Goal: Transaction & Acquisition: Purchase product/service

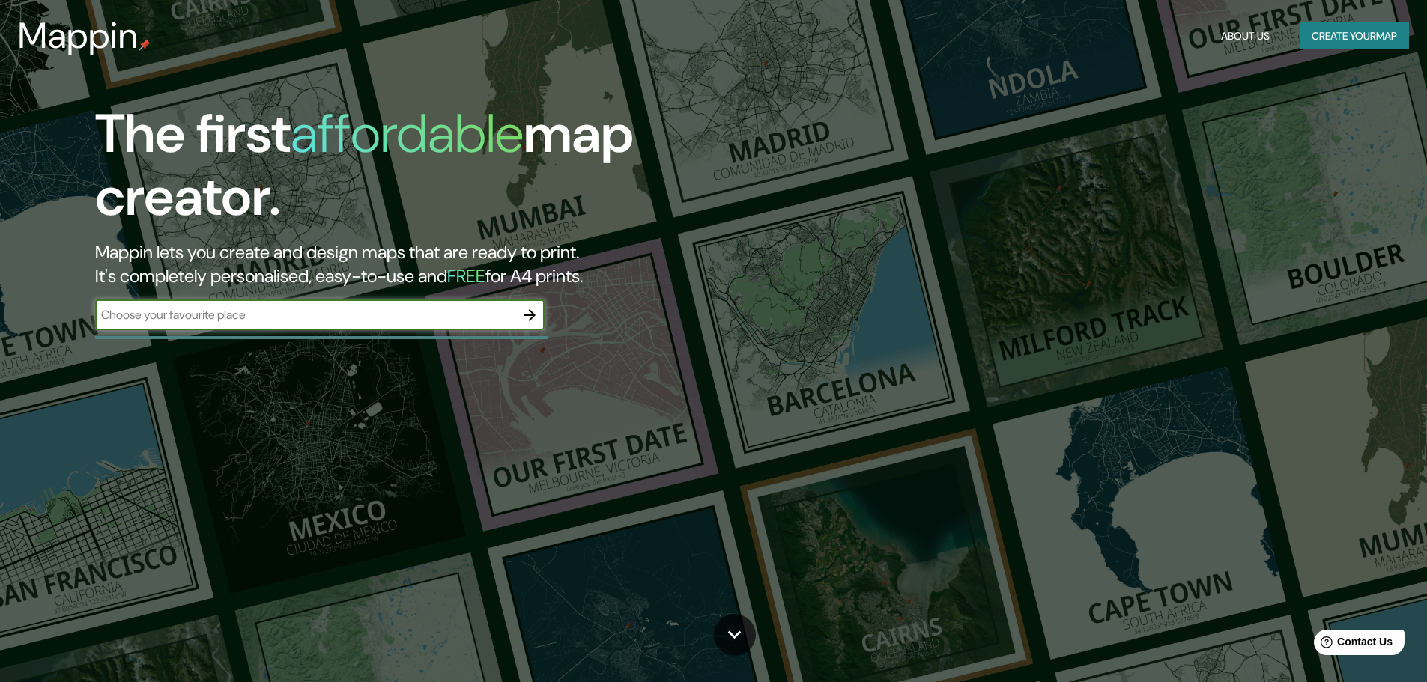
click at [252, 316] on input "text" at bounding box center [304, 314] width 419 height 17
type input "[US_STATE]"
click at [530, 315] on icon "button" at bounding box center [530, 315] width 12 height 12
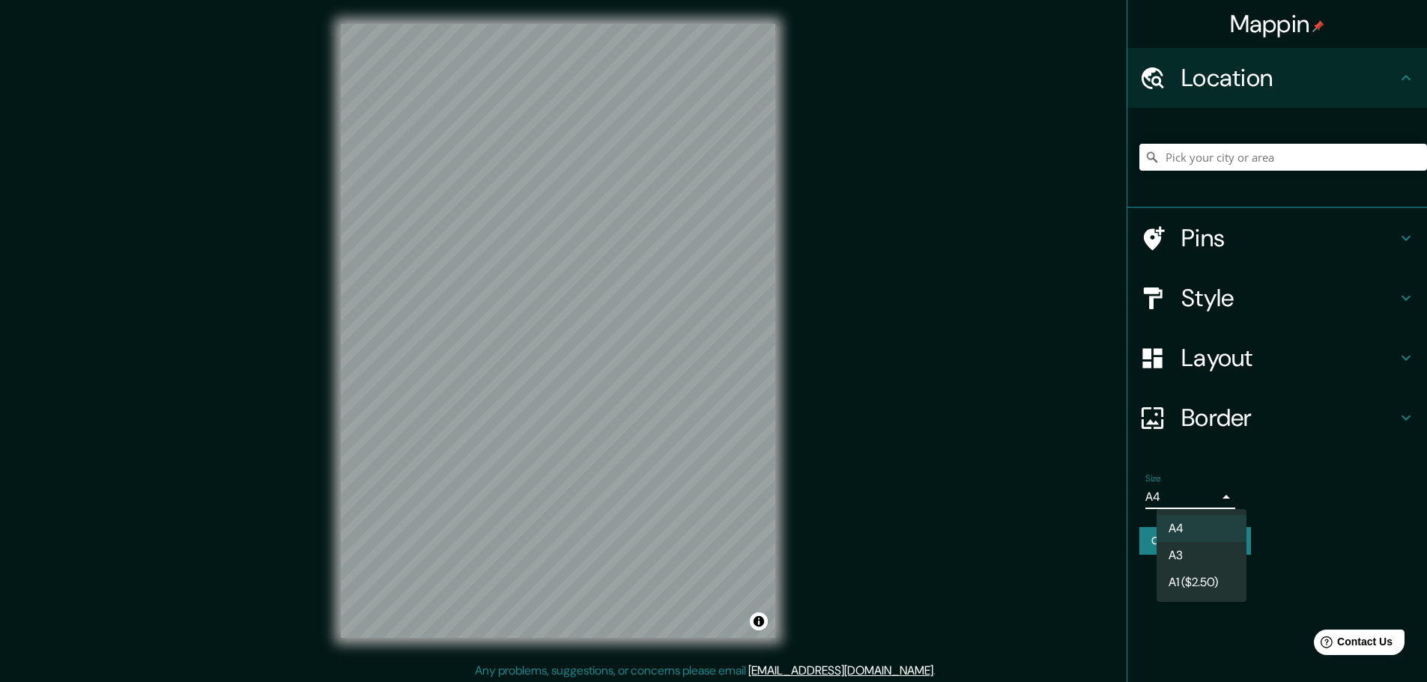
click at [1208, 495] on body "Mappin Location Pins Style Layout Border Choose a border. Hint : you can make l…" at bounding box center [713, 341] width 1427 height 682
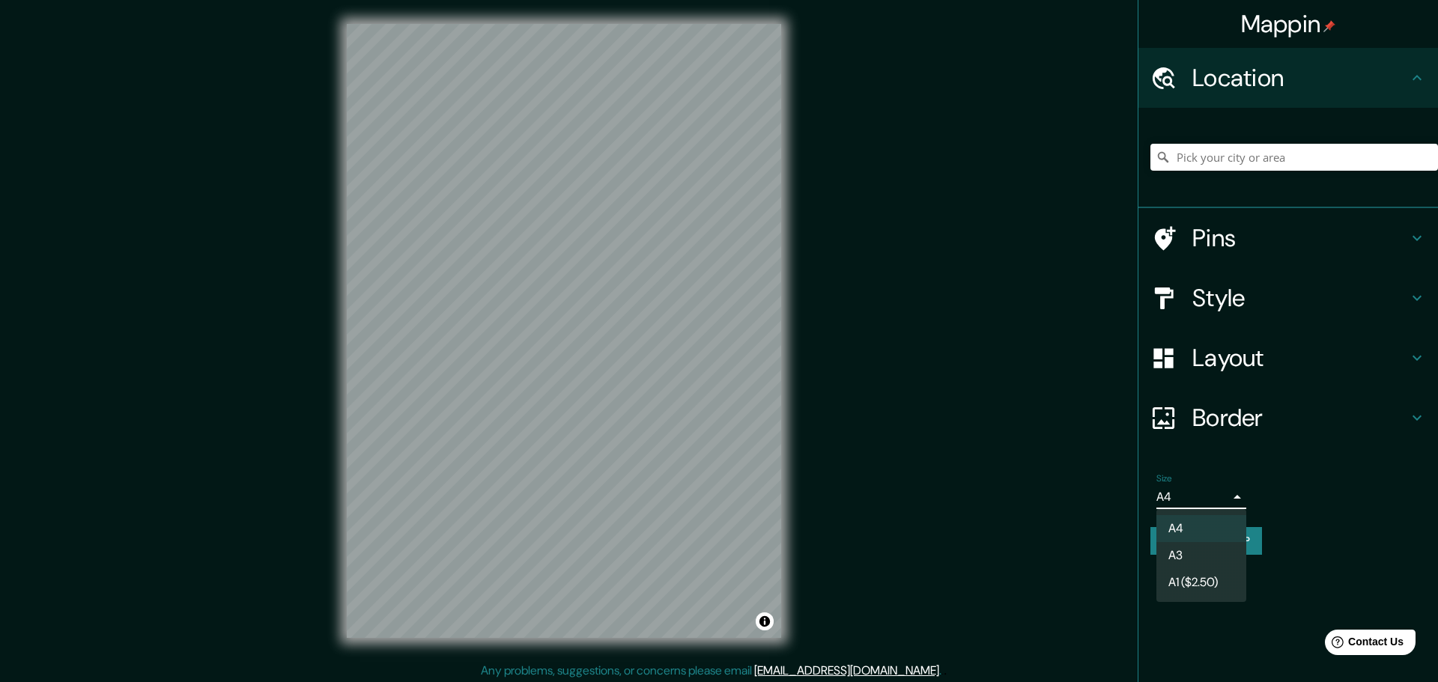
click at [1208, 495] on div at bounding box center [719, 341] width 1438 height 682
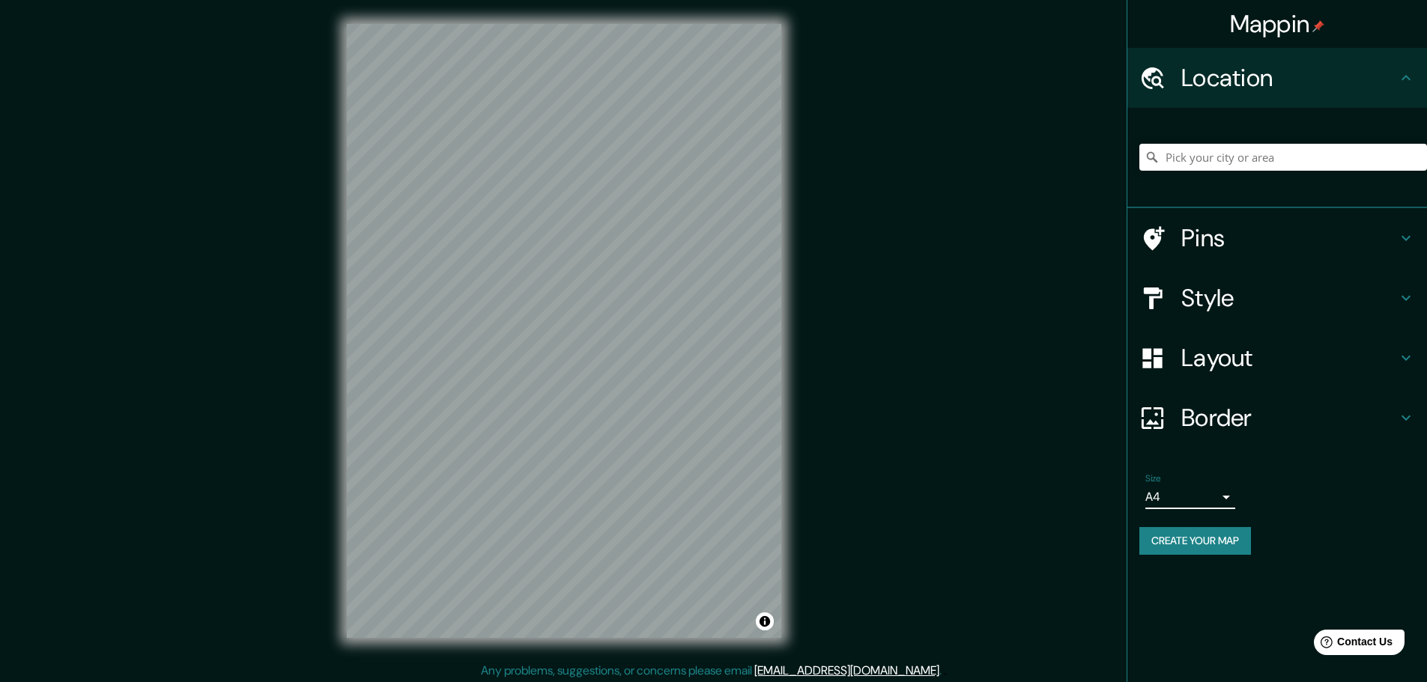
click at [1279, 232] on h4 "Pins" at bounding box center [1289, 238] width 216 height 30
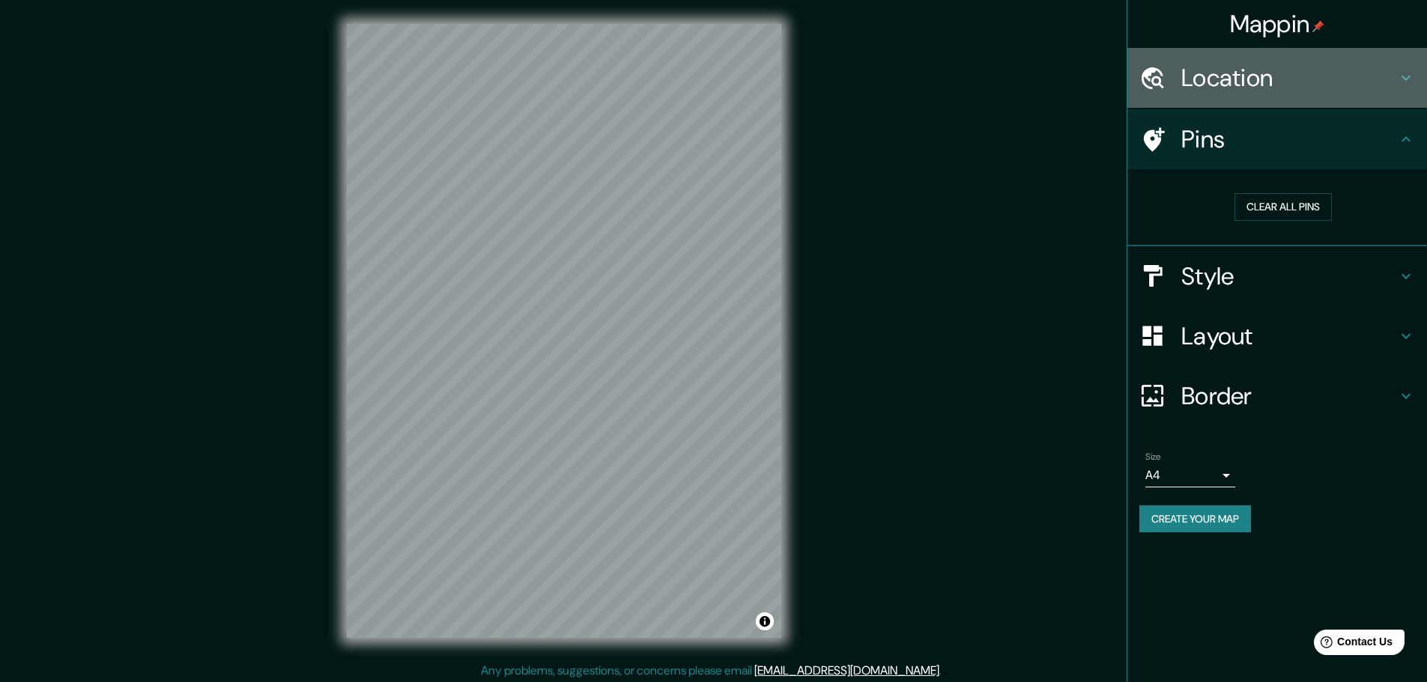
click at [1255, 73] on h4 "Location" at bounding box center [1289, 78] width 216 height 30
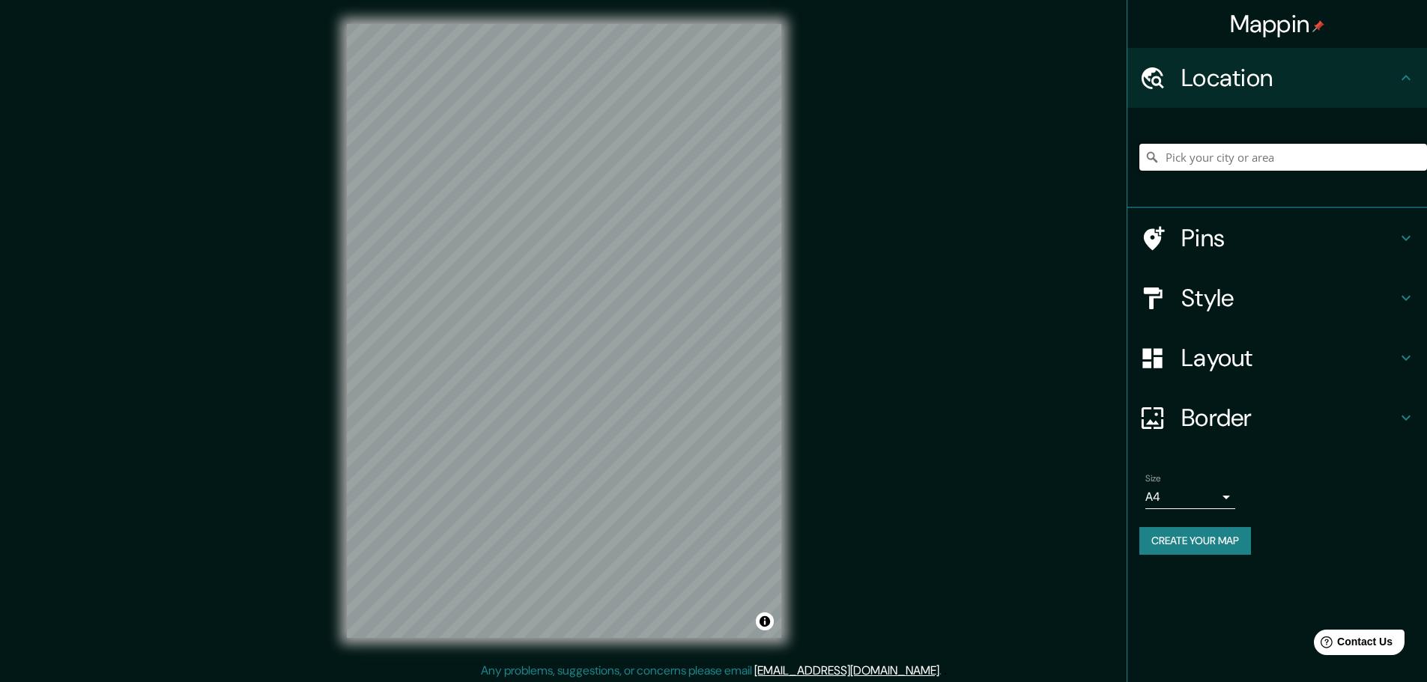
click at [1223, 155] on input "Pick your city or area" at bounding box center [1283, 157] width 288 height 27
type input "c"
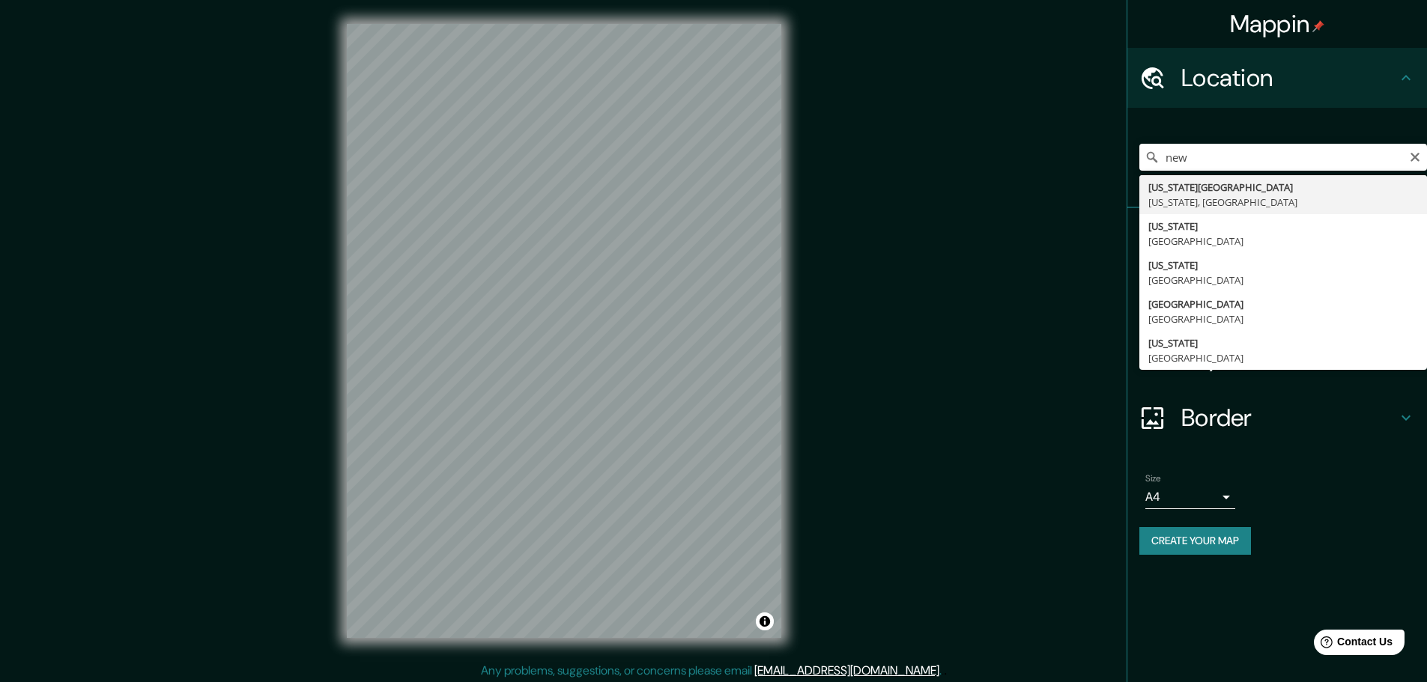
type input "[US_STATE][GEOGRAPHIC_DATA], [US_STATE], [GEOGRAPHIC_DATA]"
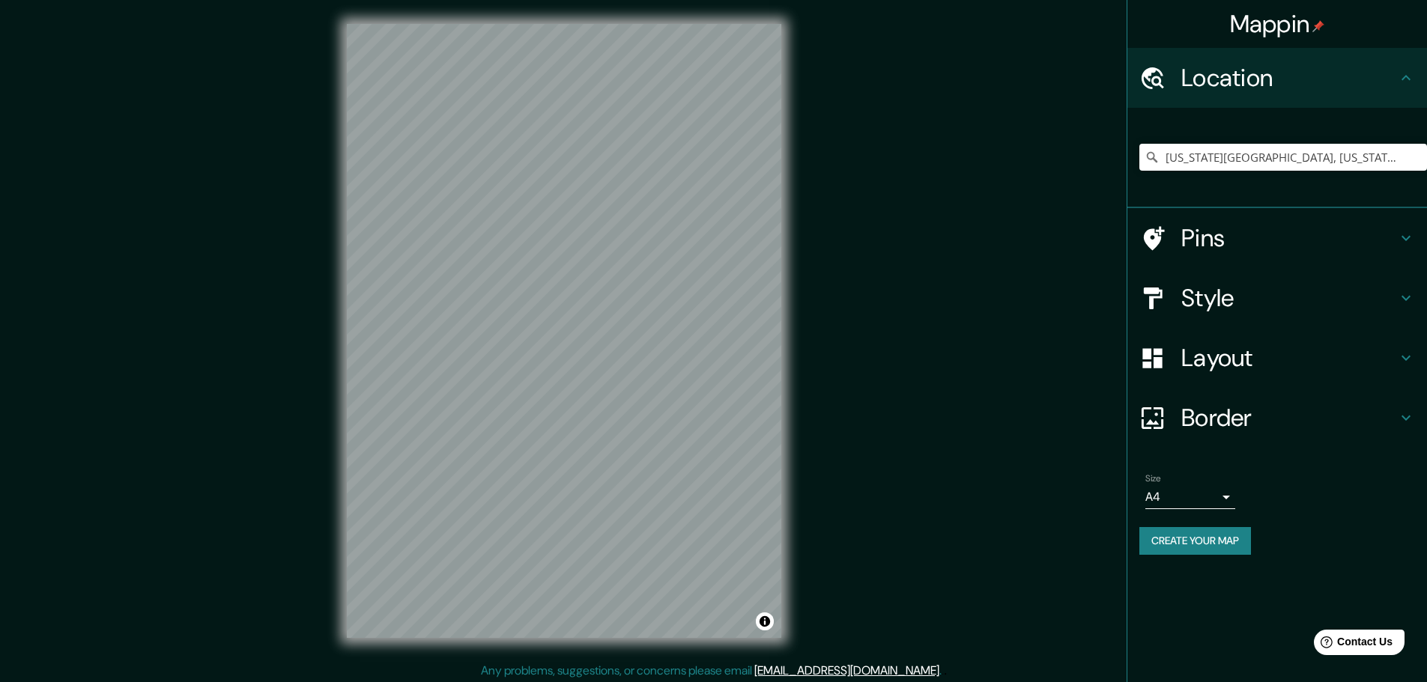
click at [1263, 232] on h4 "Pins" at bounding box center [1289, 238] width 216 height 30
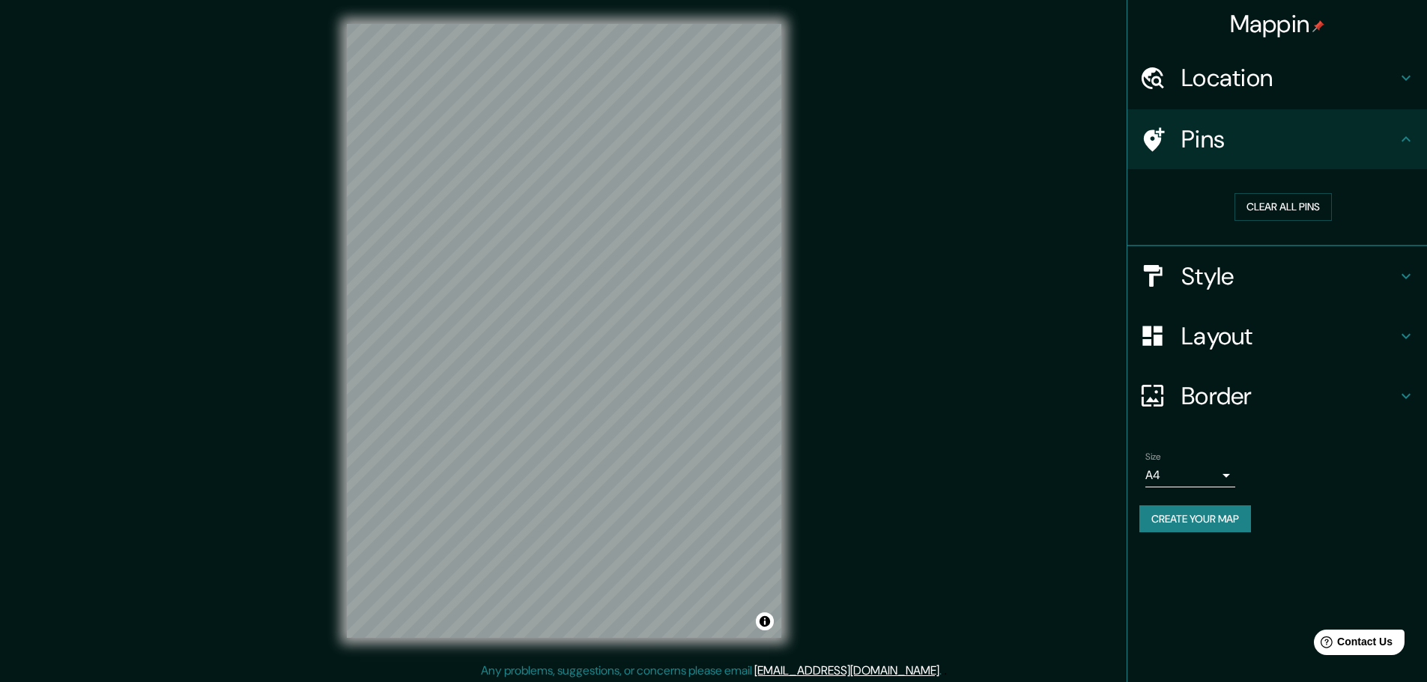
click at [1178, 134] on div at bounding box center [1160, 140] width 42 height 26
click at [1150, 130] on icon at bounding box center [1154, 139] width 21 height 24
click at [1267, 197] on button "Clear all pins" at bounding box center [1282, 207] width 97 height 28
click at [1255, 267] on h4 "Style" at bounding box center [1289, 276] width 216 height 30
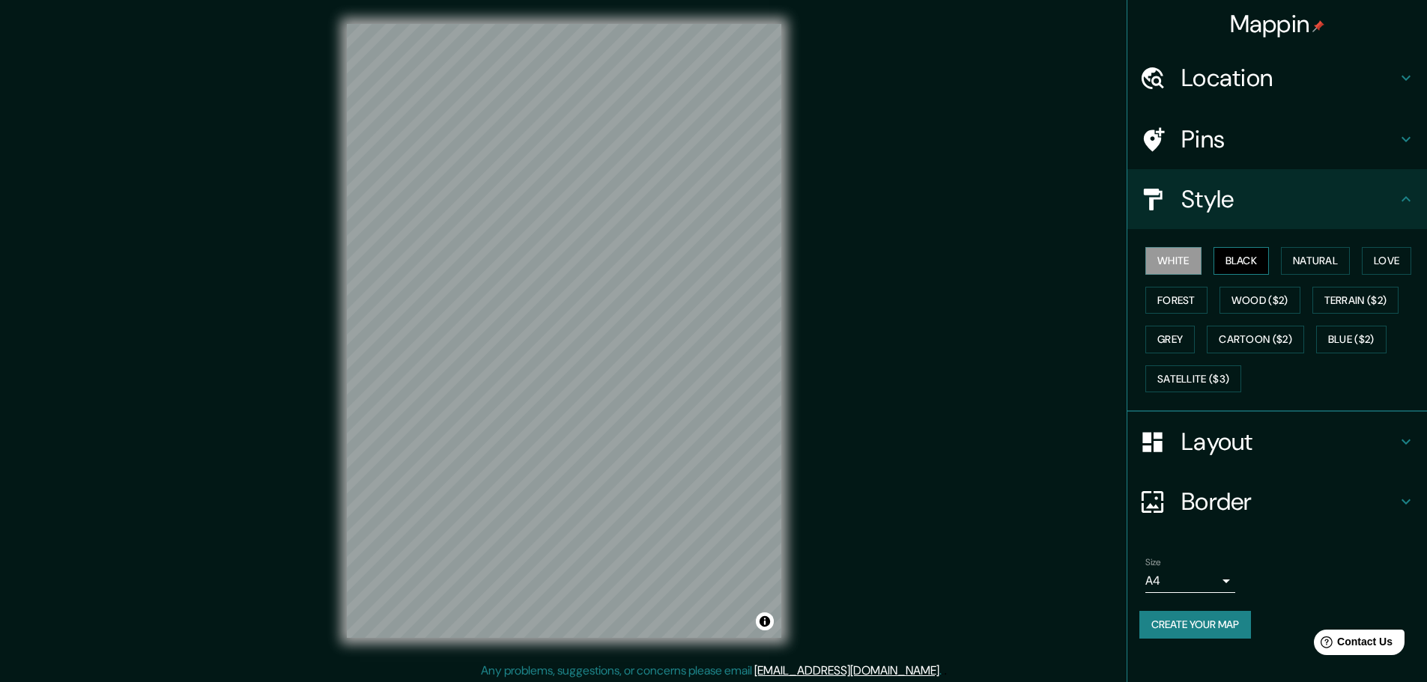
click at [1243, 265] on button "Black" at bounding box center [1241, 261] width 56 height 28
click at [1303, 260] on button "Natural" at bounding box center [1315, 261] width 69 height 28
click at [1390, 255] on button "Love" at bounding box center [1386, 261] width 49 height 28
click at [1173, 258] on button "White" at bounding box center [1173, 261] width 56 height 28
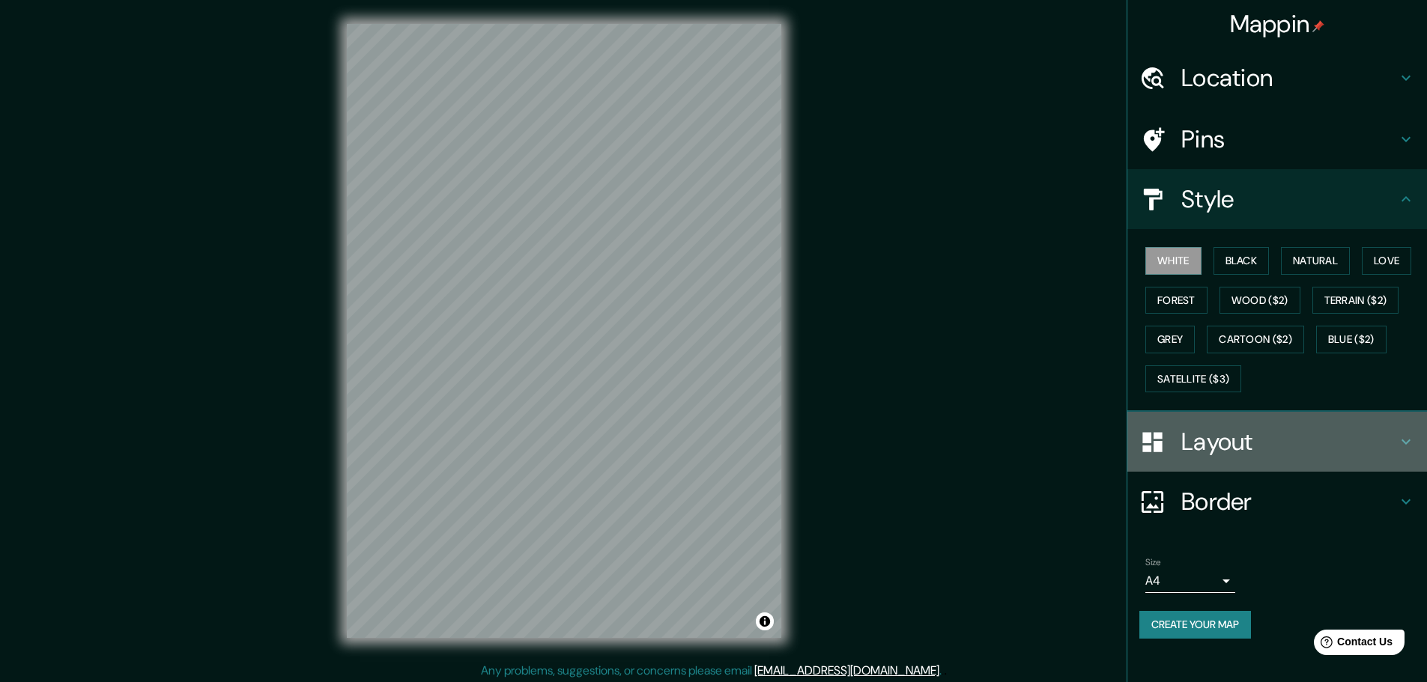
click at [1257, 442] on h4 "Layout" at bounding box center [1289, 442] width 216 height 30
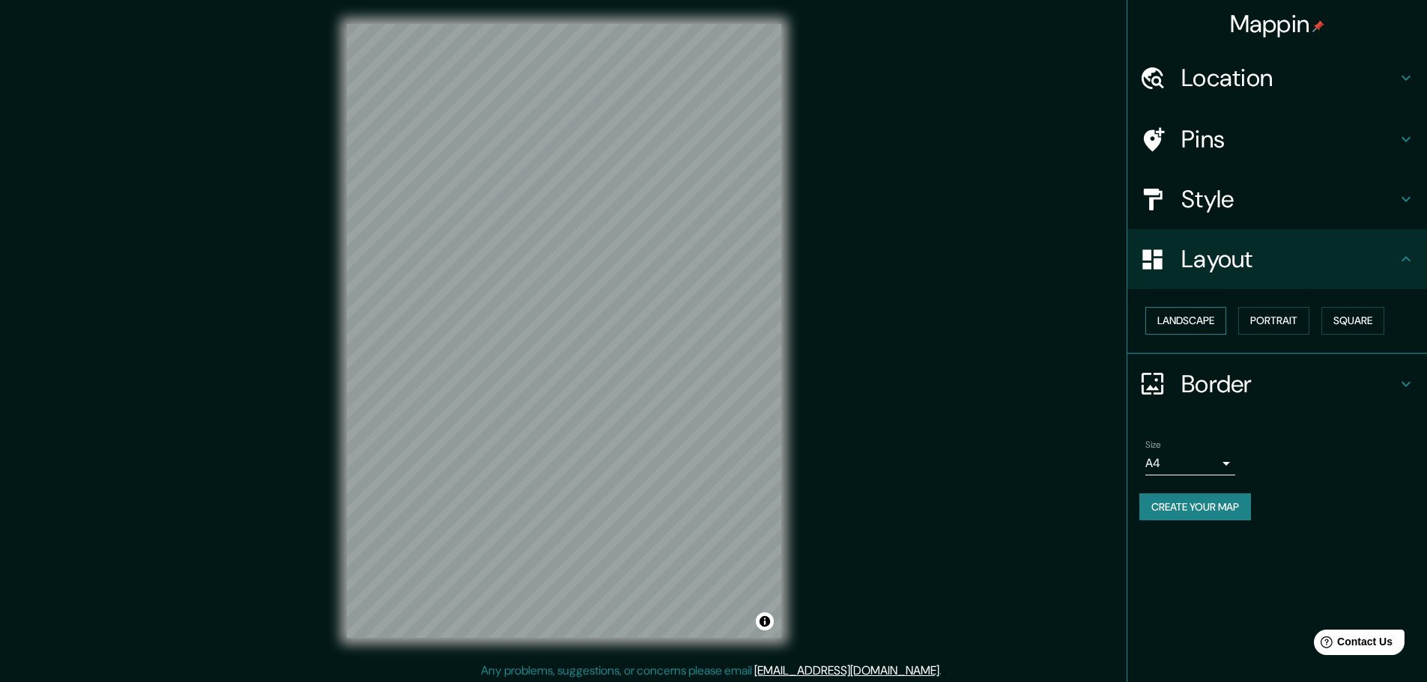
click at [1201, 324] on button "Landscape" at bounding box center [1185, 321] width 81 height 28
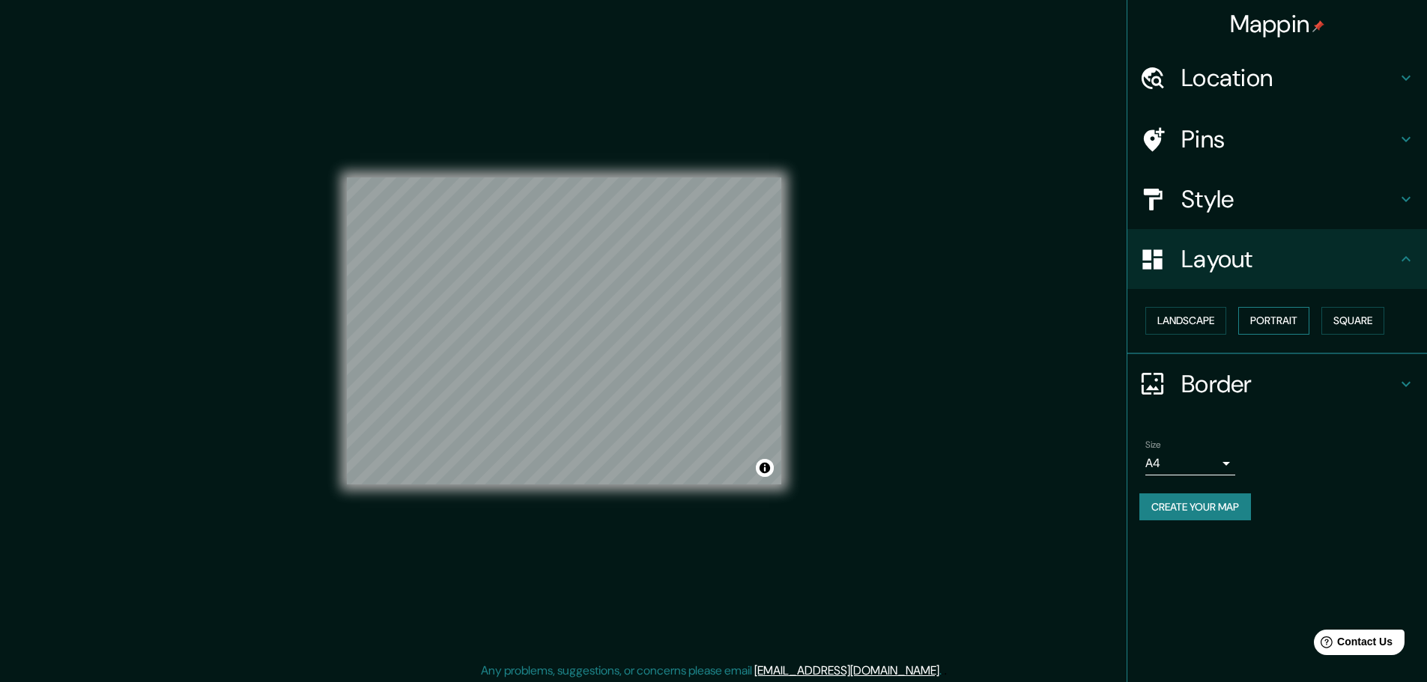
click at [1277, 321] on button "Portrait" at bounding box center [1273, 321] width 71 height 28
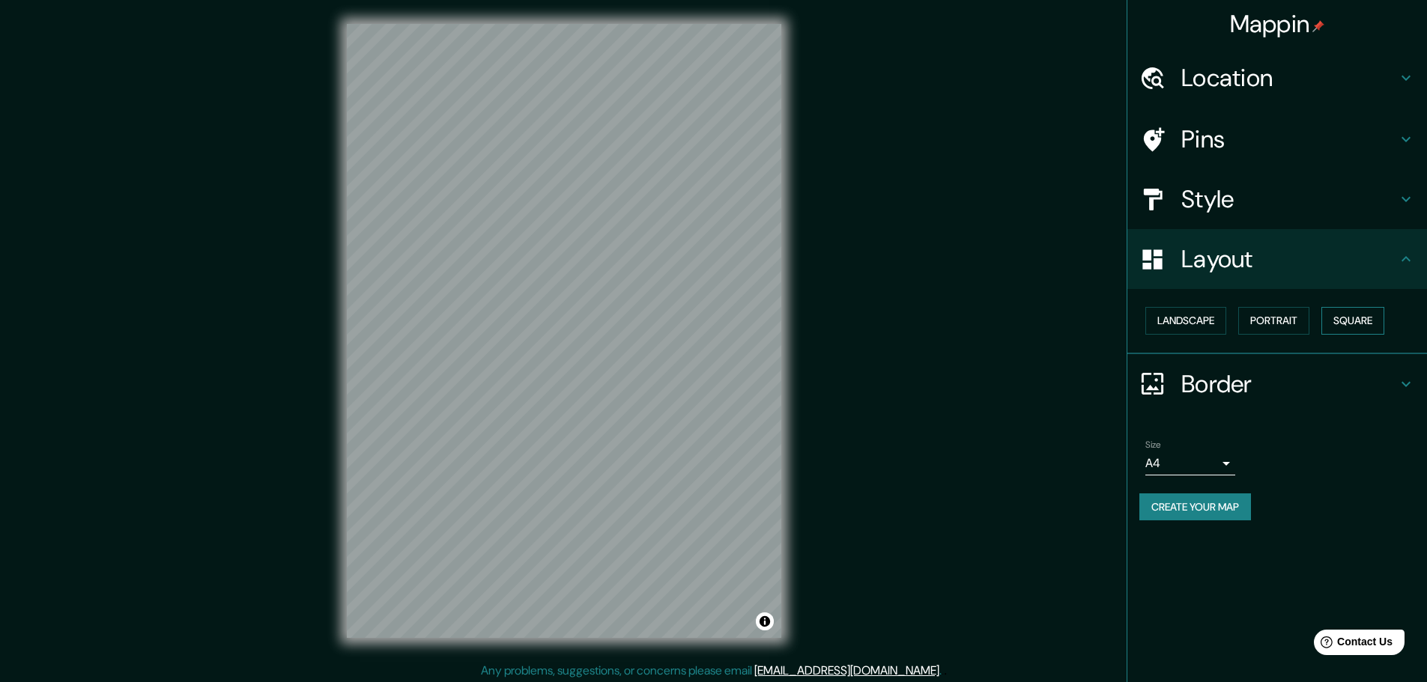
click at [1348, 322] on button "Square" at bounding box center [1352, 321] width 63 height 28
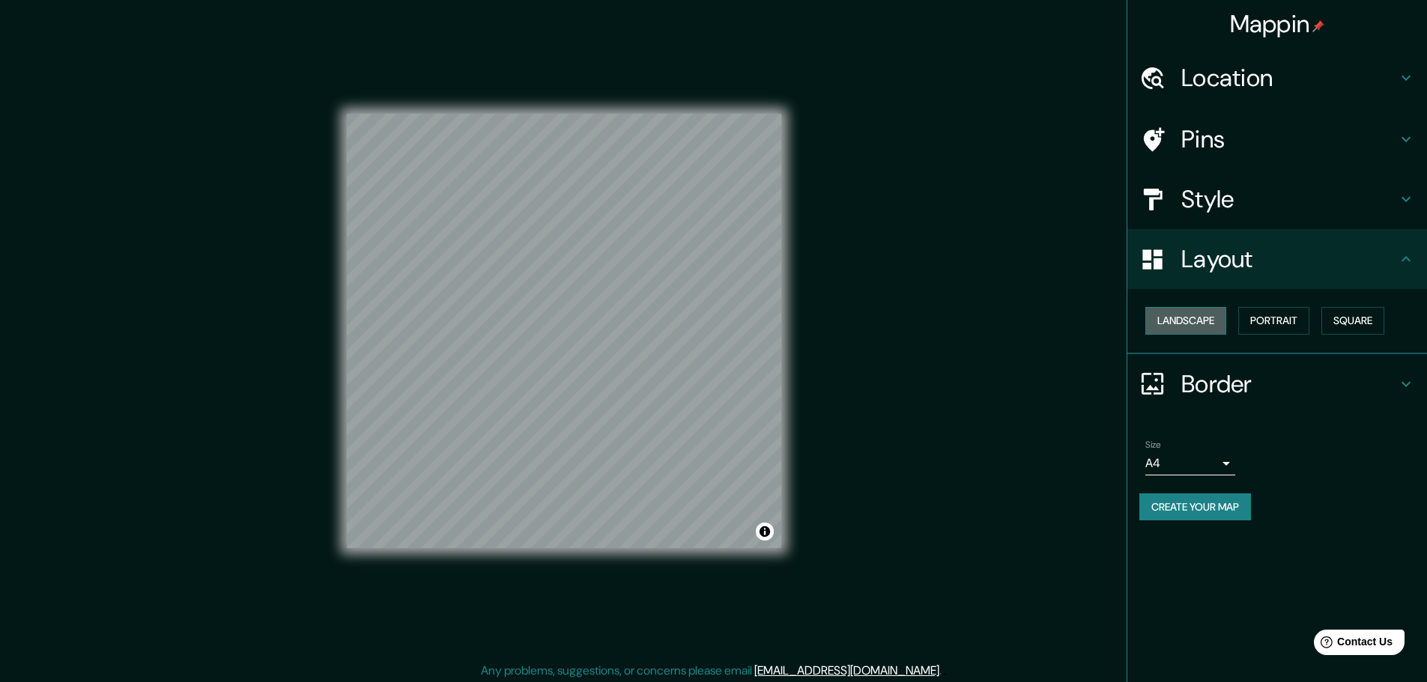
click at [1190, 318] on button "Landscape" at bounding box center [1185, 321] width 81 height 28
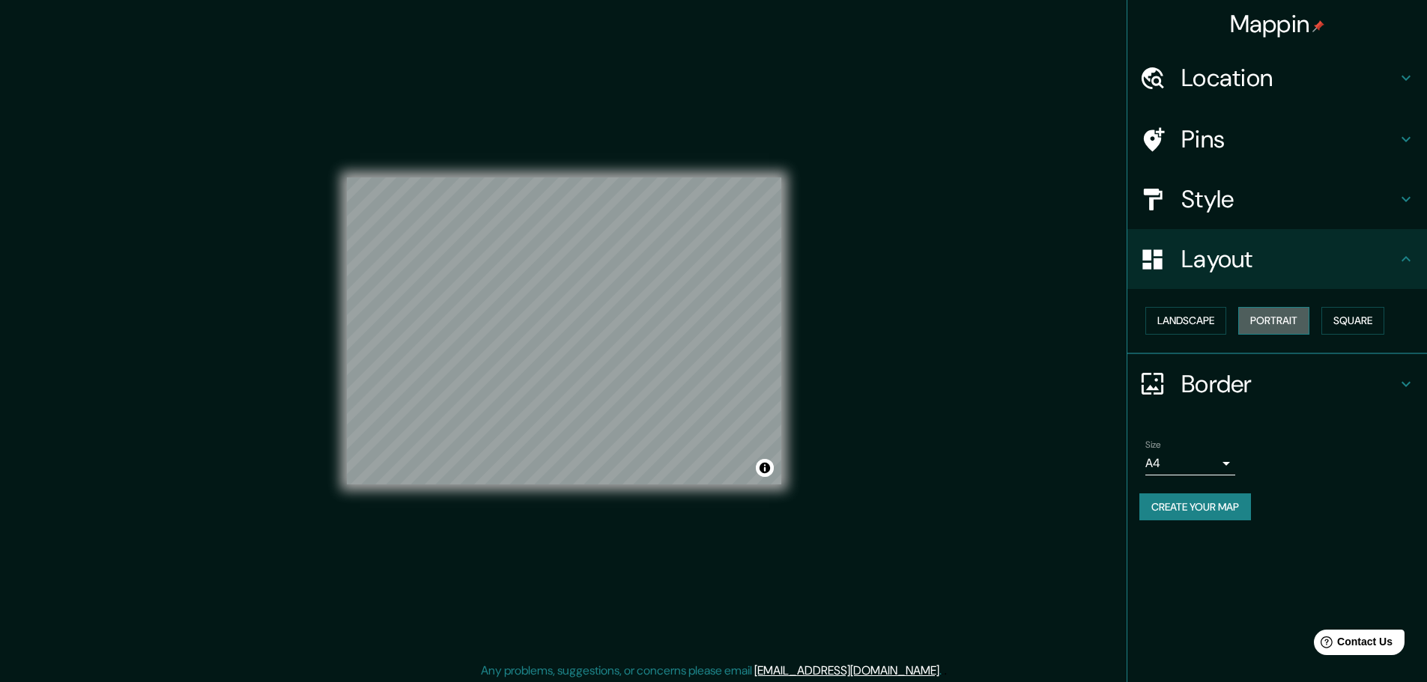
click at [1255, 323] on button "Portrait" at bounding box center [1273, 321] width 71 height 28
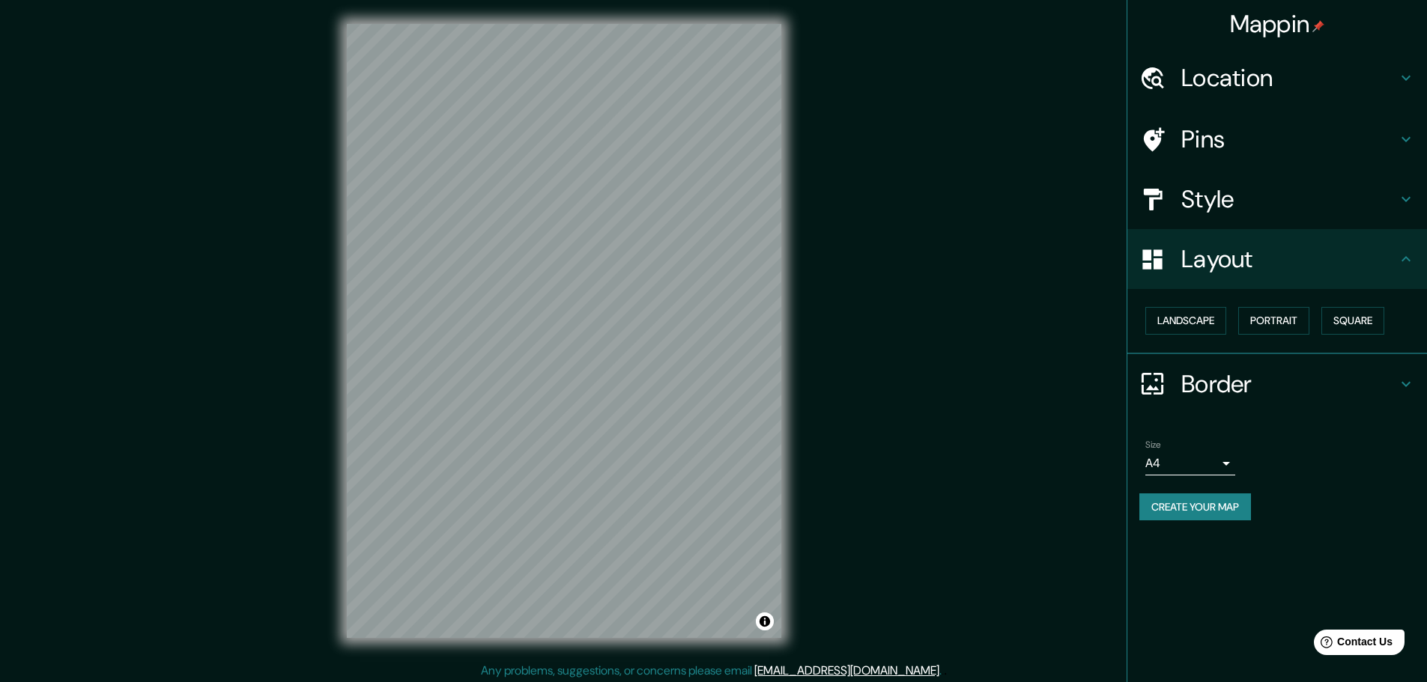
click at [1216, 387] on h4 "Border" at bounding box center [1289, 384] width 216 height 30
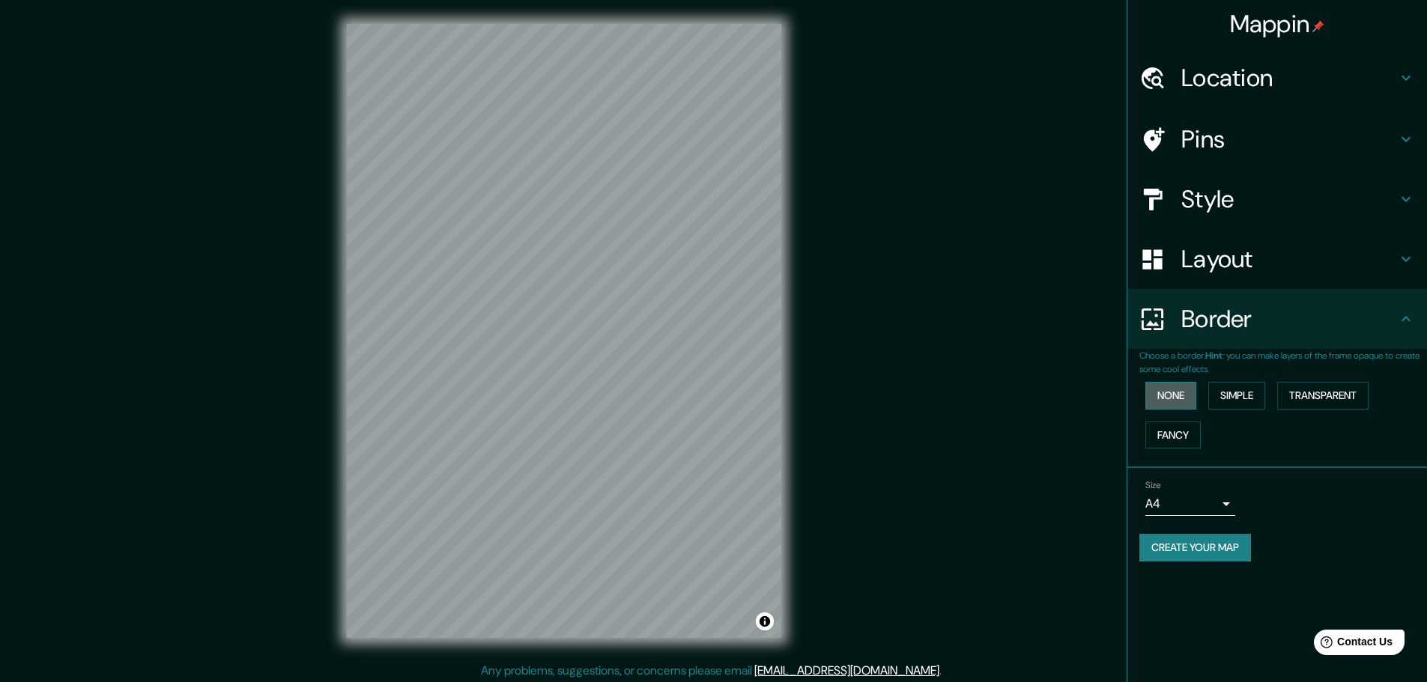
click at [1183, 393] on button "None" at bounding box center [1170, 396] width 51 height 28
click at [1239, 393] on button "Simple" at bounding box center [1236, 396] width 57 height 28
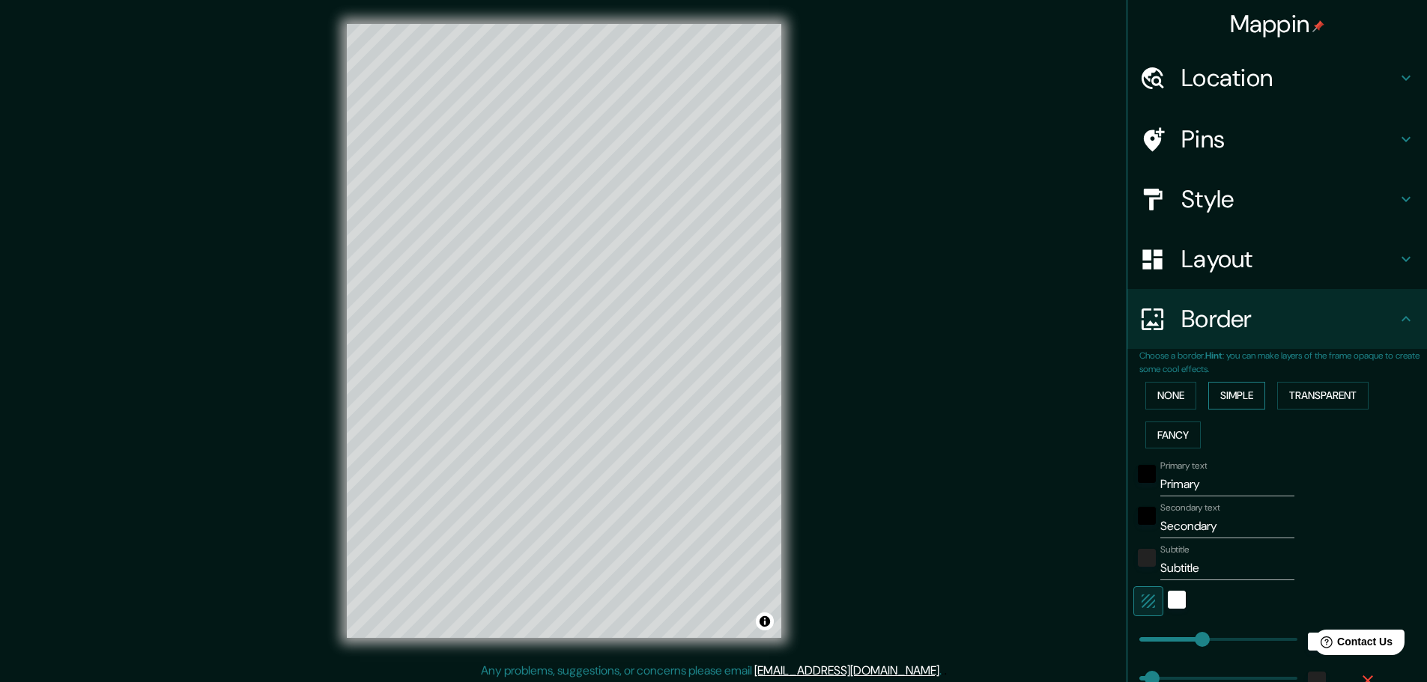
click at [1239, 393] on button "Simple" at bounding box center [1236, 396] width 57 height 28
type input "46"
click at [1158, 392] on button "None" at bounding box center [1170, 396] width 51 height 28
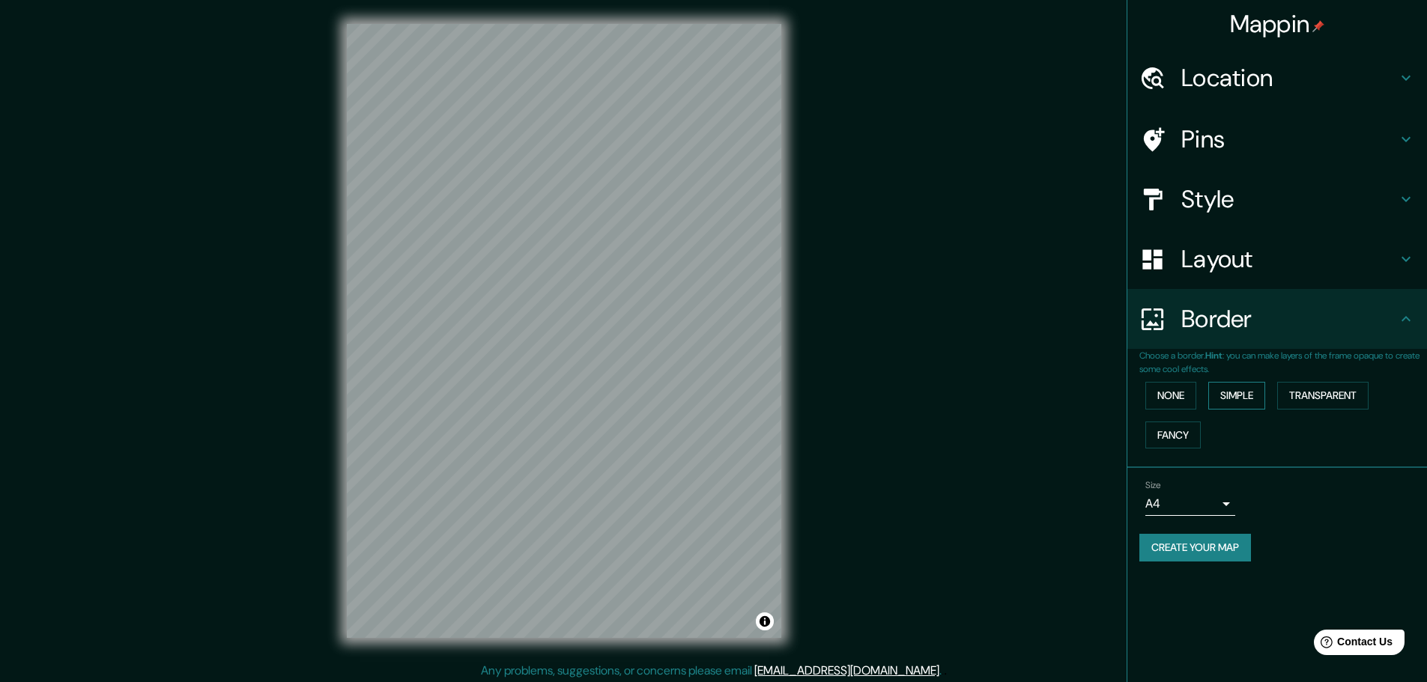
click at [1224, 392] on button "Simple" at bounding box center [1236, 396] width 57 height 28
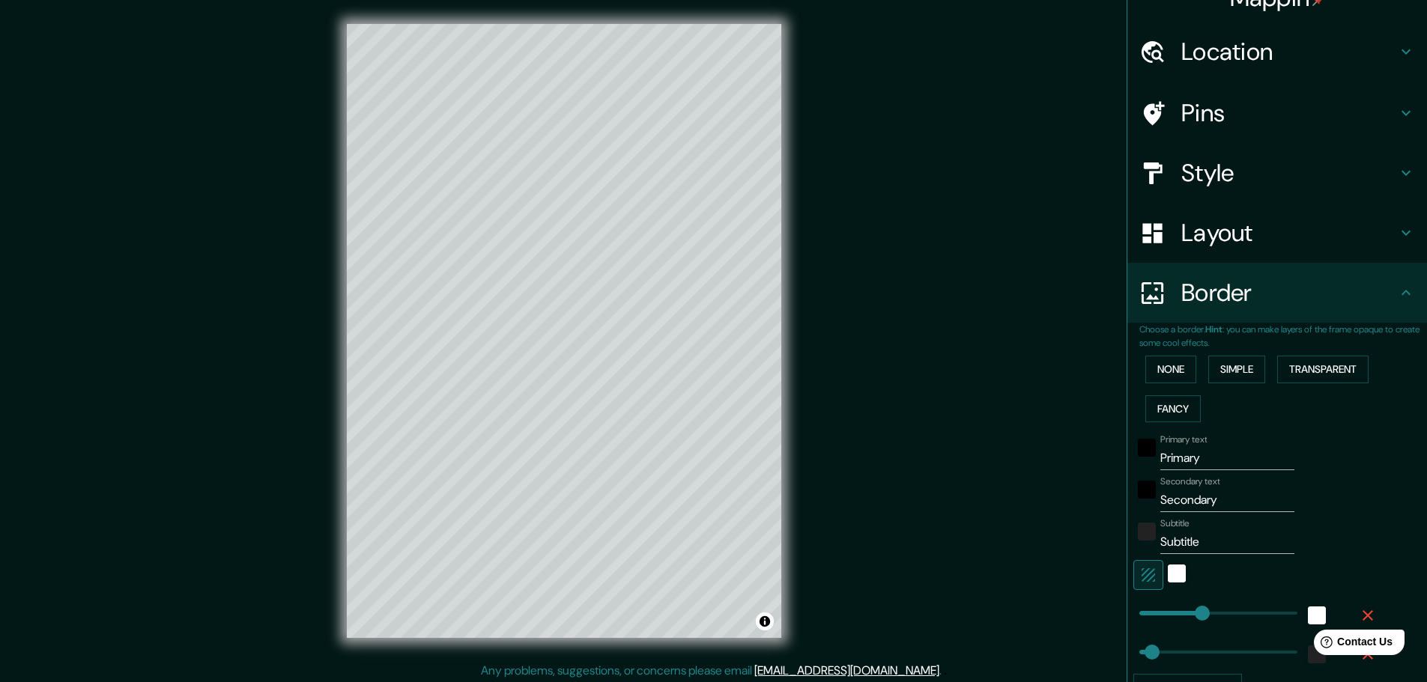
scroll to position [20, 0]
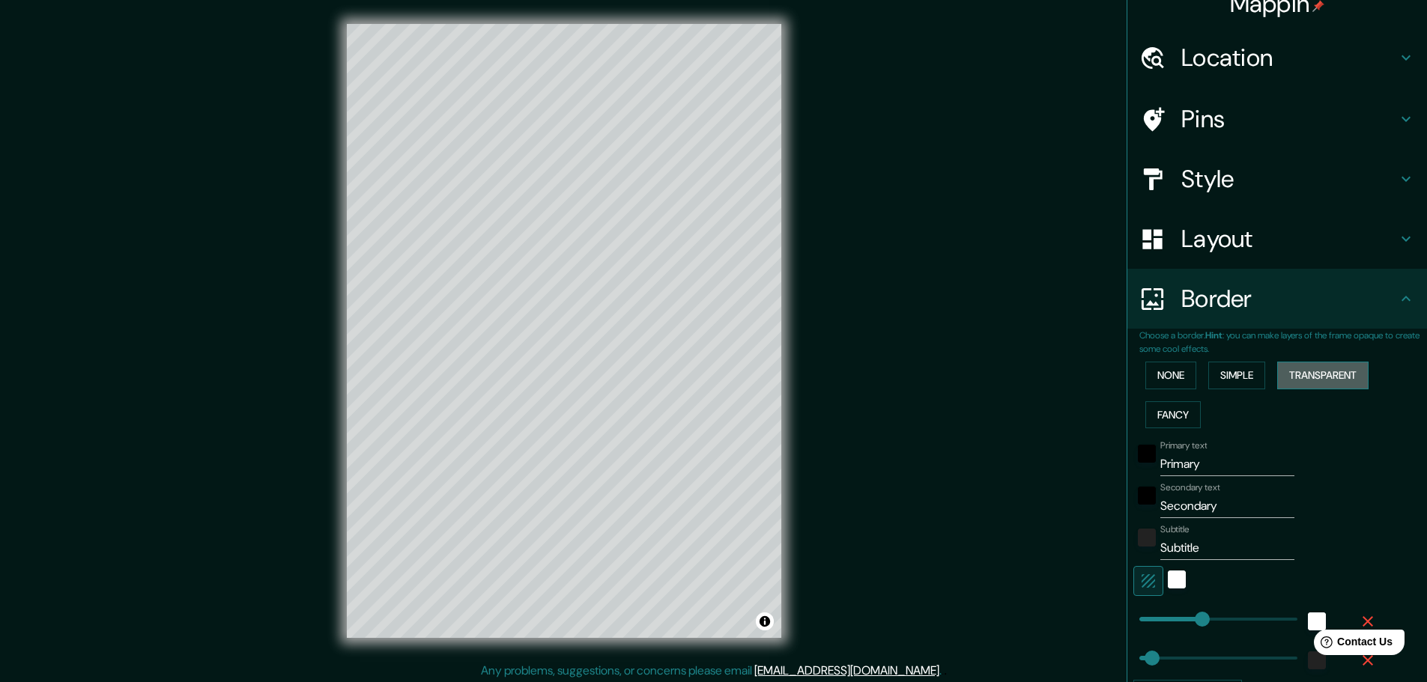
click at [1312, 380] on button "Transparent" at bounding box center [1322, 376] width 91 height 28
click at [1241, 379] on button "Simple" at bounding box center [1236, 376] width 57 height 28
click at [1176, 373] on button "None" at bounding box center [1170, 376] width 51 height 28
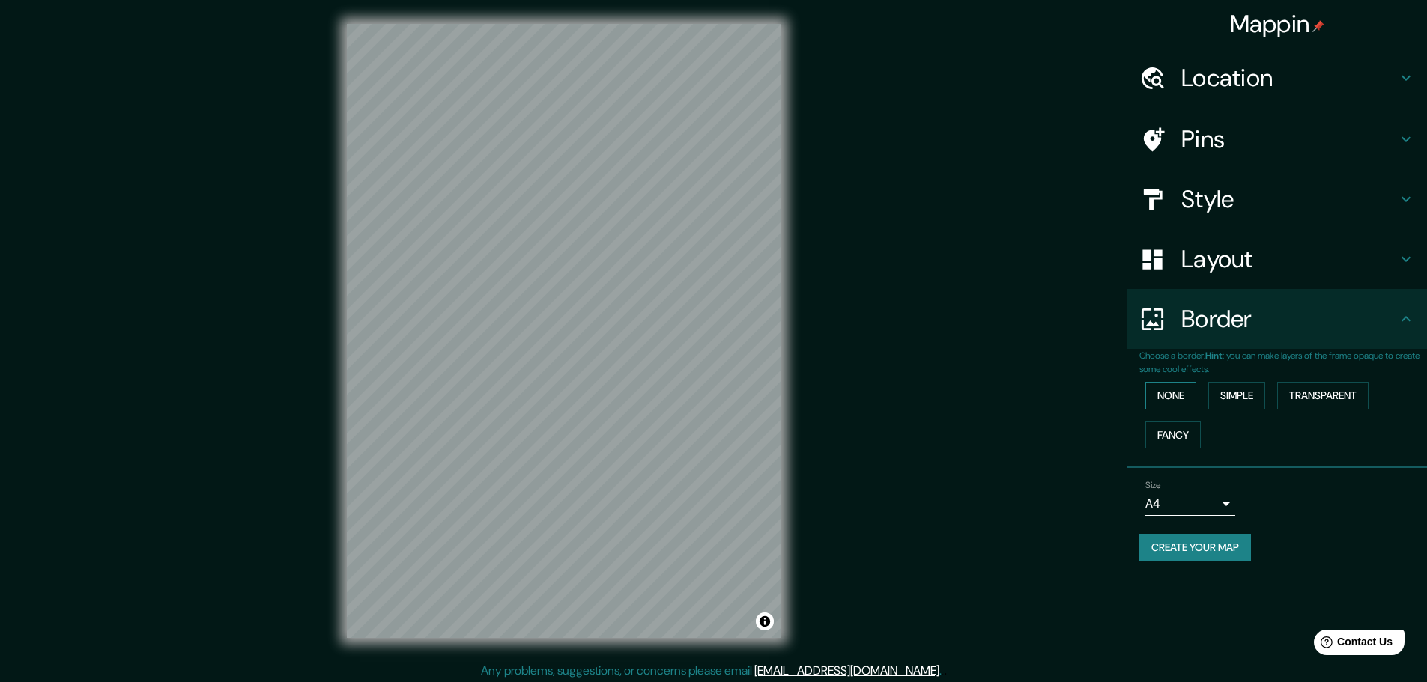
scroll to position [0, 0]
click at [1248, 391] on button "Simple" at bounding box center [1236, 396] width 57 height 28
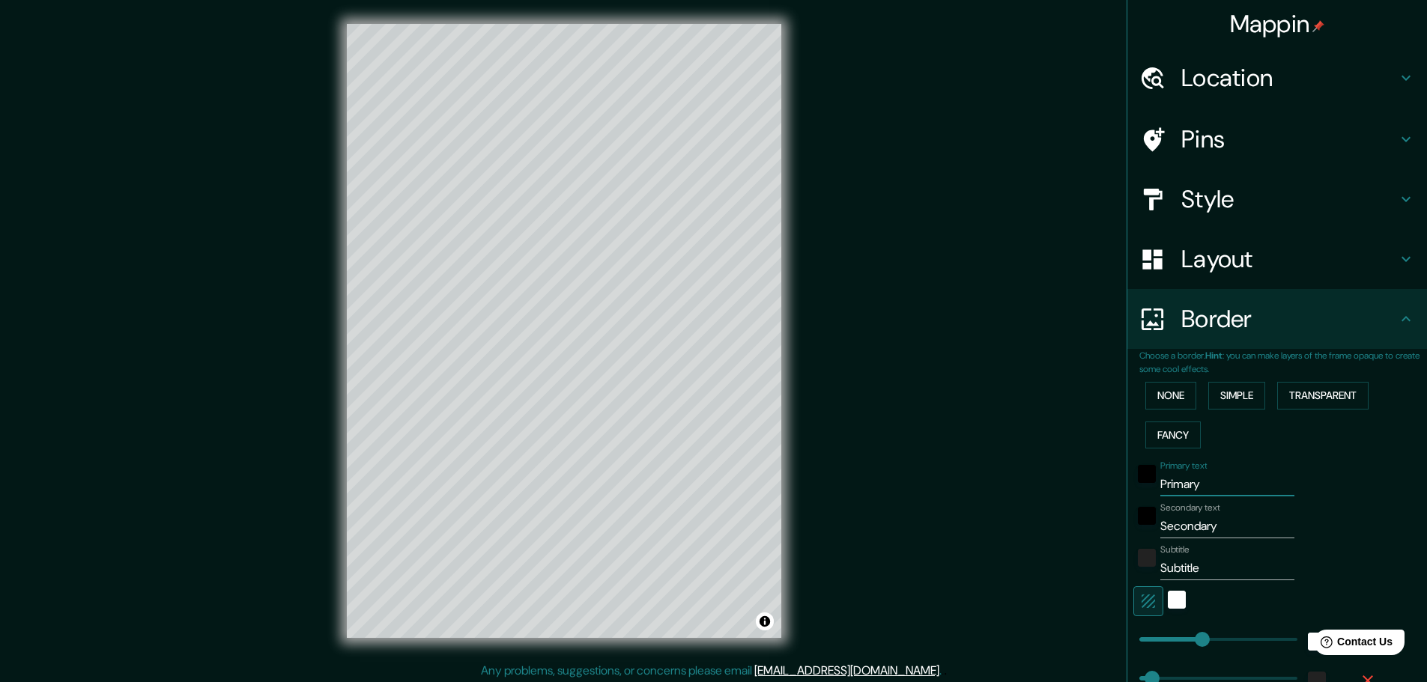
drag, startPoint x: 1162, startPoint y: 488, endPoint x: 1136, endPoint y: 485, distance: 25.6
click at [1136, 485] on div "Primary text Primary" at bounding box center [1256, 479] width 246 height 36
type input "46"
drag, startPoint x: 1204, startPoint y: 533, endPoint x: 1136, endPoint y: 529, distance: 67.6
click at [1138, 530] on div "Secondary text Secondary" at bounding box center [1256, 521] width 246 height 36
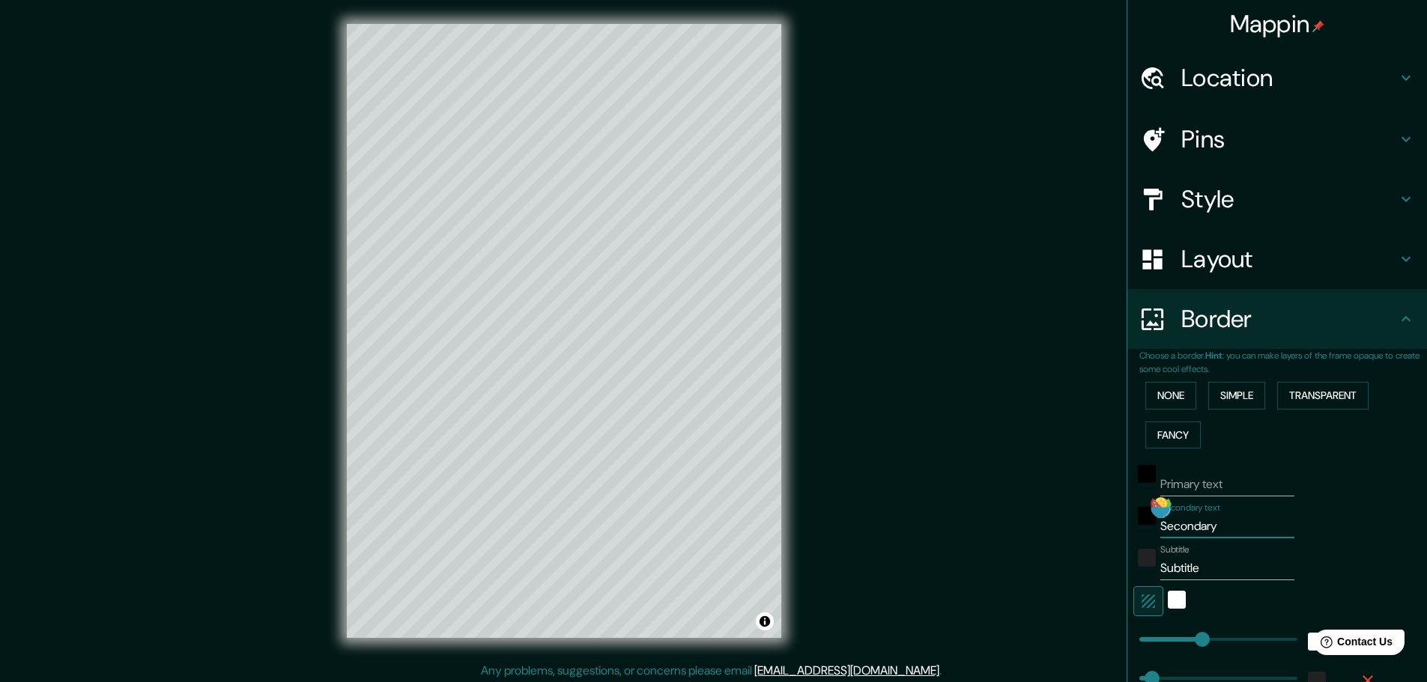
type input "46"
drag, startPoint x: 1192, startPoint y: 574, endPoint x: 1126, endPoint y: 563, distance: 66.1
click at [1133, 565] on div "Subtitle Subtitle" at bounding box center [1256, 562] width 246 height 36
type input "46"
click at [1168, 592] on div "white" at bounding box center [1177, 600] width 18 height 18
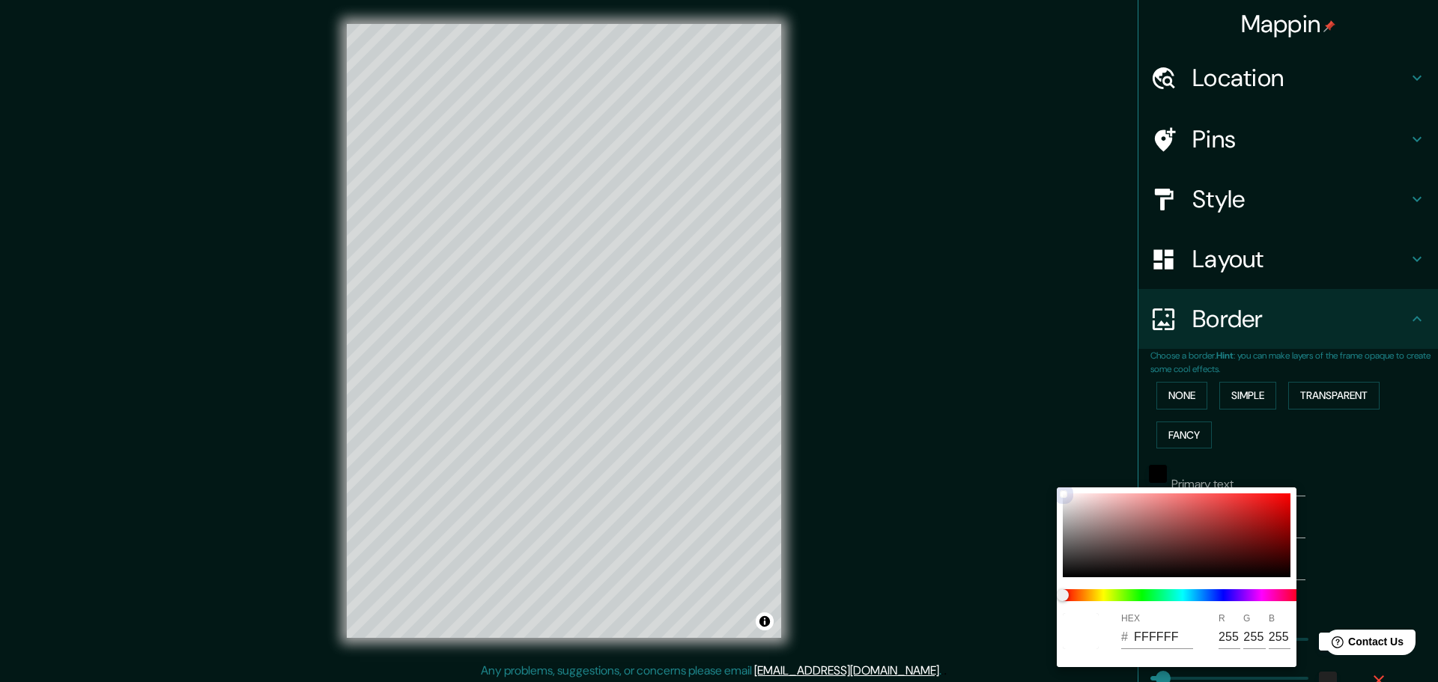
type input "46"
type input "D81C1C"
type input "216"
type input "28"
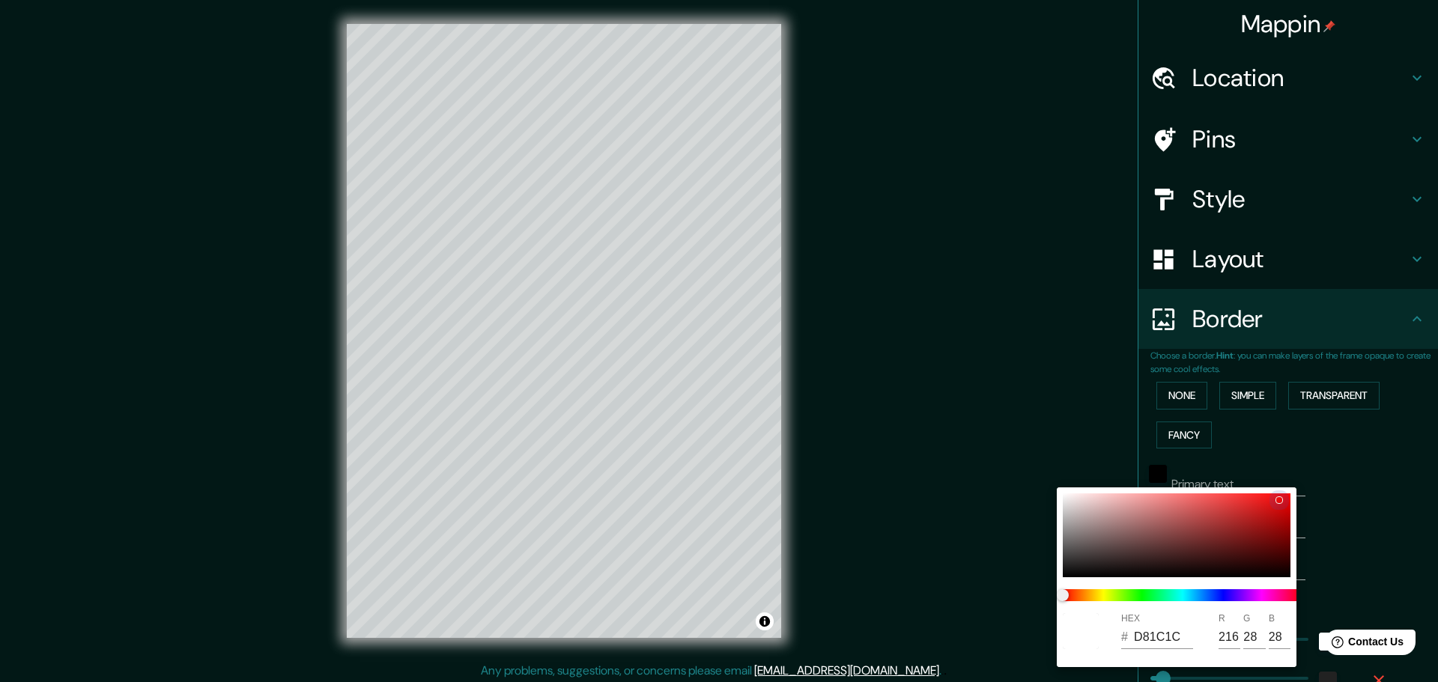
type input "46"
type input "ED0C0C"
type input "237"
type input "12"
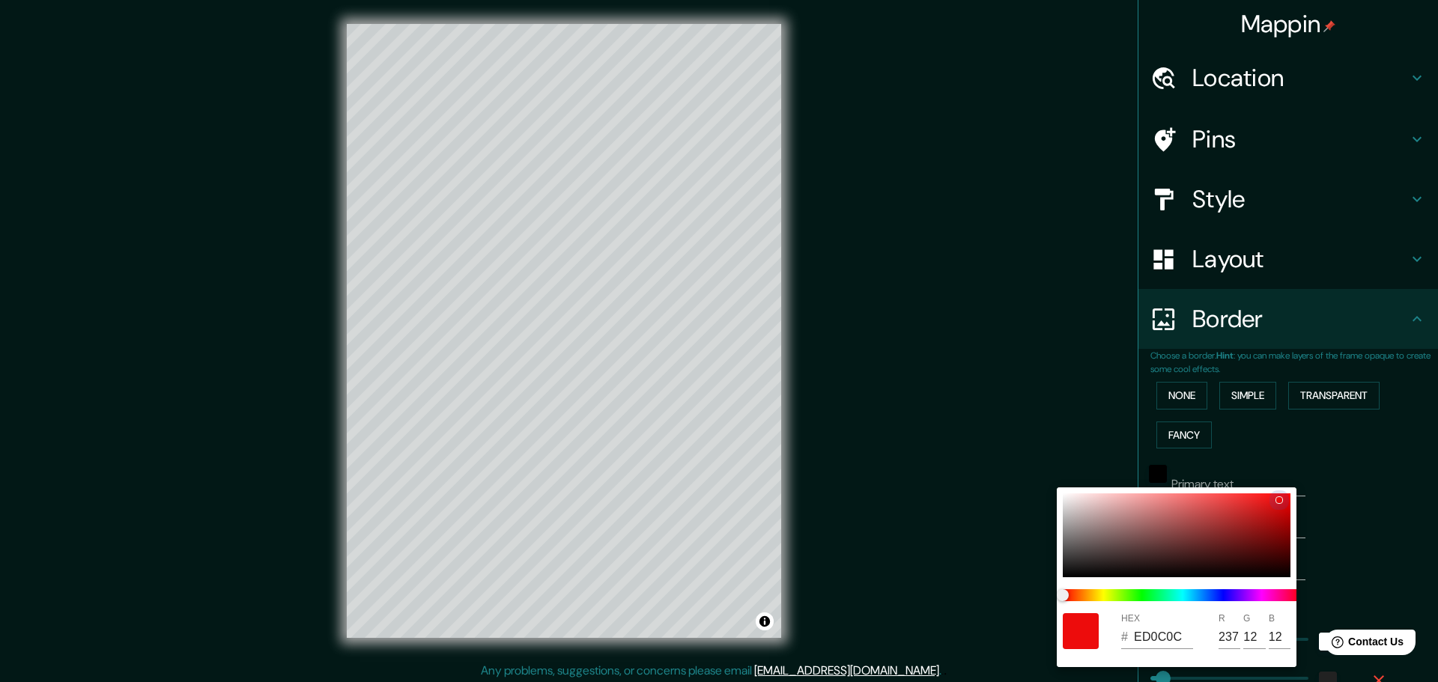
type input "46"
type input "EF0909"
type input "239"
type input "9"
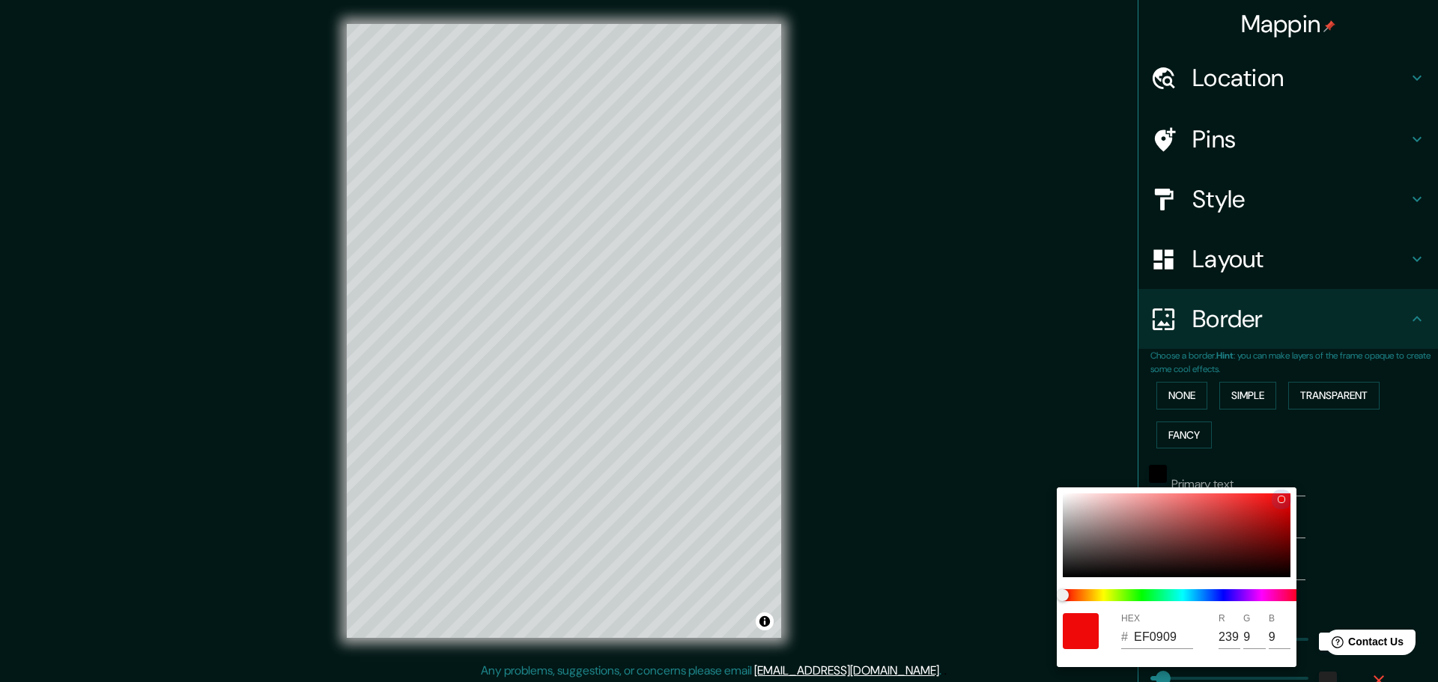
type input "46"
type input "CA2121"
type input "202"
type input "33"
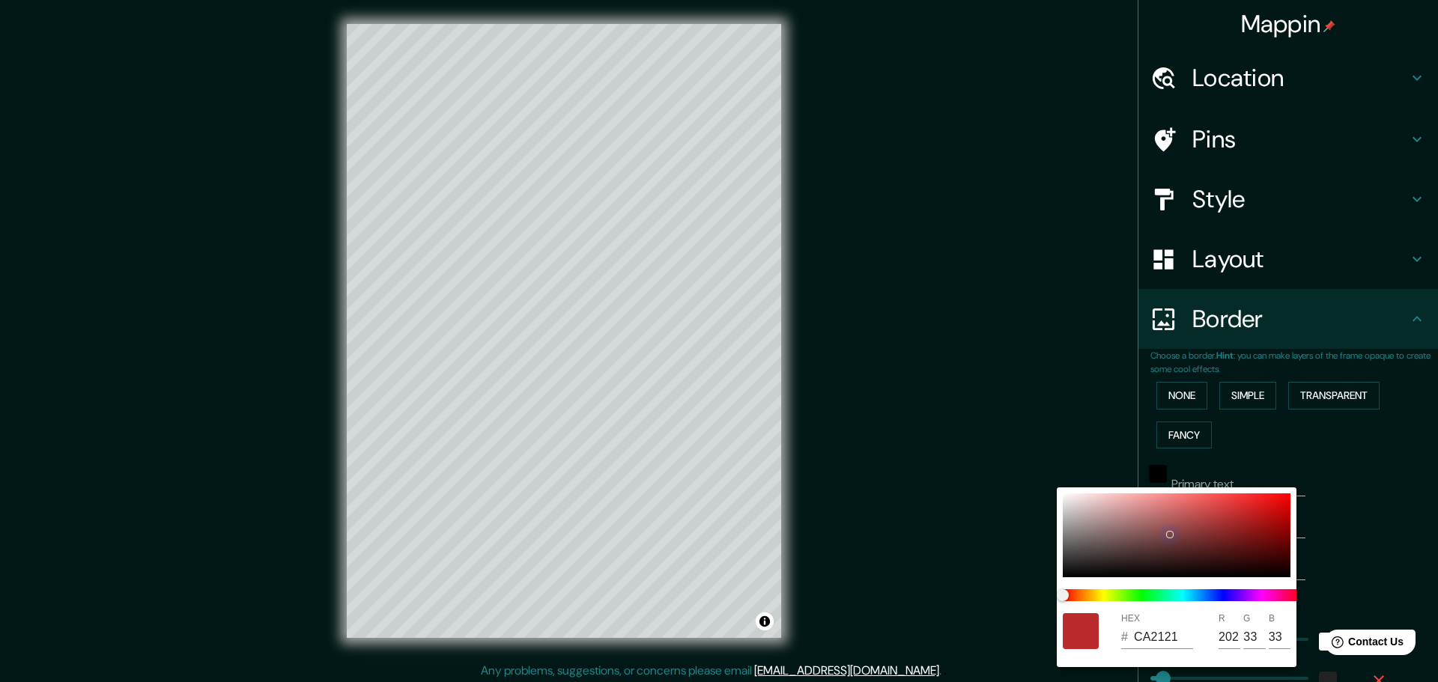
type input "46"
type input "814444"
type input "129"
type input "68"
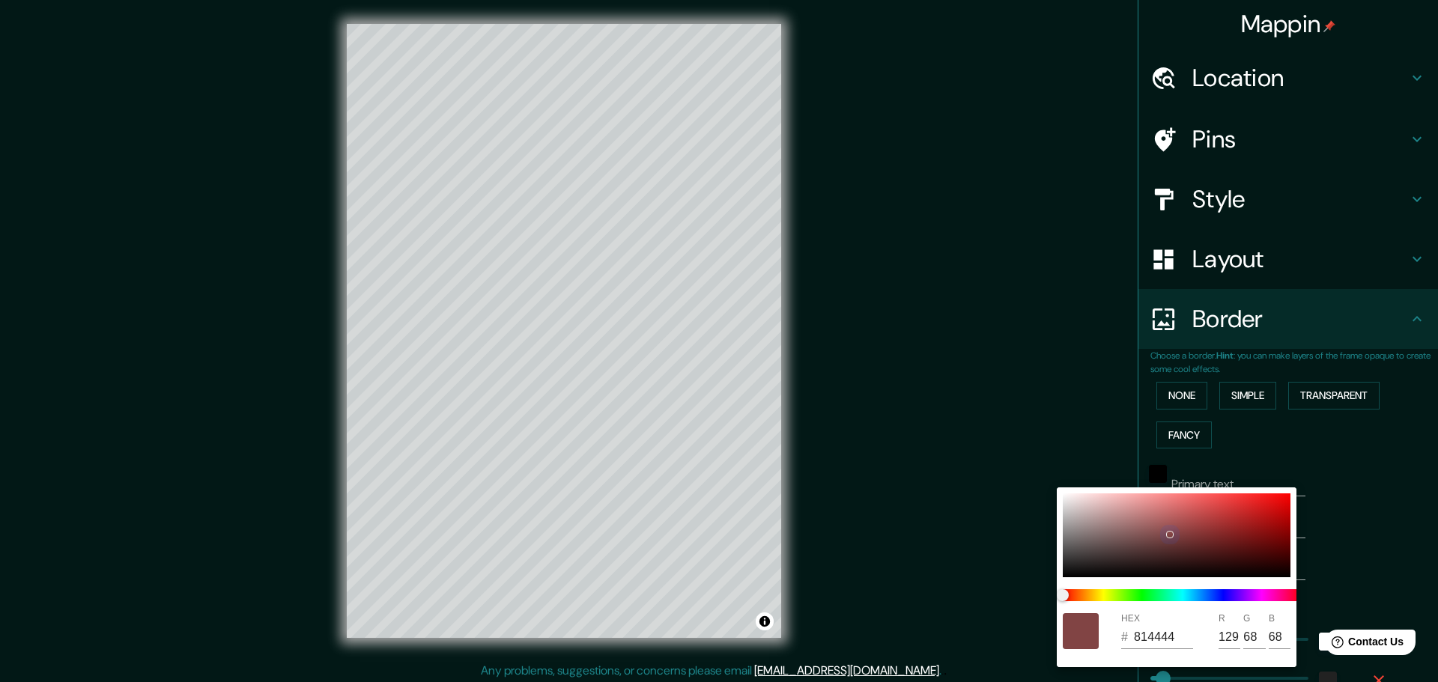
type input "46"
type input "734444"
type input "115"
type input "46"
type input "634343"
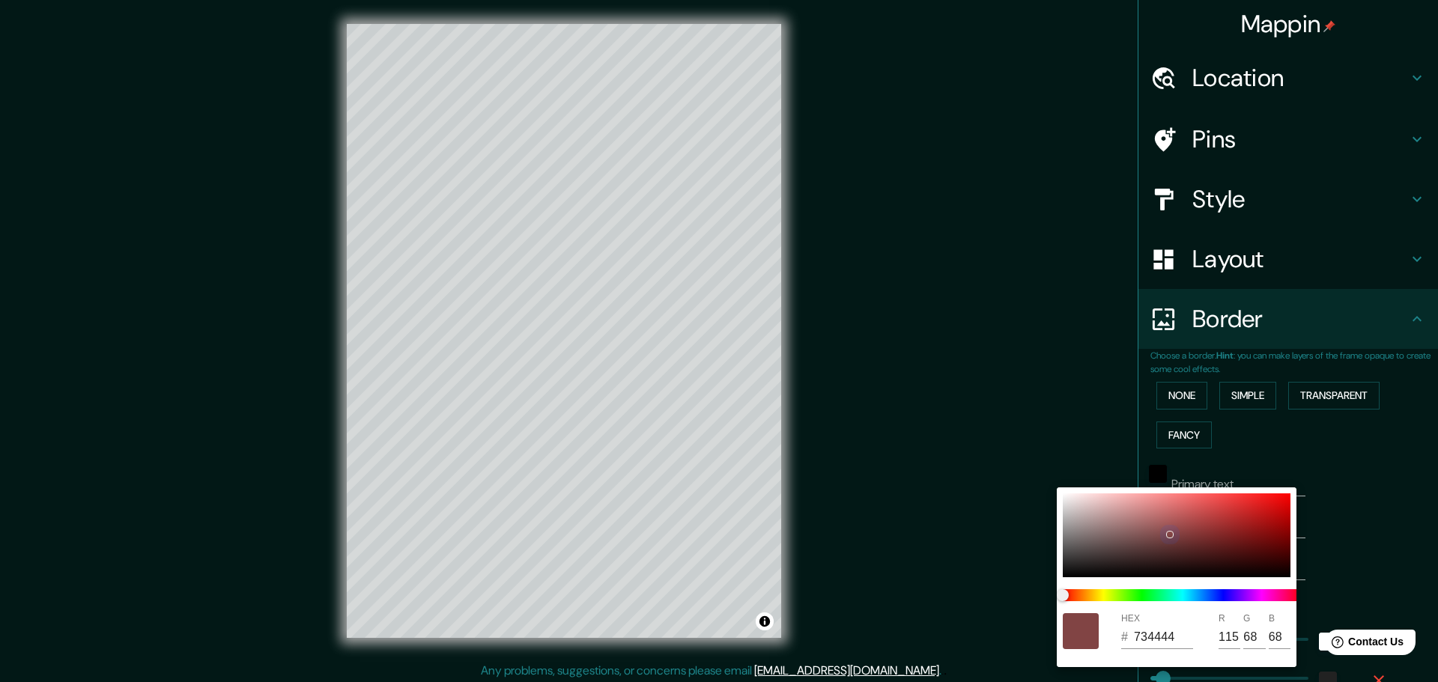
type input "99"
type input "67"
type input "46"
type input "5C4141"
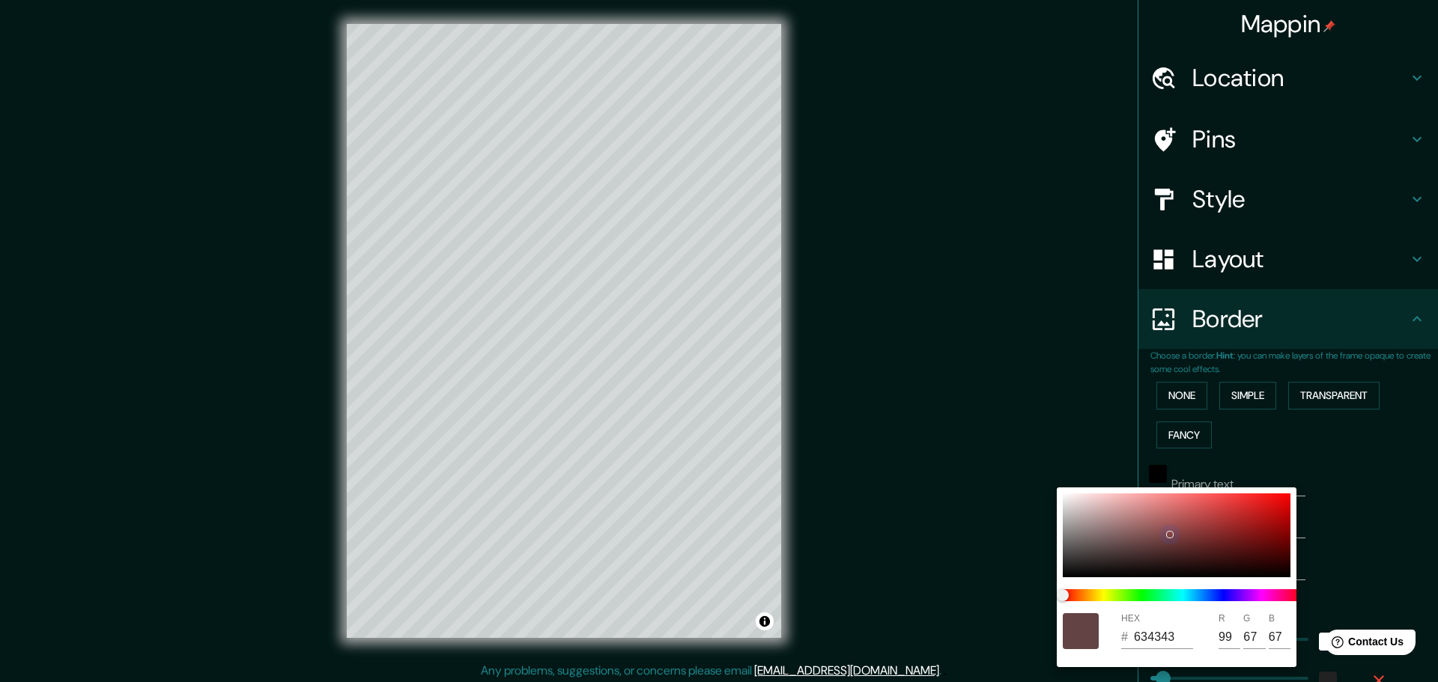
type input "92"
type input "65"
type input "46"
type input "5A4040"
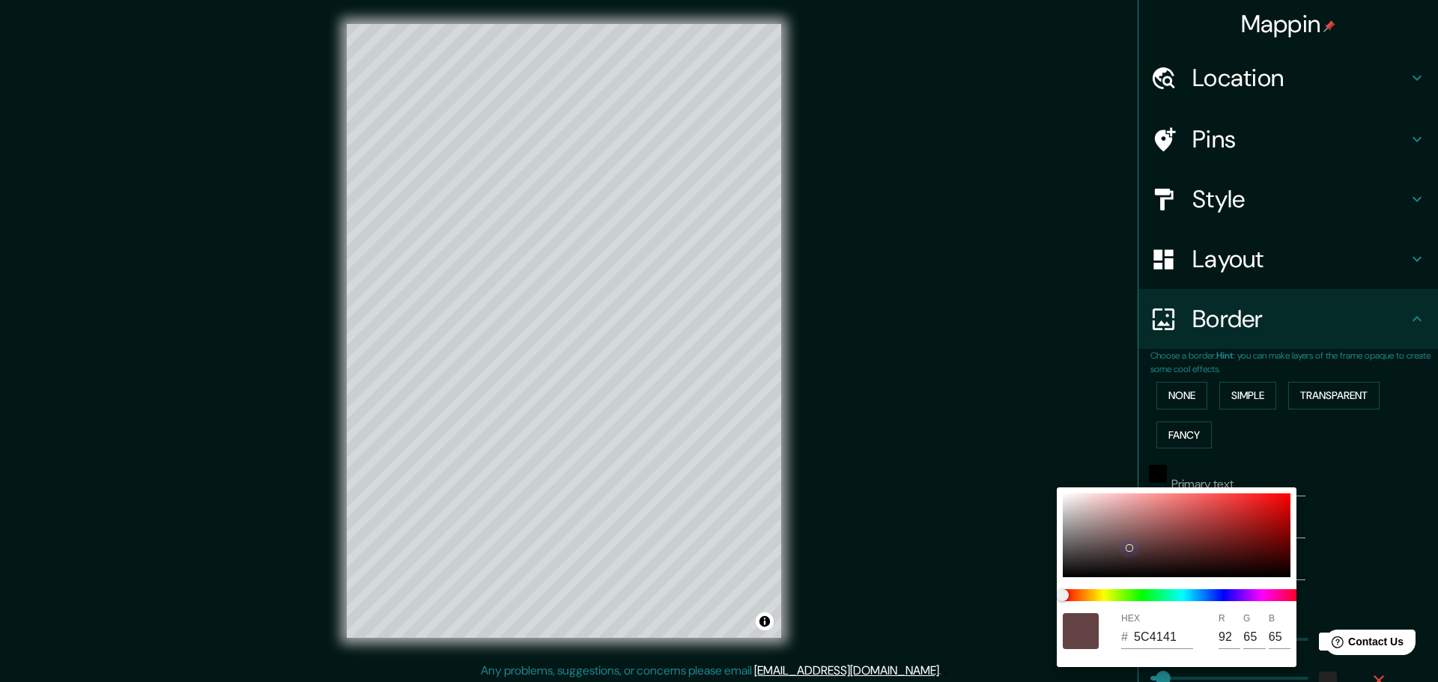
type input "90"
type input "64"
type input "46"
type input "5A4141"
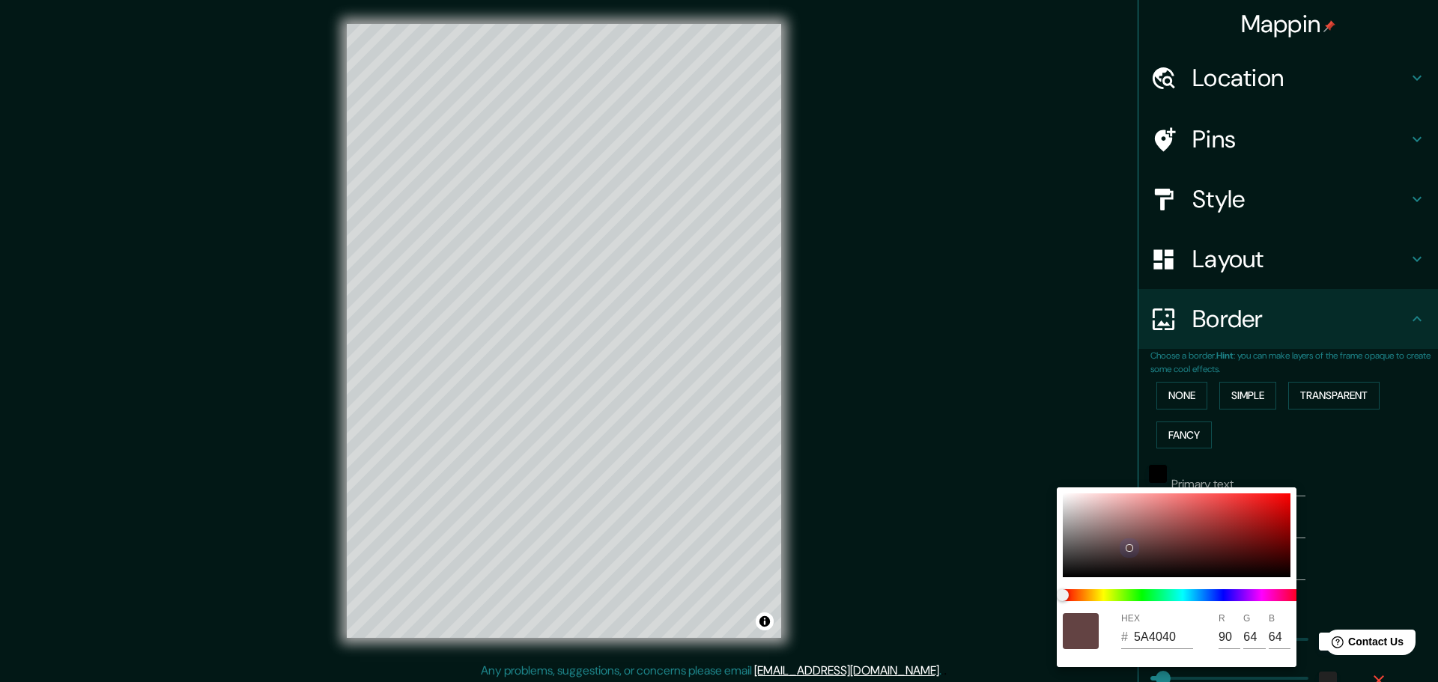
type input "65"
type input "46"
type input "ACA4A4"
type input "172"
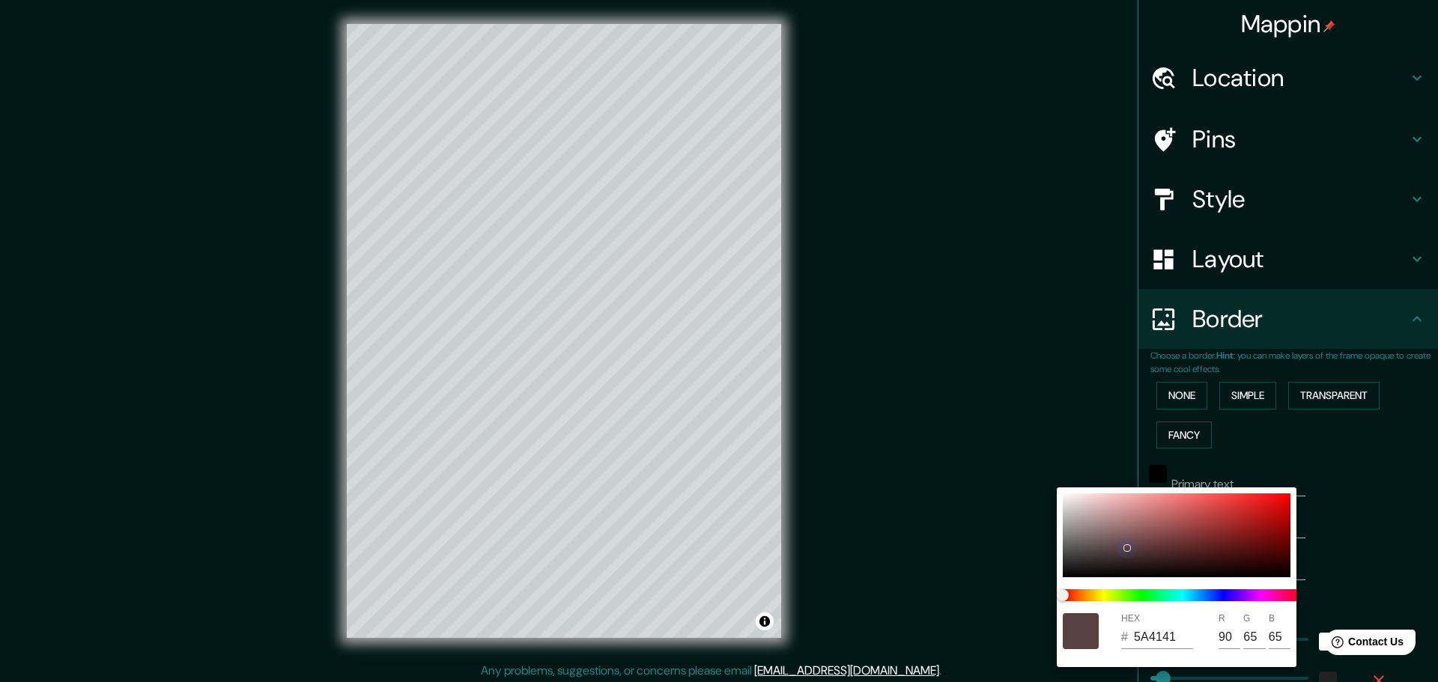
type input "164"
drag, startPoint x: 1172, startPoint y: 534, endPoint x: 1048, endPoint y: 473, distance: 138.3
click at [1048, 473] on div "HEX # ACA4A4 R 172 G 164 B 164" at bounding box center [719, 341] width 1438 height 682
click at [1350, 550] on div at bounding box center [719, 341] width 1438 height 682
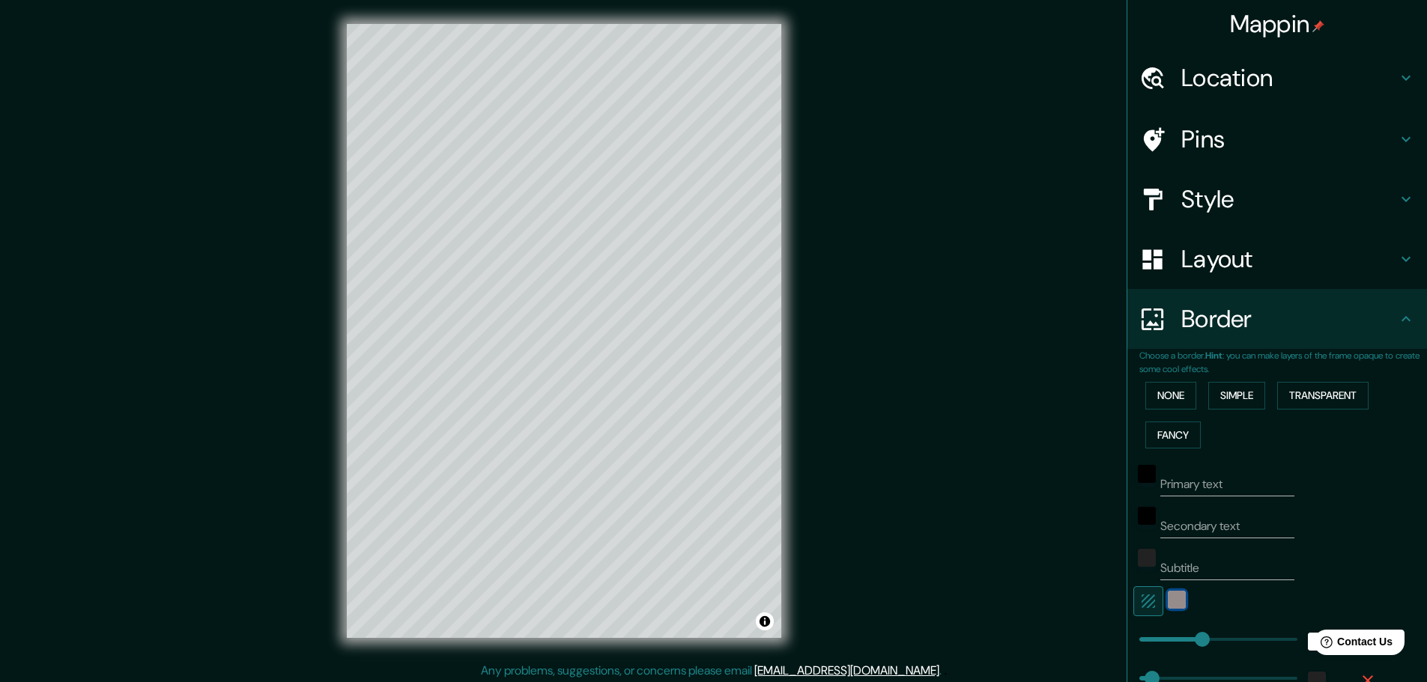
click at [1168, 596] on div "color-ACA4A4" at bounding box center [1177, 600] width 18 height 18
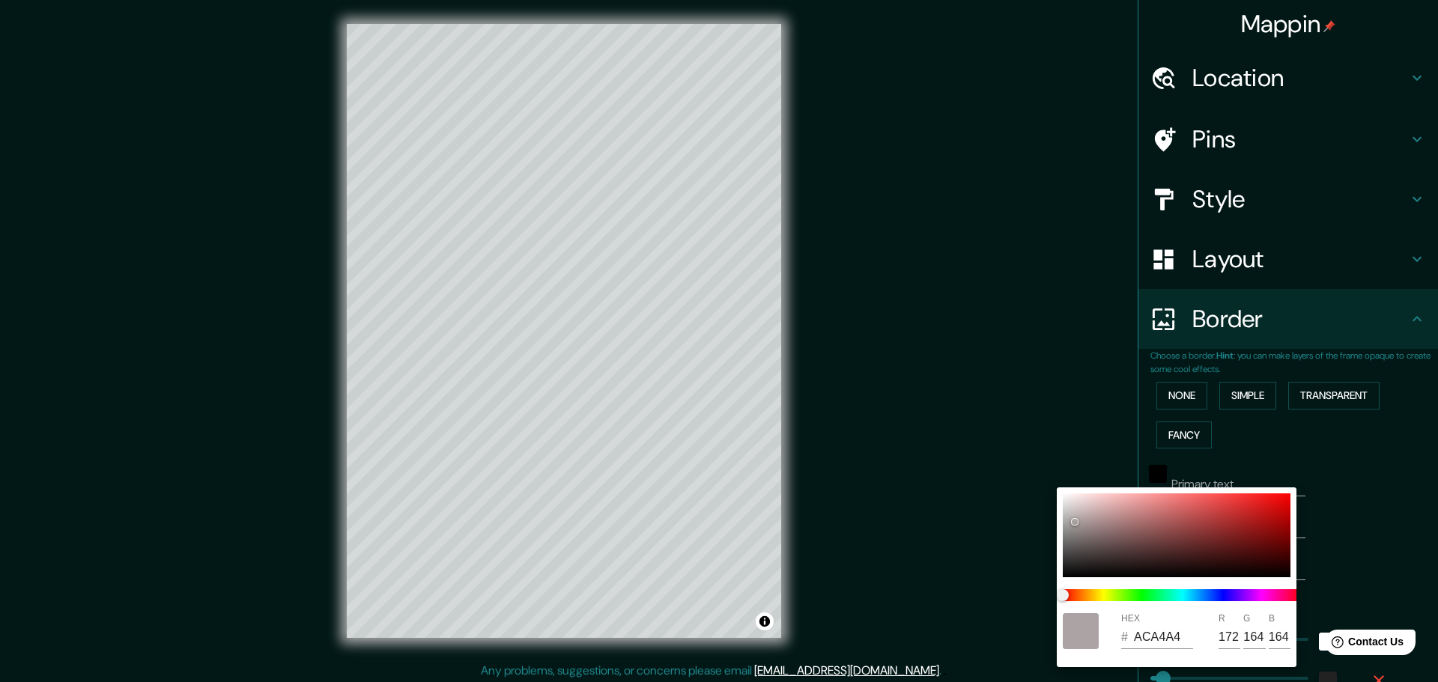
drag, startPoint x: 1353, startPoint y: 554, endPoint x: 1239, endPoint y: 582, distance: 117.2
click at [1352, 554] on div at bounding box center [719, 341] width 1438 height 682
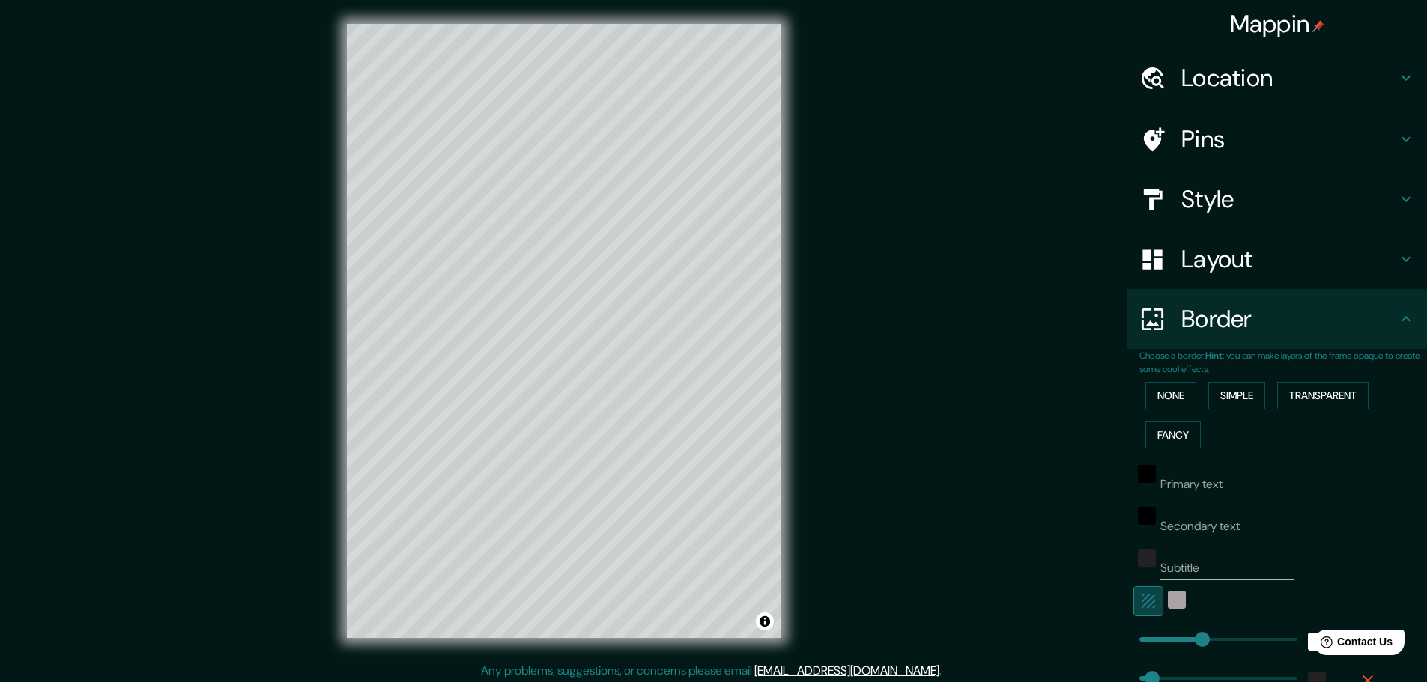
click at [1139, 601] on icon "button" at bounding box center [1148, 601] width 18 height 18
click at [1139, 600] on icon "button" at bounding box center [1148, 601] width 18 height 18
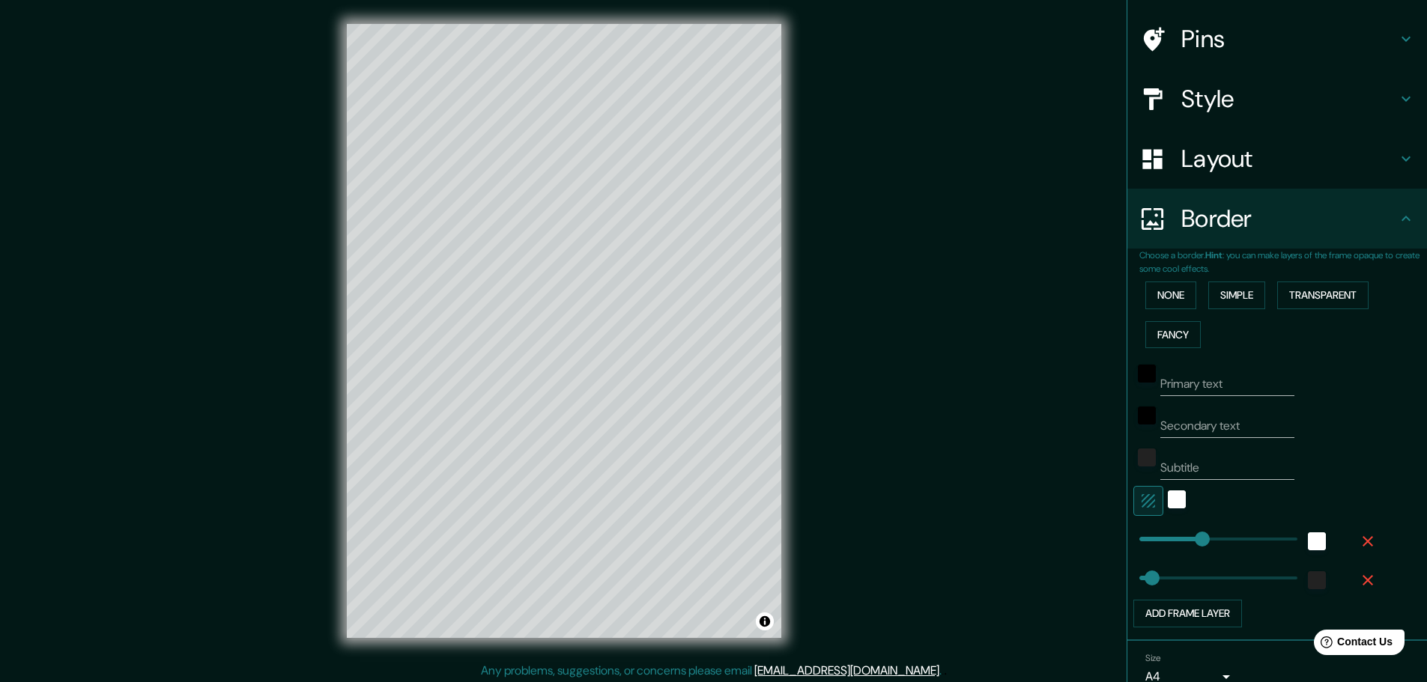
scroll to position [150, 0]
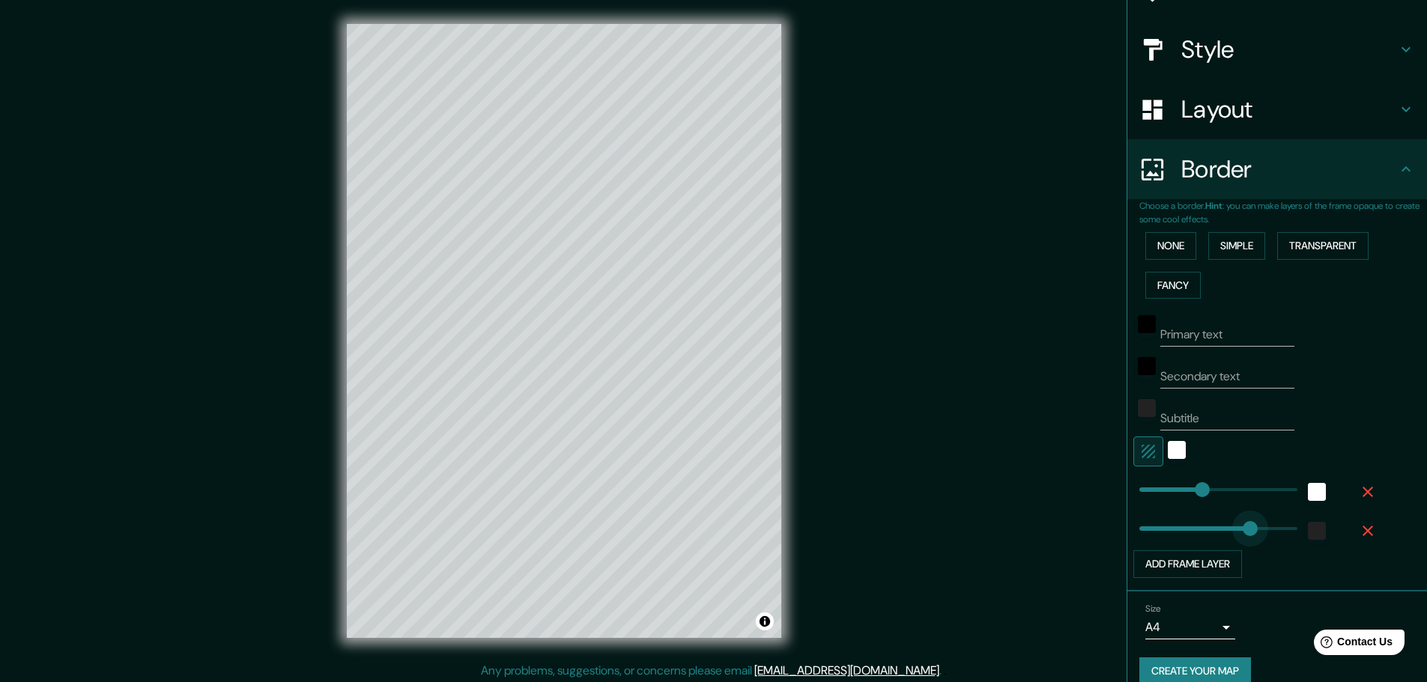
type input "443"
drag, startPoint x: 1143, startPoint y: 531, endPoint x: 1252, endPoint y: 529, distance: 109.4
type input "0"
drag, startPoint x: 1244, startPoint y: 528, endPoint x: 1118, endPoint y: 527, distance: 125.8
type input "0"
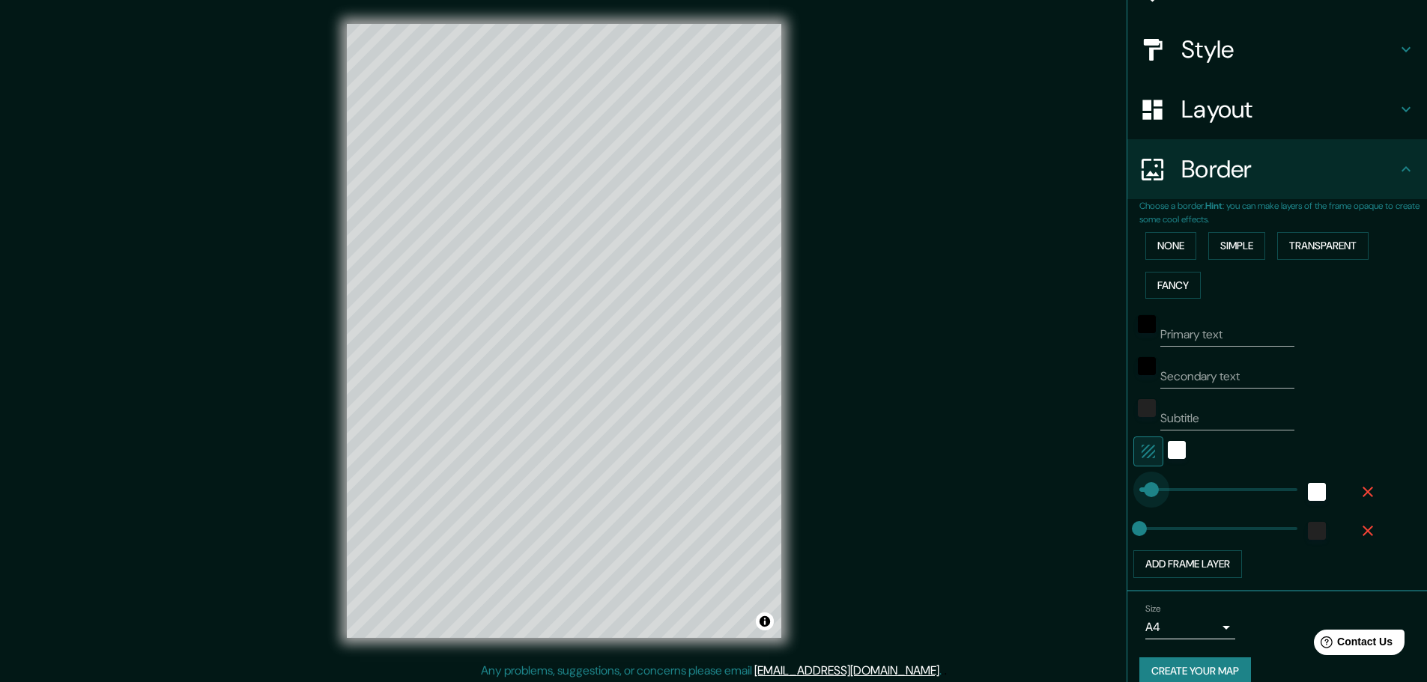
drag, startPoint x: 1189, startPoint y: 493, endPoint x: 1103, endPoint y: 491, distance: 85.4
type input "61"
type input "94"
type input "132"
type input "135"
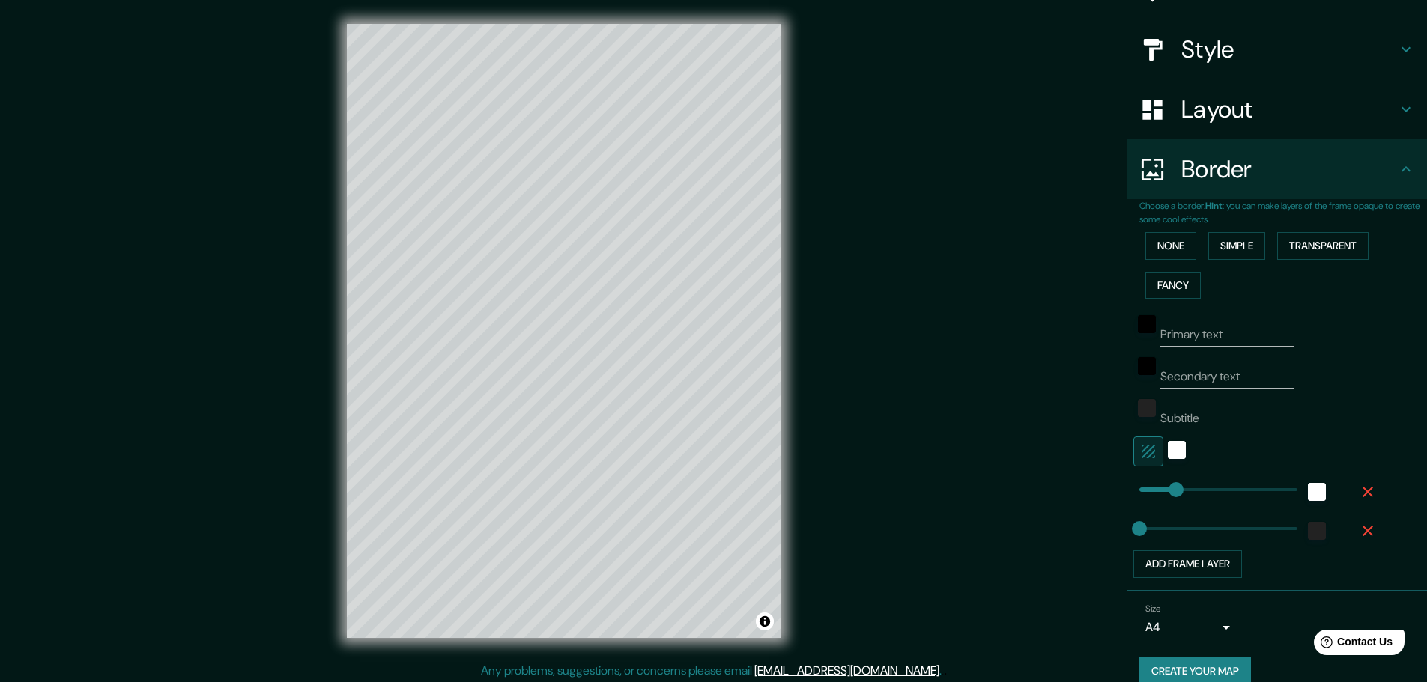
type input "63"
type input "91"
drag, startPoint x: 1133, startPoint y: 522, endPoint x: 1154, endPoint y: 523, distance: 21.0
type input "407"
drag, startPoint x: 1161, startPoint y: 525, endPoint x: 1243, endPoint y: 534, distance: 82.1
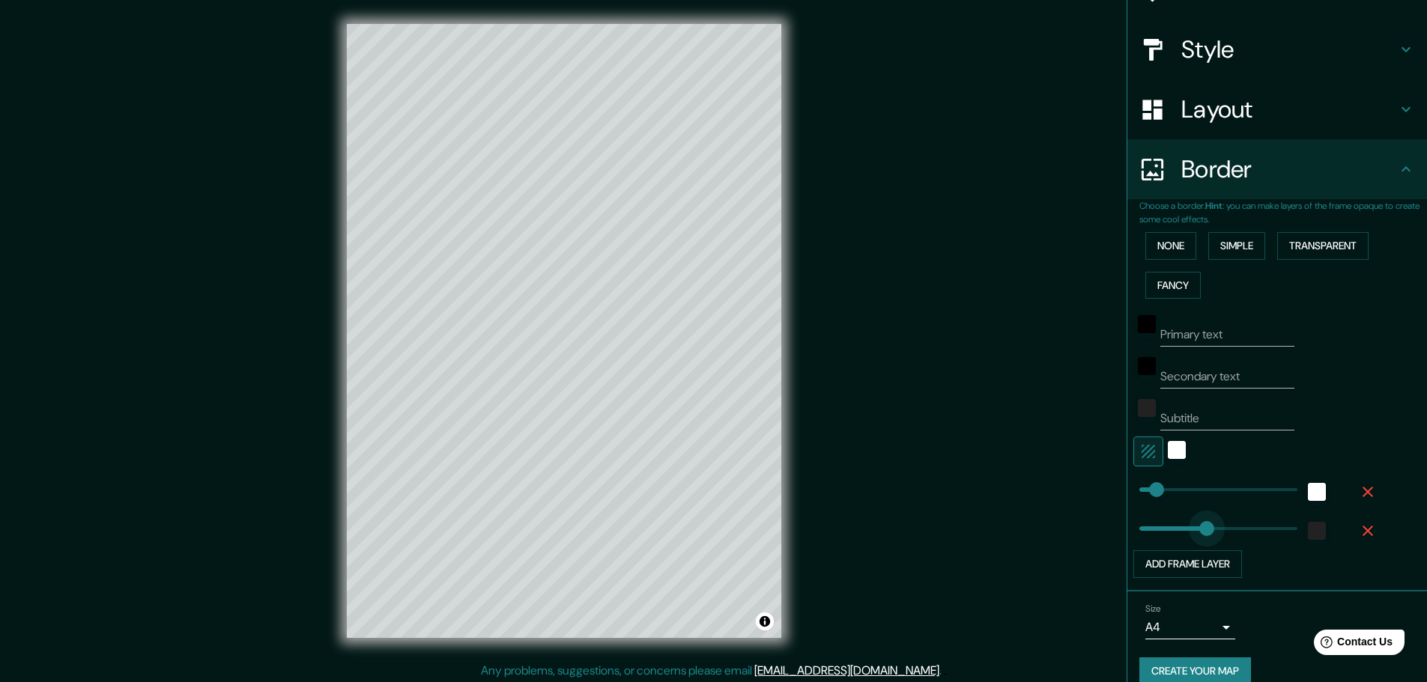
type input "179"
drag, startPoint x: 1233, startPoint y: 536, endPoint x: 1172, endPoint y: 539, distance: 60.7
type input "105"
type input "286"
drag, startPoint x: 1147, startPoint y: 497, endPoint x: 1226, endPoint y: 496, distance: 78.6
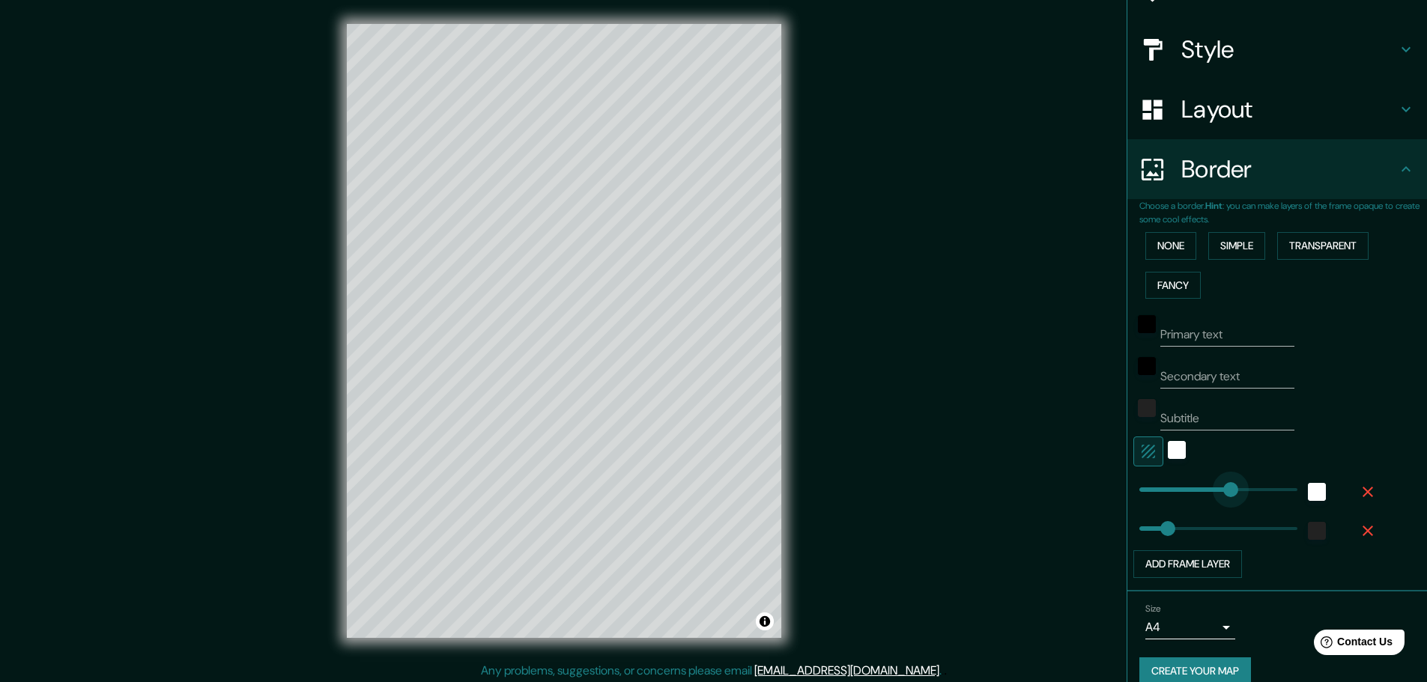
type input "504"
drag, startPoint x: 1219, startPoint y: 490, endPoint x: 1276, endPoint y: 487, distance: 57.0
type input "165"
type input "39"
type input "58"
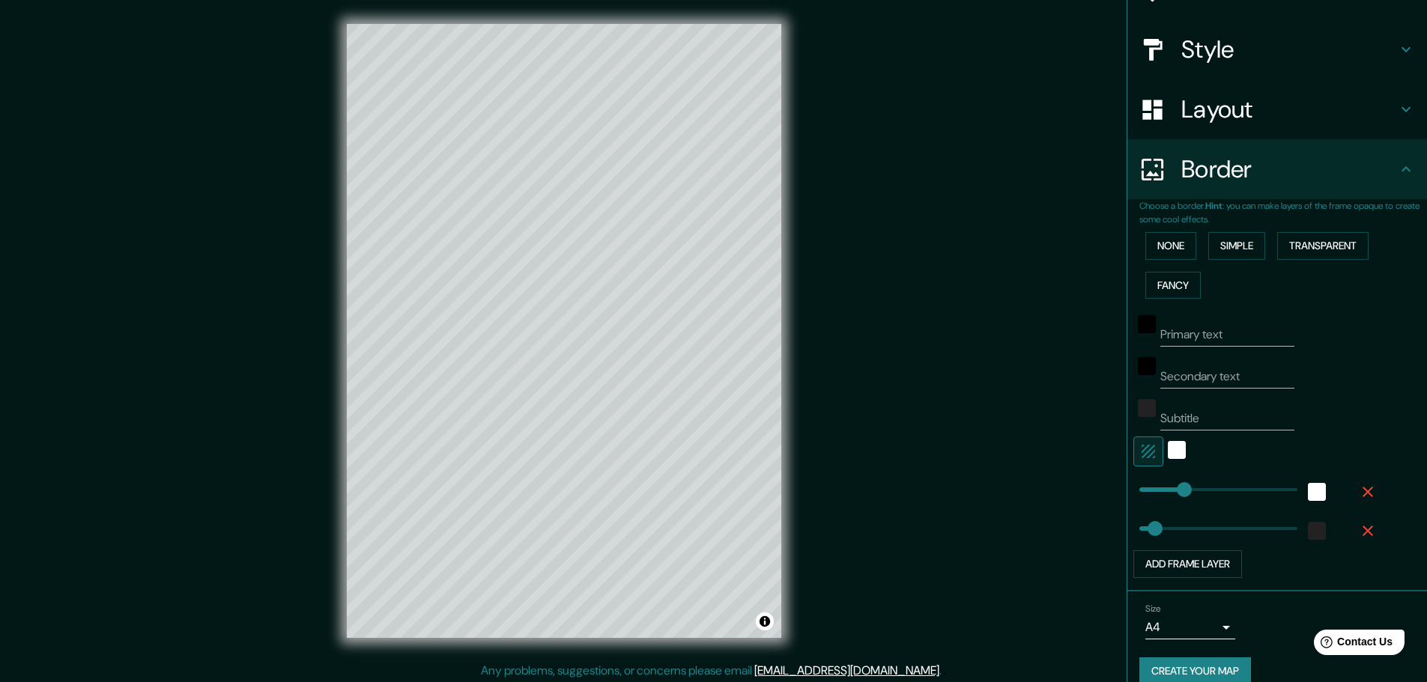
type input "80"
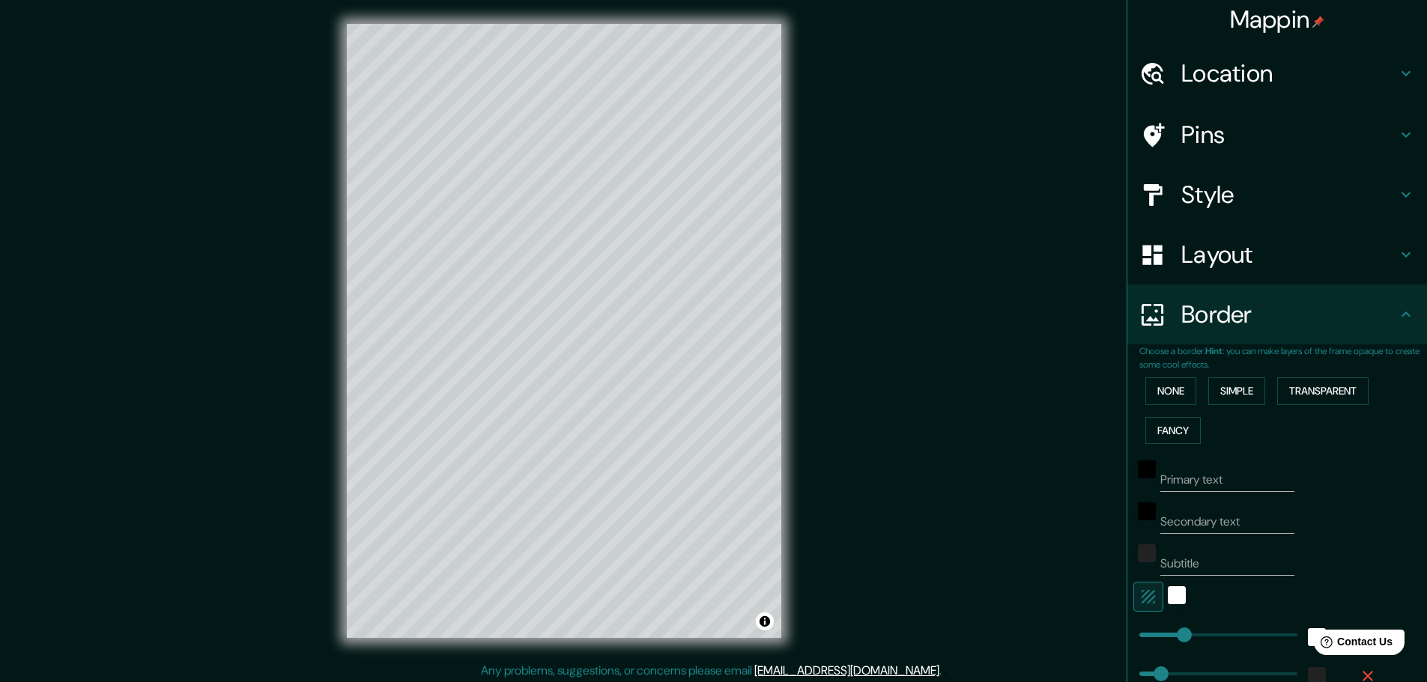
scroll to position [0, 0]
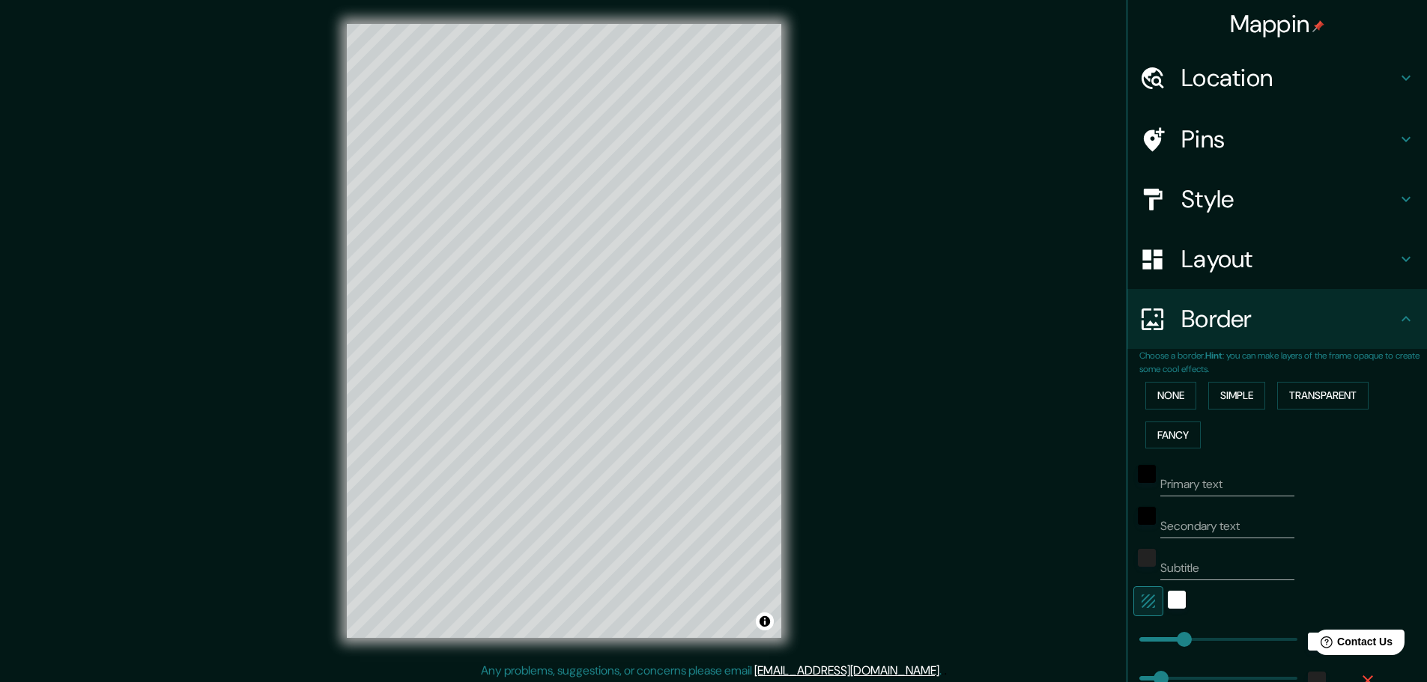
click at [1245, 181] on div "Style" at bounding box center [1277, 199] width 300 height 60
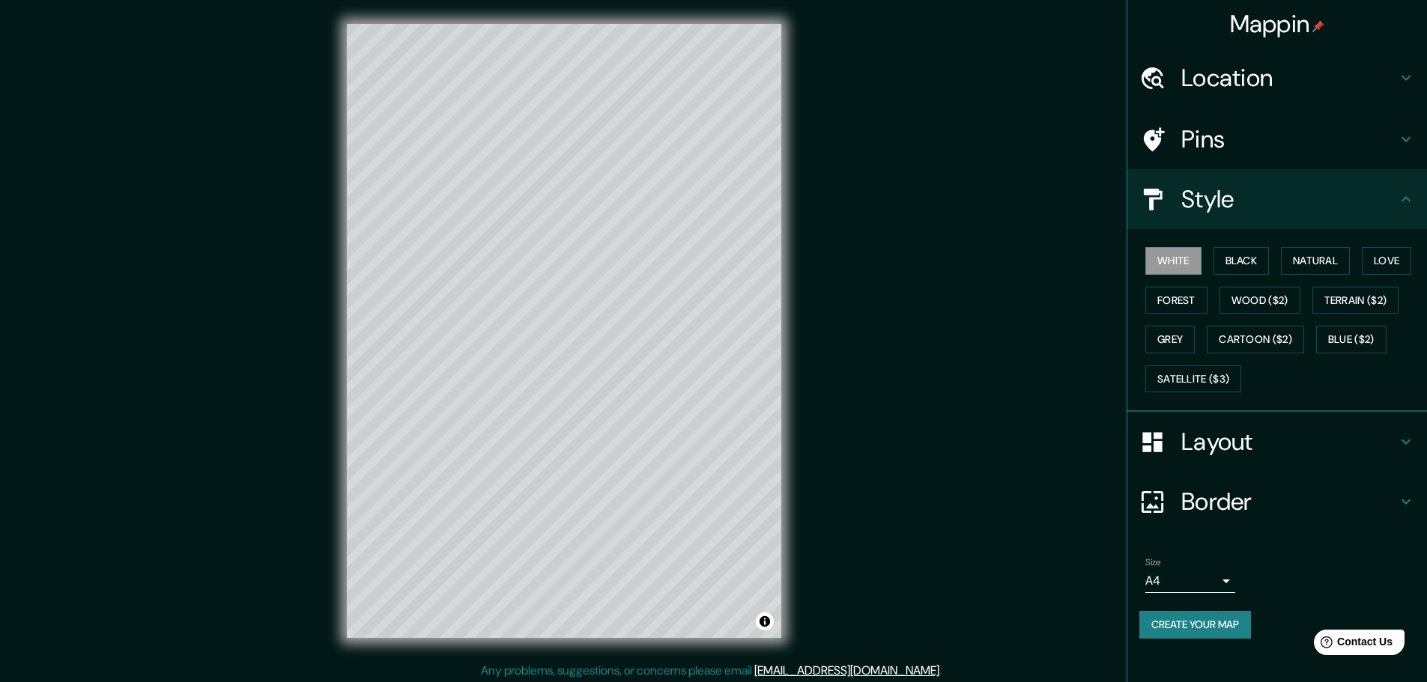
click at [1242, 147] on h4 "Pins" at bounding box center [1289, 139] width 216 height 30
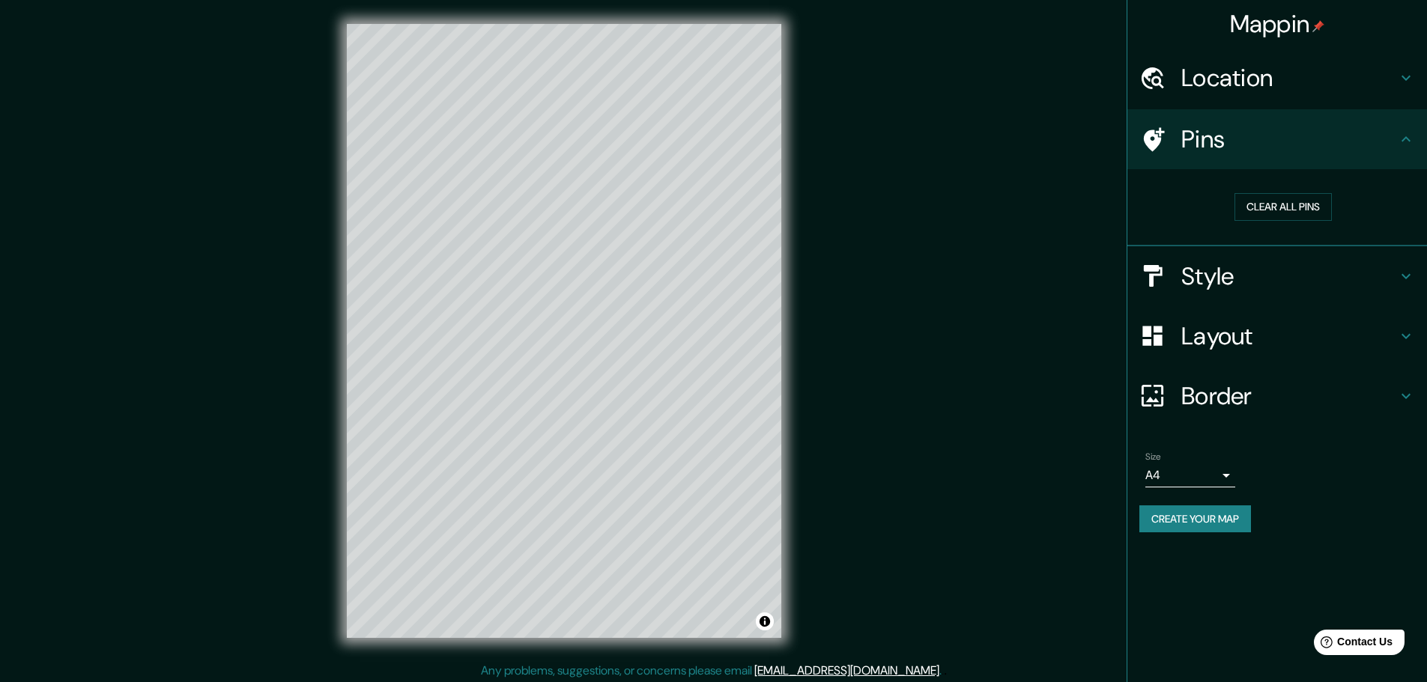
click at [1211, 518] on button "Create your map" at bounding box center [1195, 520] width 112 height 28
click at [1198, 522] on div "Create your map" at bounding box center [1277, 520] width 276 height 28
click at [1192, 520] on button "Create your map" at bounding box center [1195, 520] width 112 height 28
click at [1320, 24] on img at bounding box center [1318, 26] width 12 height 12
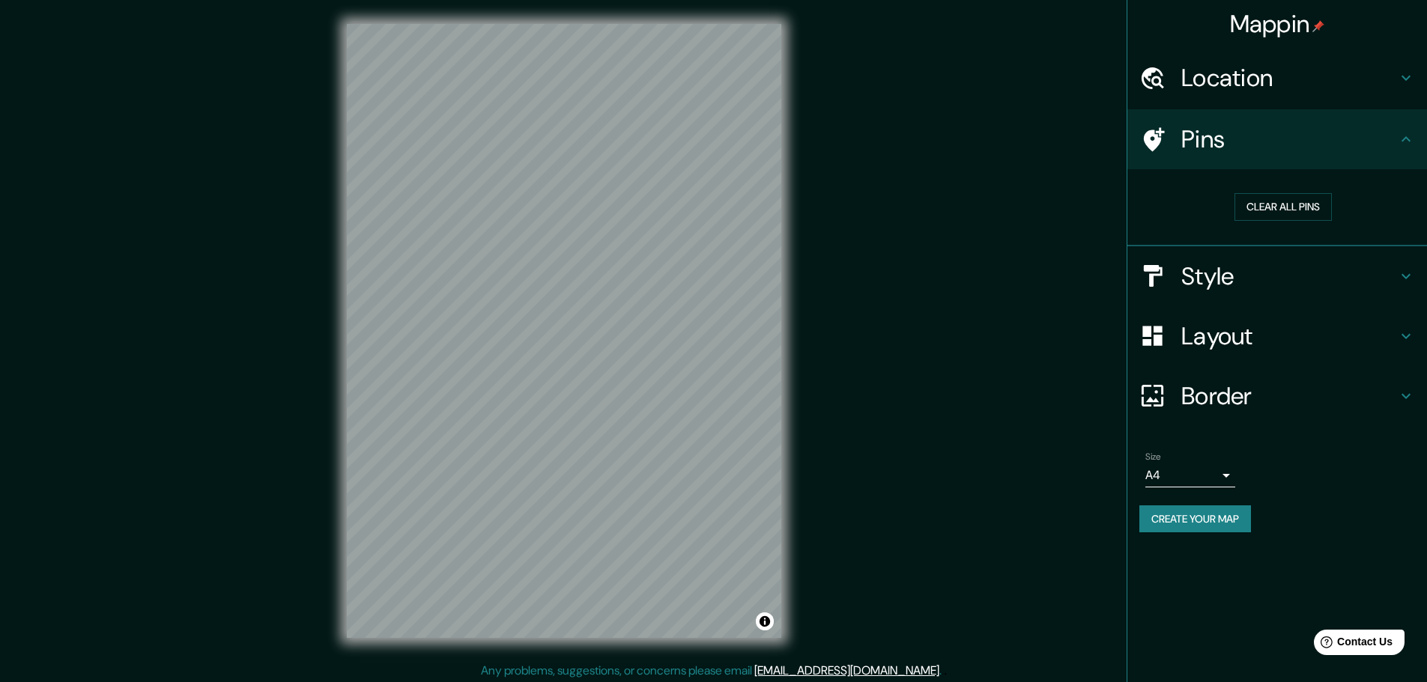
click at [1219, 87] on h4 "Location" at bounding box center [1289, 78] width 216 height 30
type input "183"
type input "89"
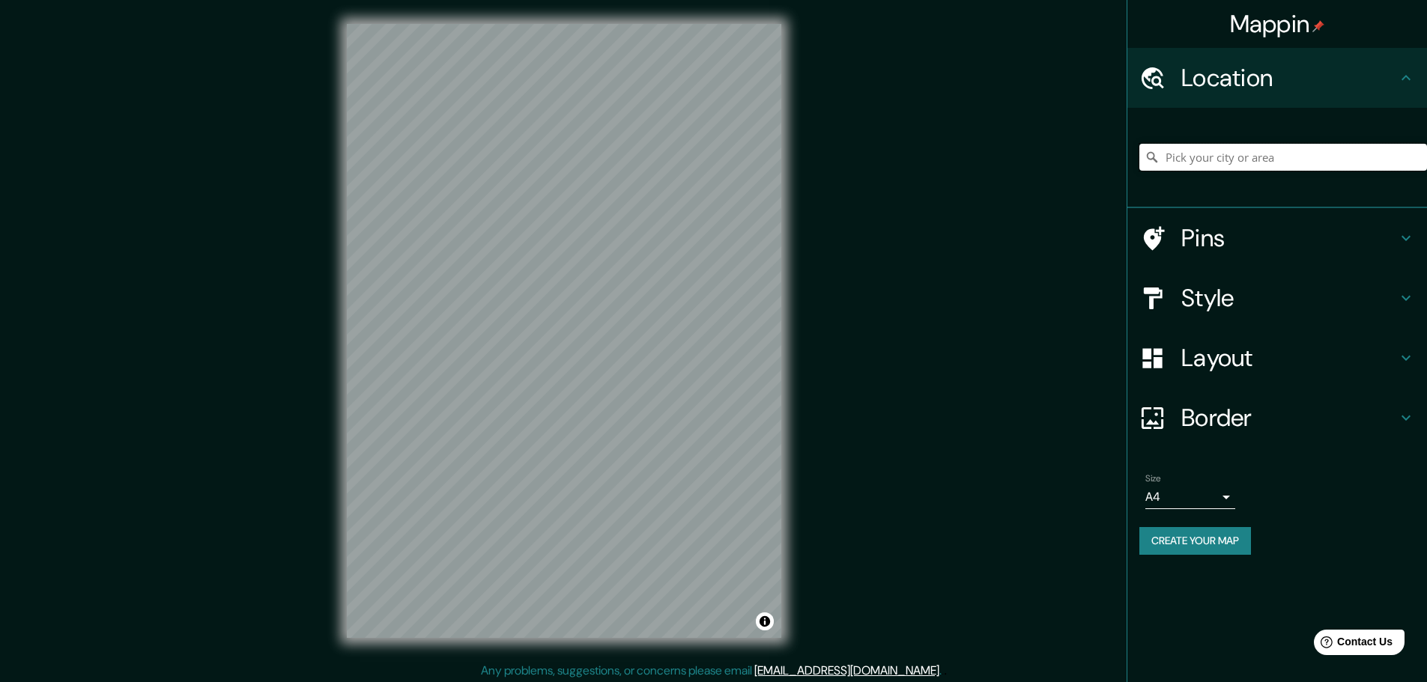
click at [1231, 152] on input "Pick your city or area" at bounding box center [1283, 157] width 288 height 27
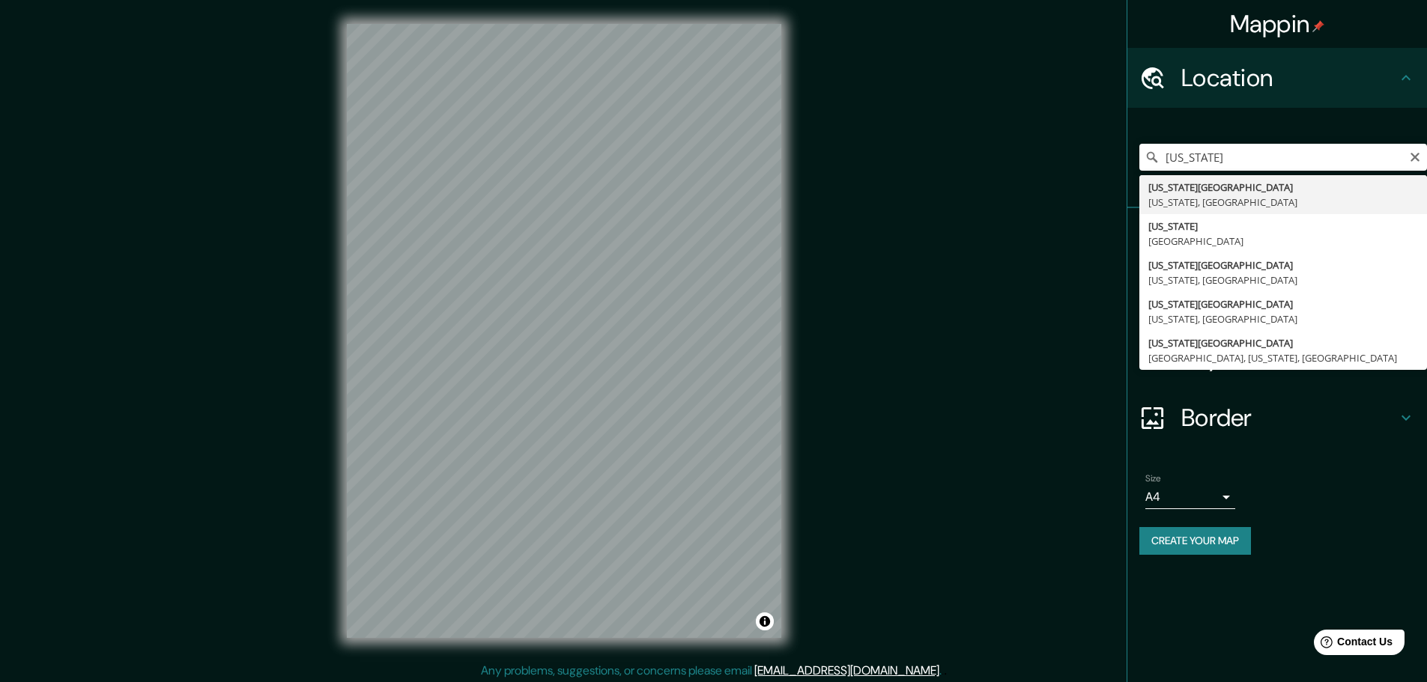
type input "[US_STATE][GEOGRAPHIC_DATA], [US_STATE], [GEOGRAPHIC_DATA]"
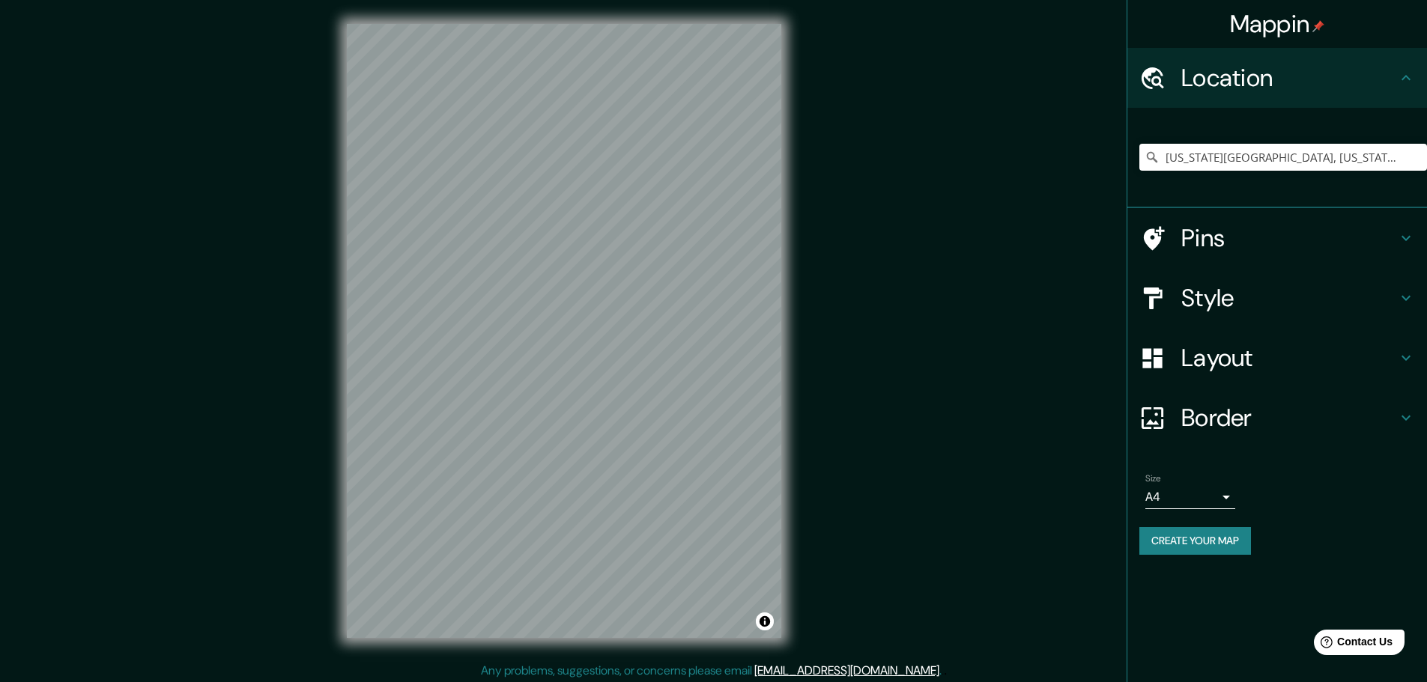
click at [1245, 368] on h4 "Layout" at bounding box center [1289, 358] width 216 height 30
type input "183"
type input "89"
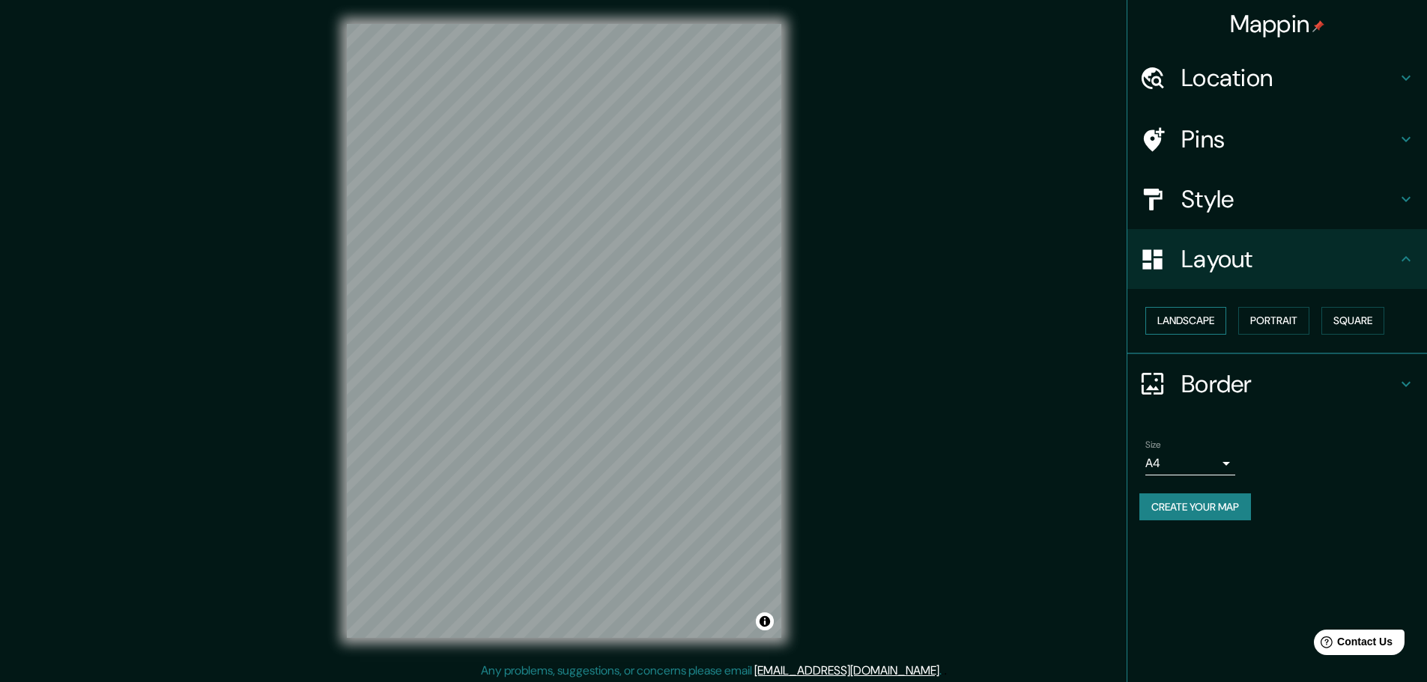
click at [1195, 324] on button "Landscape" at bounding box center [1185, 321] width 81 height 28
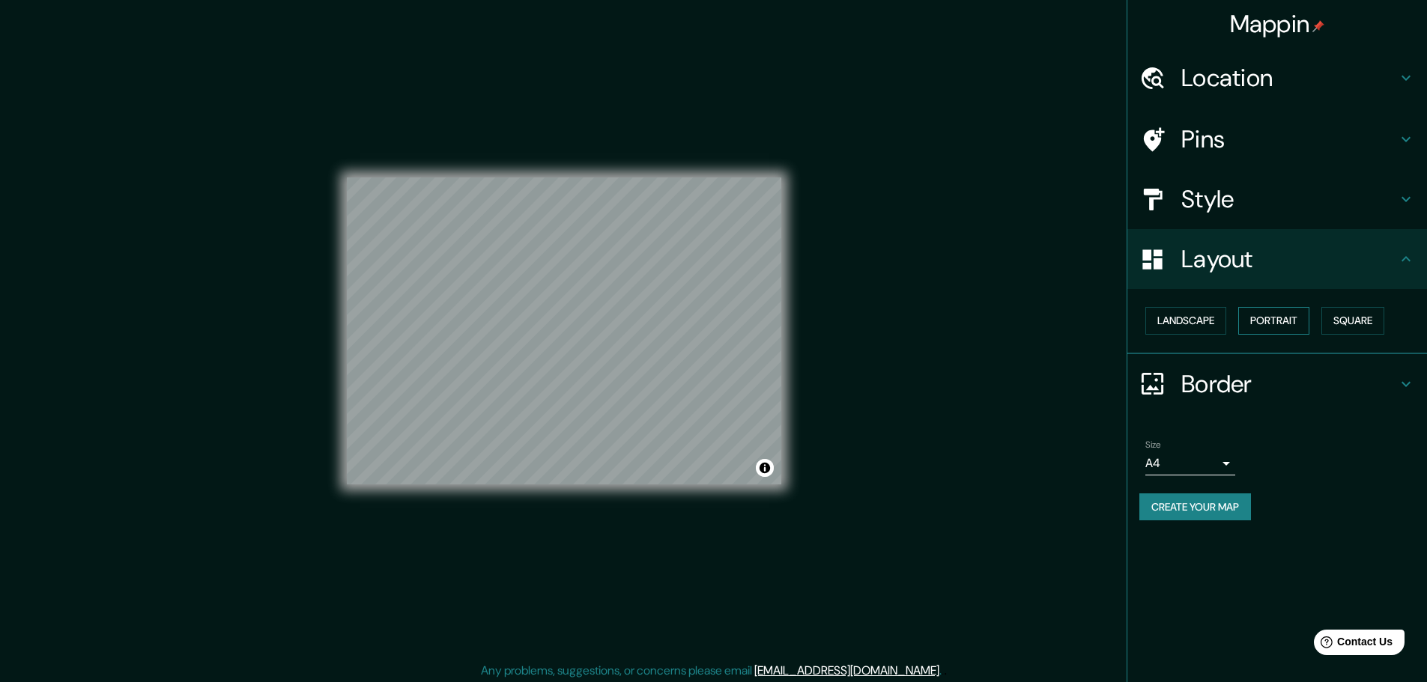
click at [1274, 318] on button "Portrait" at bounding box center [1273, 321] width 71 height 28
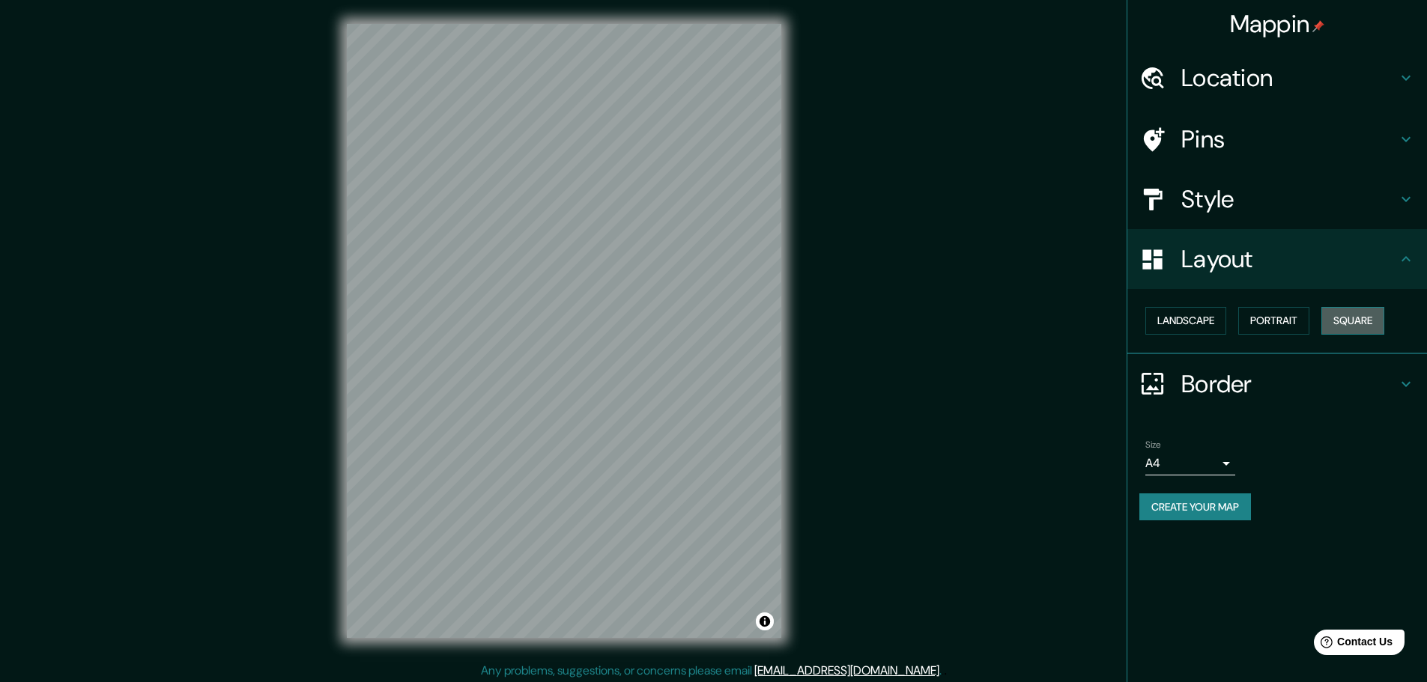
click at [1341, 321] on button "Square" at bounding box center [1352, 321] width 63 height 28
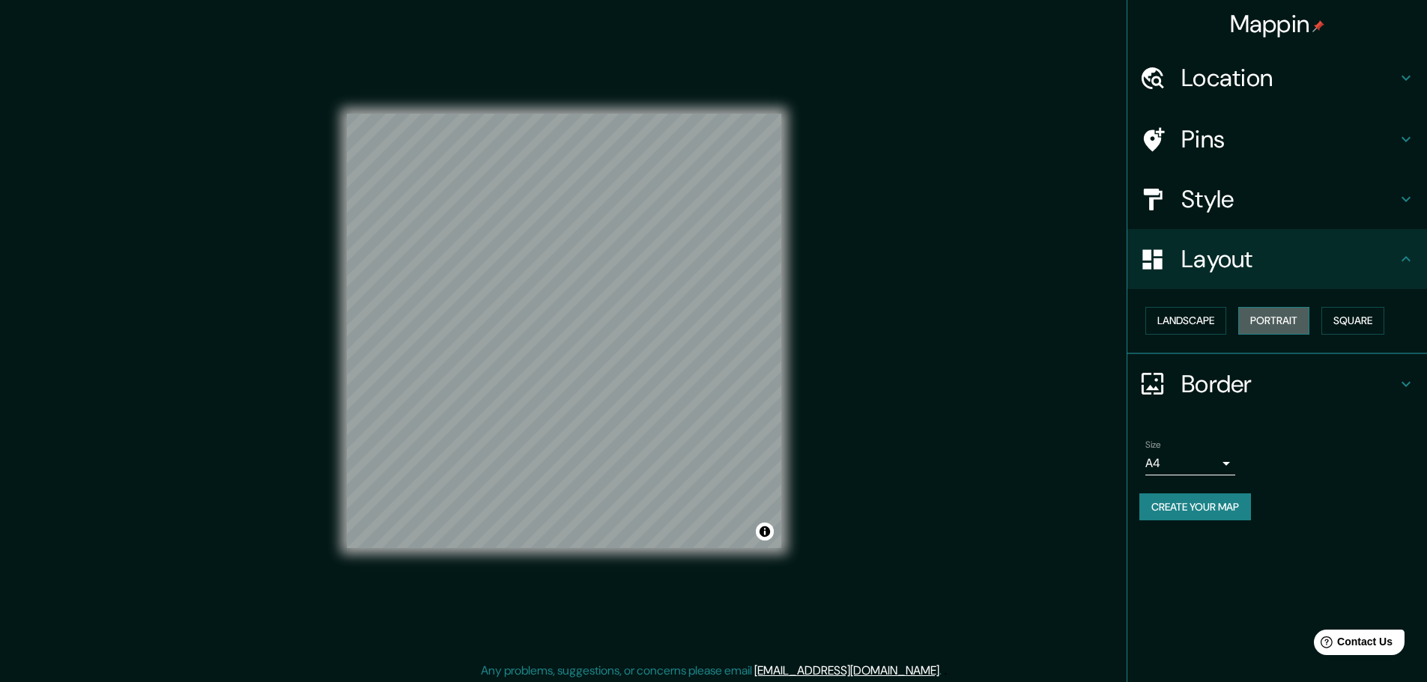
click at [1278, 313] on button "Portrait" at bounding box center [1273, 321] width 71 height 28
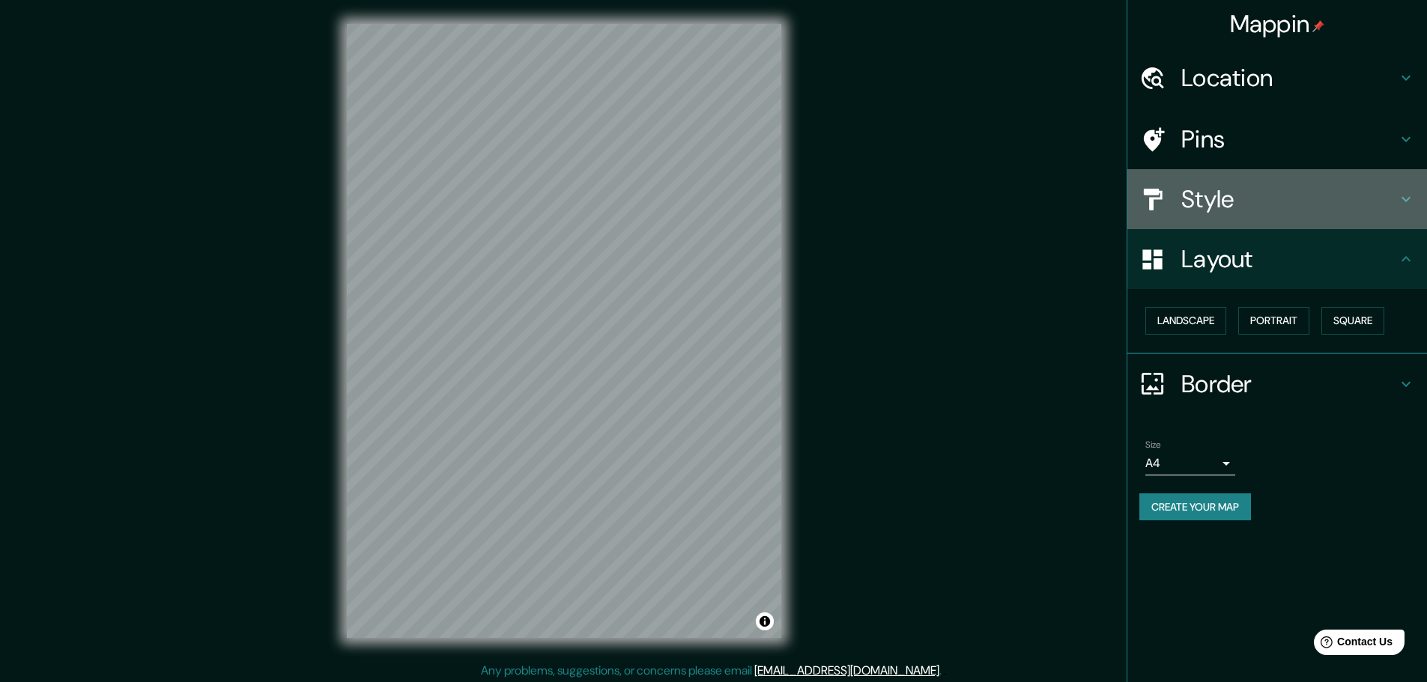
click at [1233, 203] on h4 "Style" at bounding box center [1289, 199] width 216 height 30
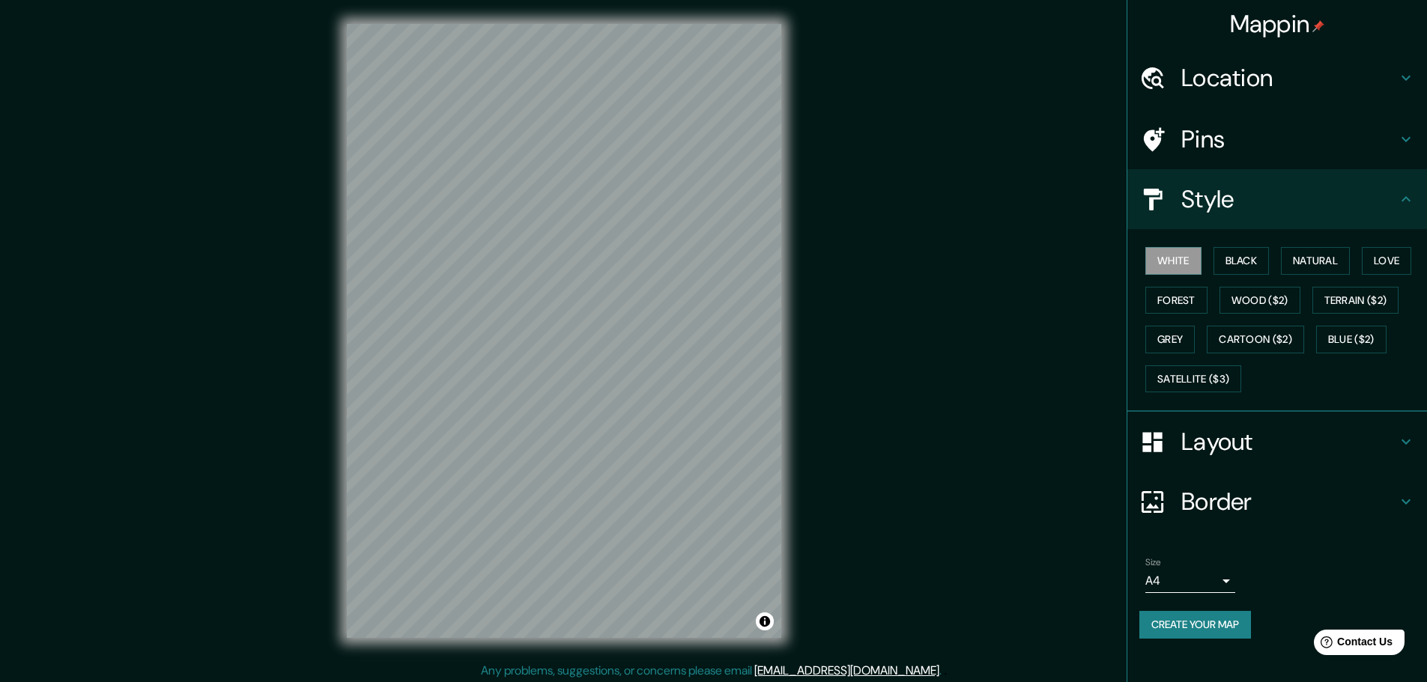
click at [1223, 153] on h4 "Pins" at bounding box center [1289, 139] width 216 height 30
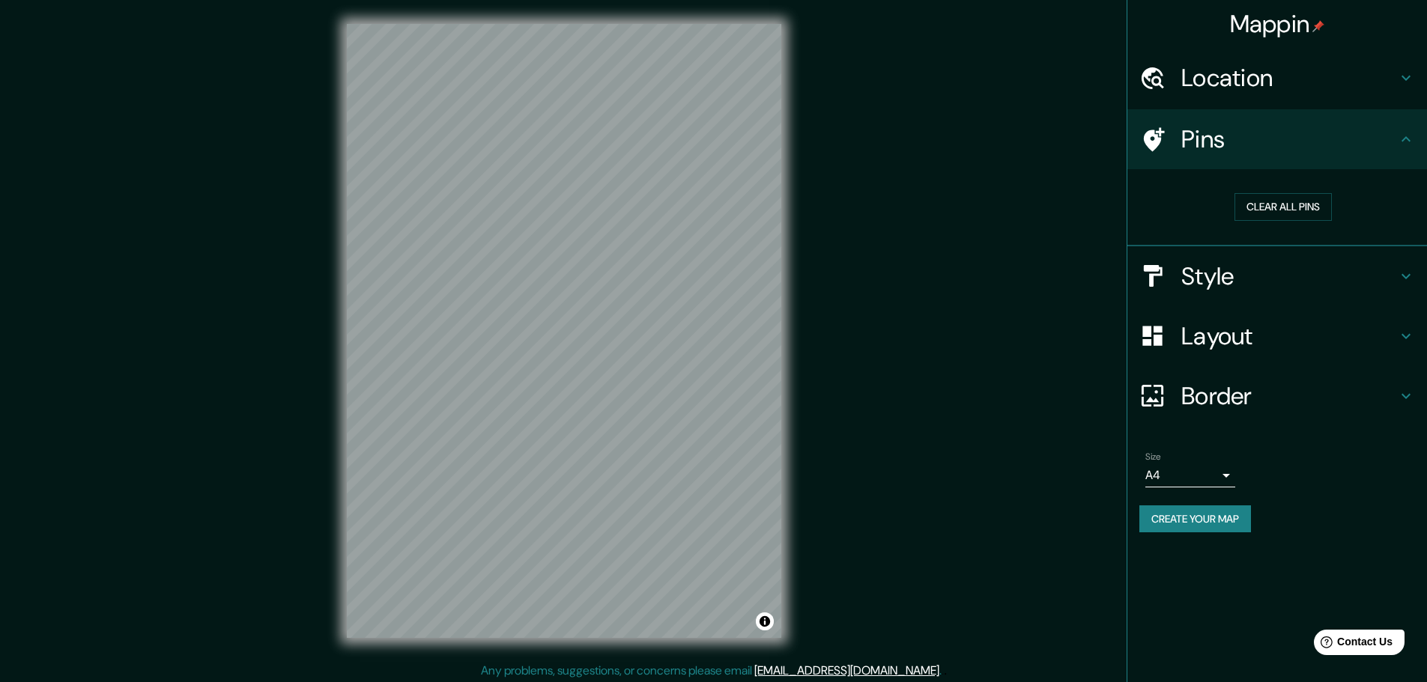
click at [1223, 152] on h4 "Pins" at bounding box center [1289, 139] width 216 height 30
click at [1234, 273] on h4 "Style" at bounding box center [1289, 276] width 216 height 30
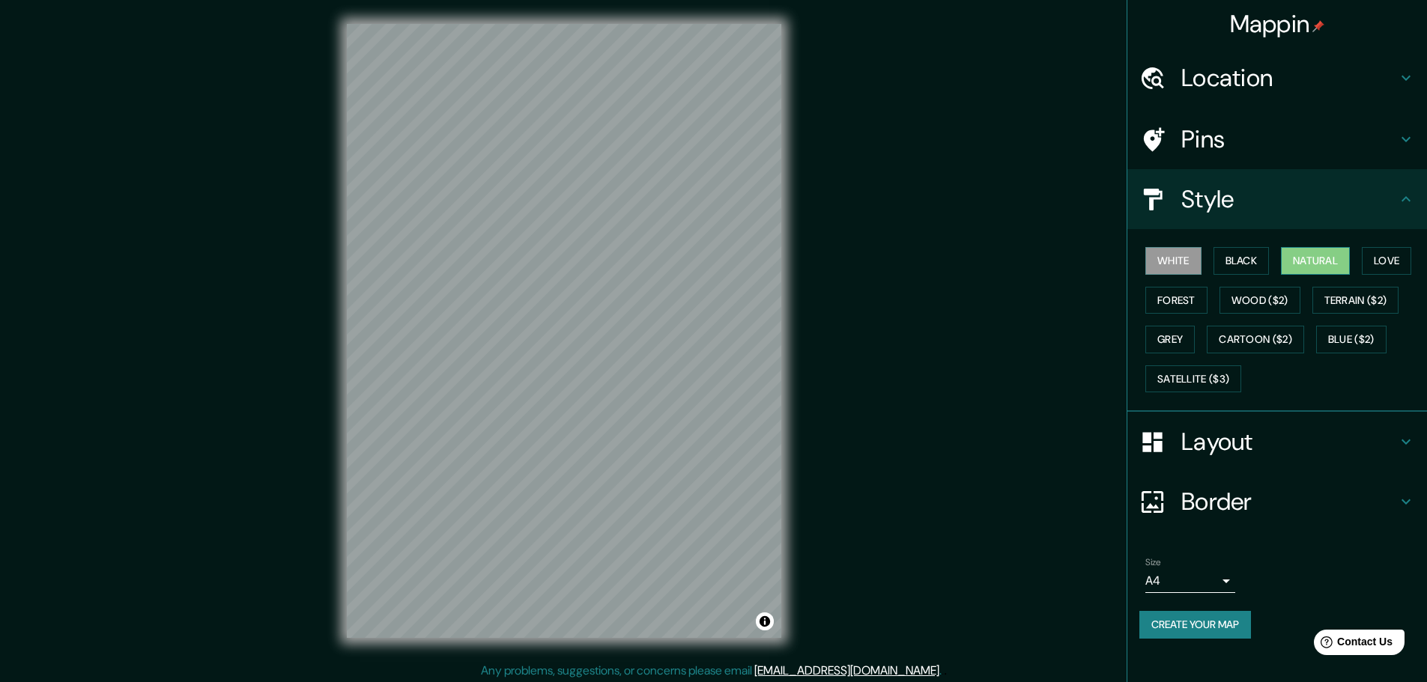
click at [1317, 266] on button "Natural" at bounding box center [1315, 261] width 69 height 28
click at [1168, 256] on button "White" at bounding box center [1173, 261] width 56 height 28
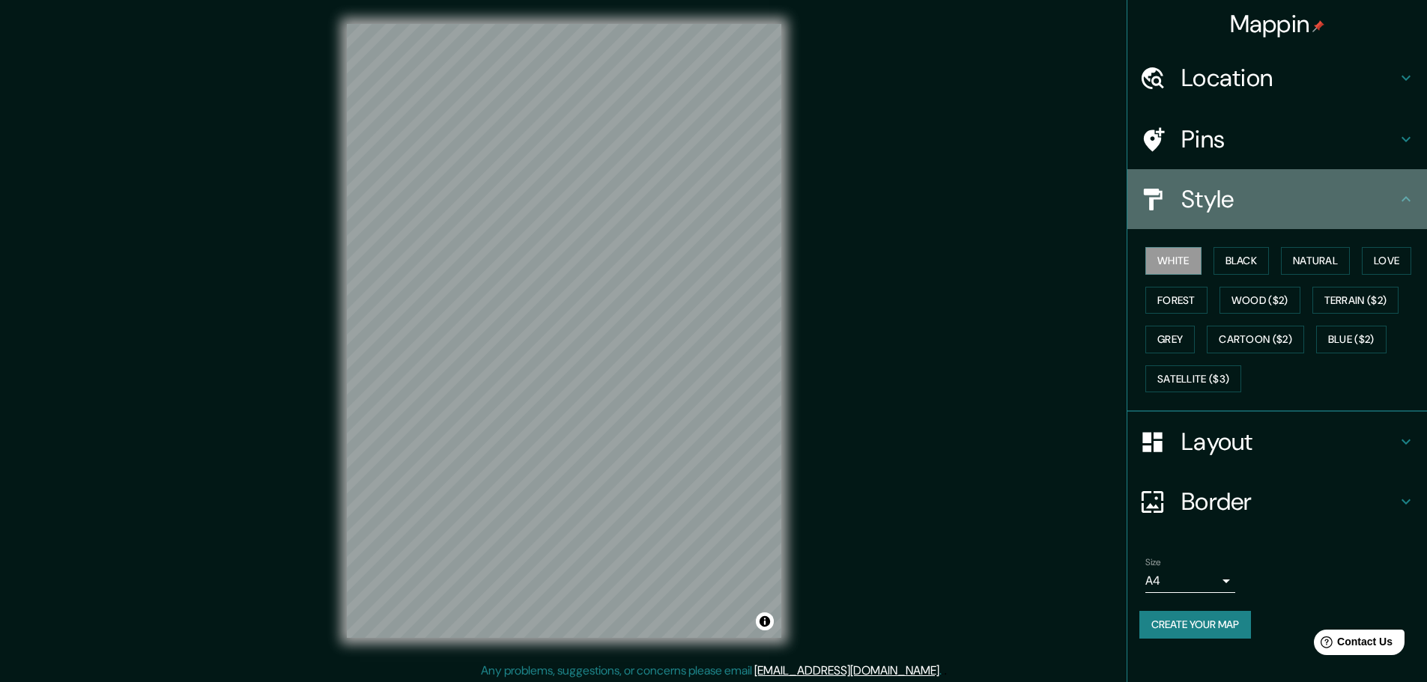
click at [1338, 203] on h4 "Style" at bounding box center [1289, 199] width 216 height 30
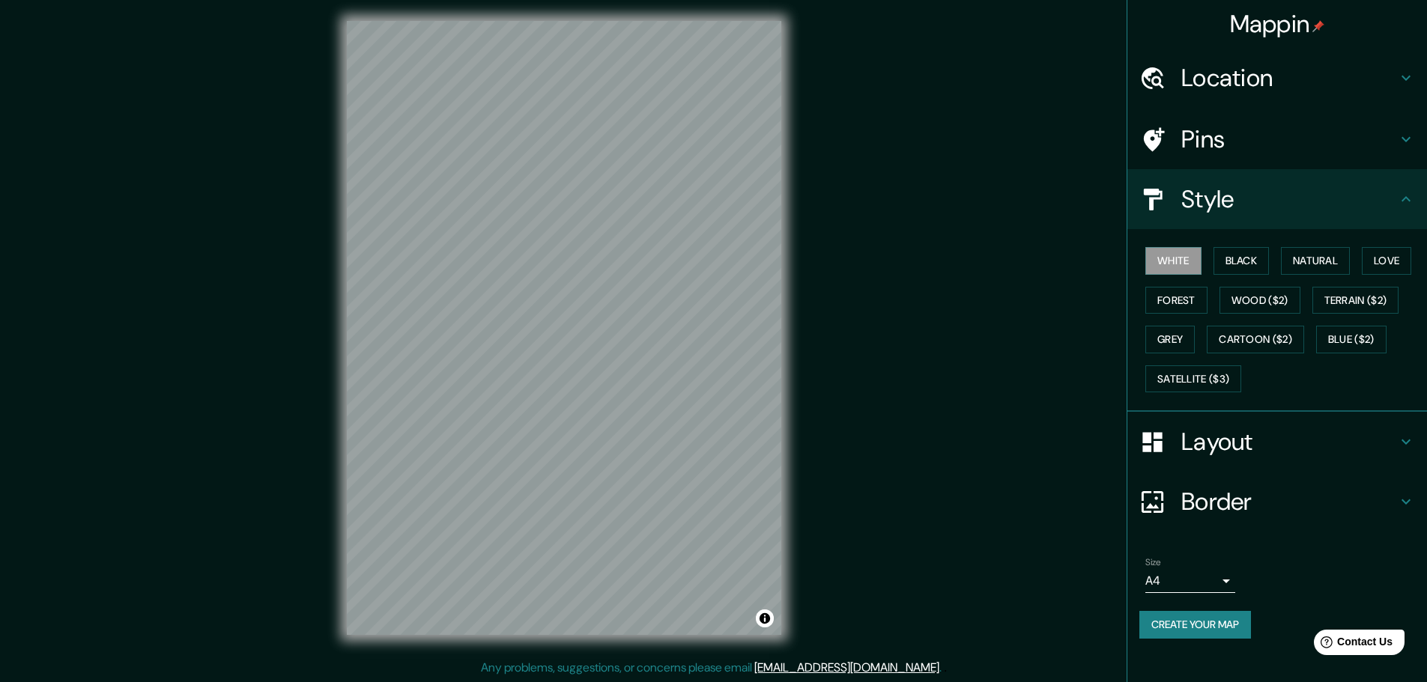
scroll to position [4, 0]
click at [1401, 199] on icon at bounding box center [1406, 199] width 18 height 18
click at [1410, 201] on icon at bounding box center [1405, 198] width 9 height 5
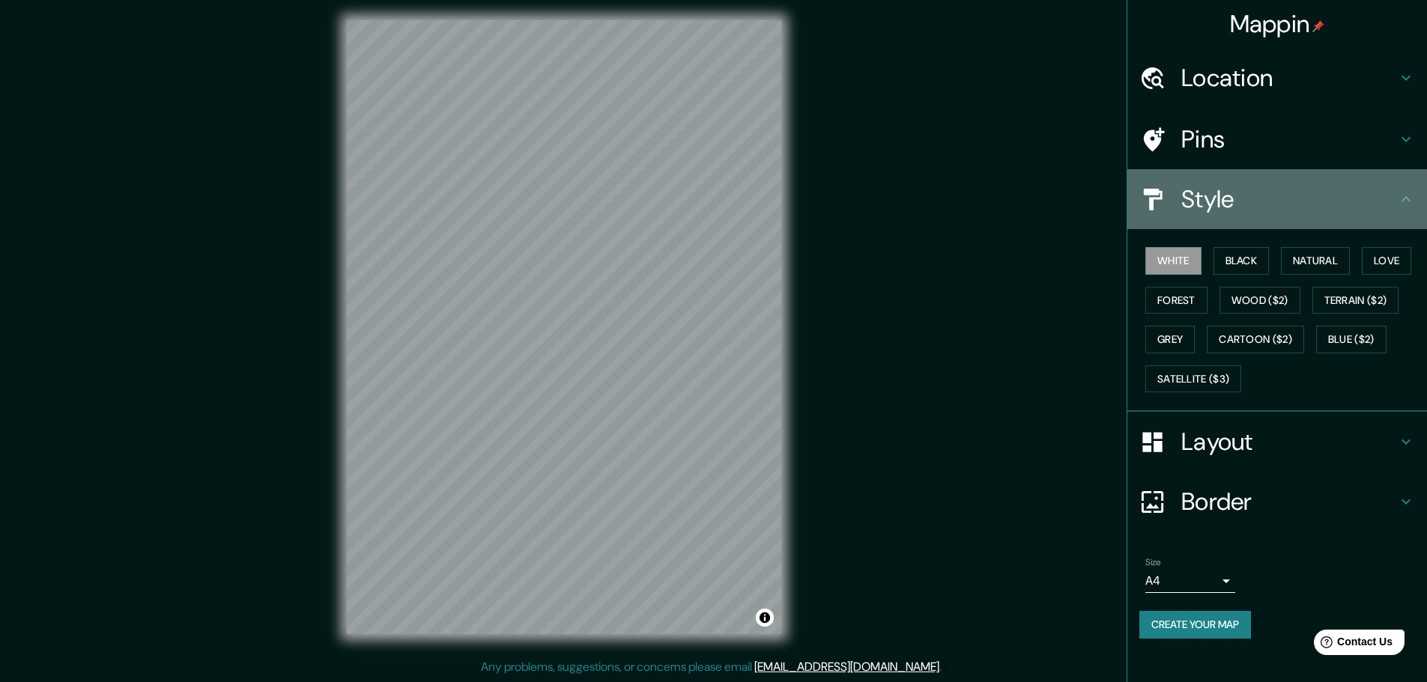
click at [1409, 198] on icon at bounding box center [1406, 199] width 18 height 18
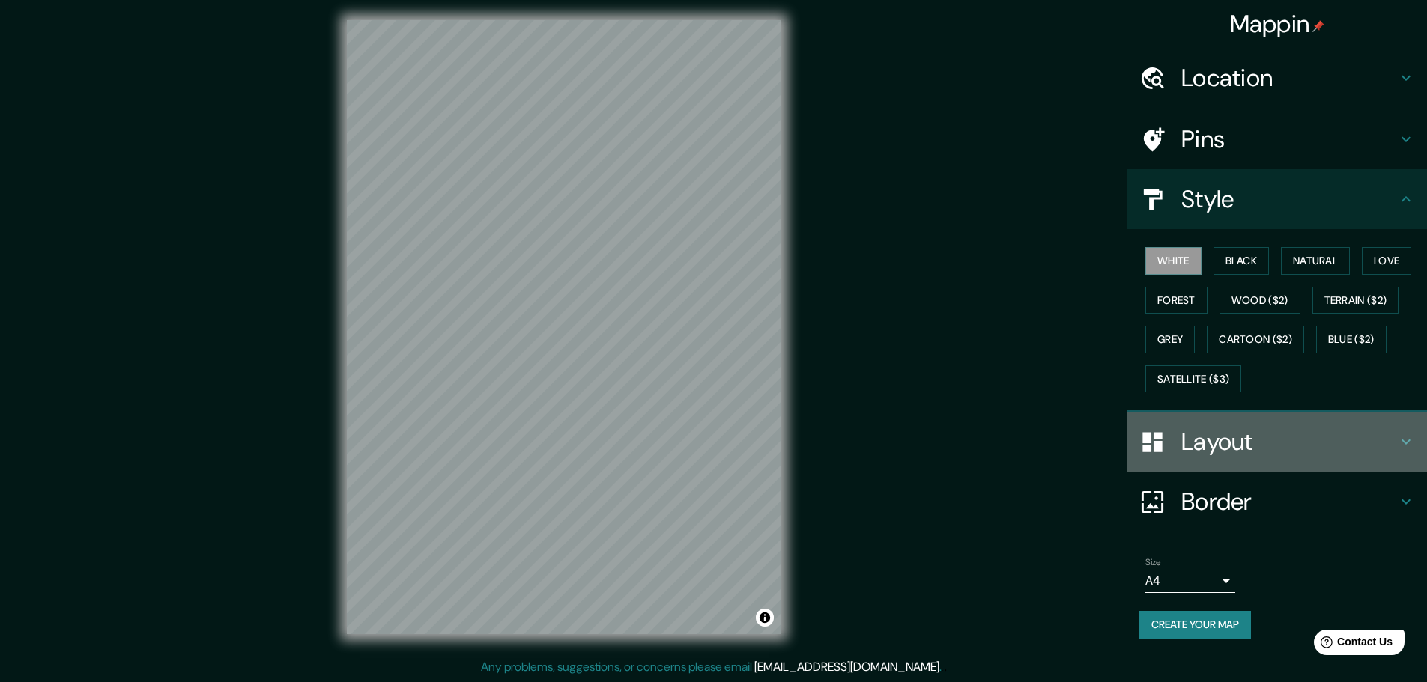
click at [1314, 442] on h4 "Layout" at bounding box center [1289, 442] width 216 height 30
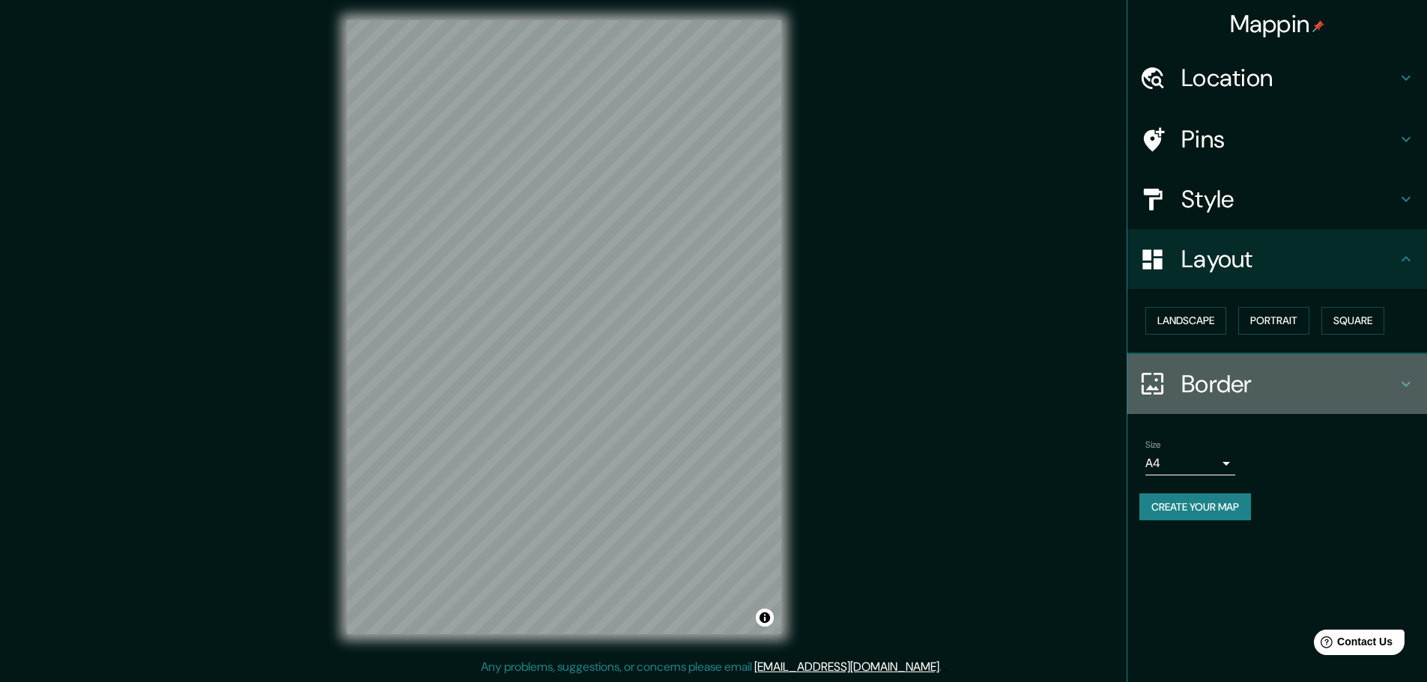
click at [1302, 383] on h4 "Border" at bounding box center [1289, 384] width 216 height 30
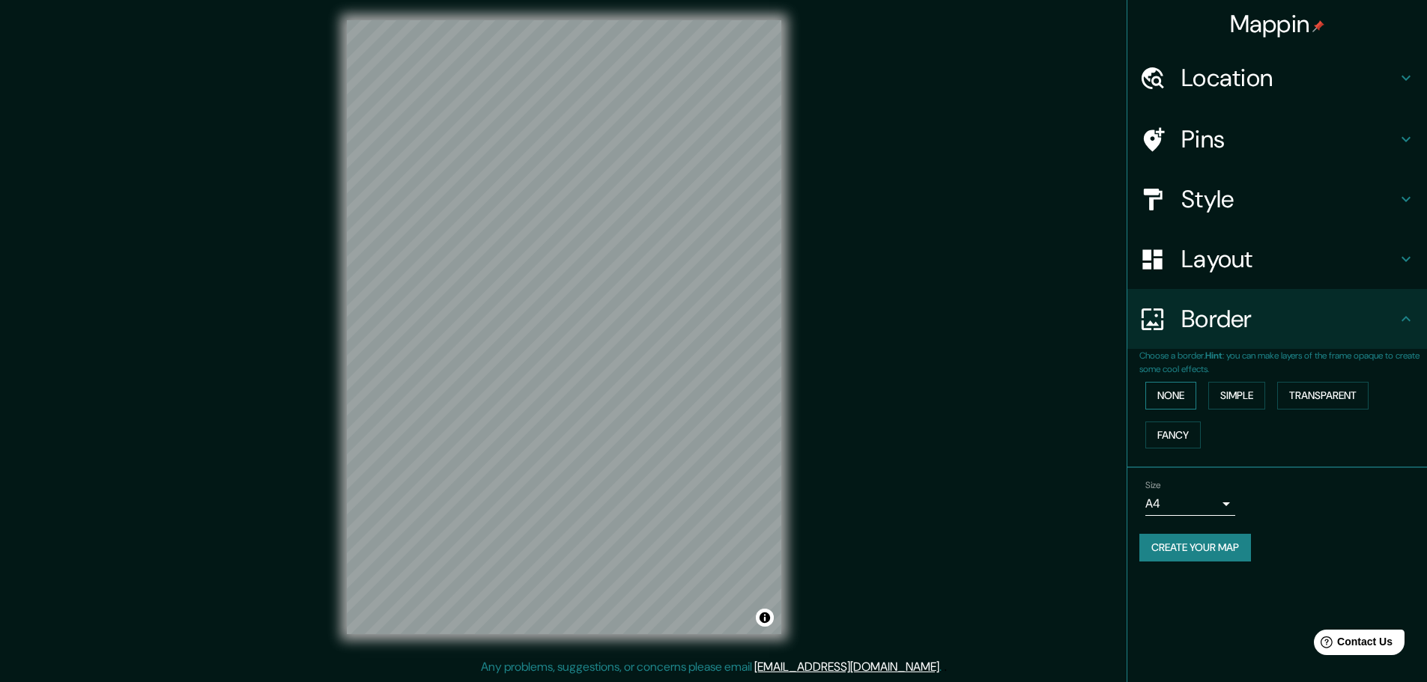
click at [1177, 394] on button "None" at bounding box center [1170, 396] width 51 height 28
click at [1248, 394] on button "Simple" at bounding box center [1236, 396] width 57 height 28
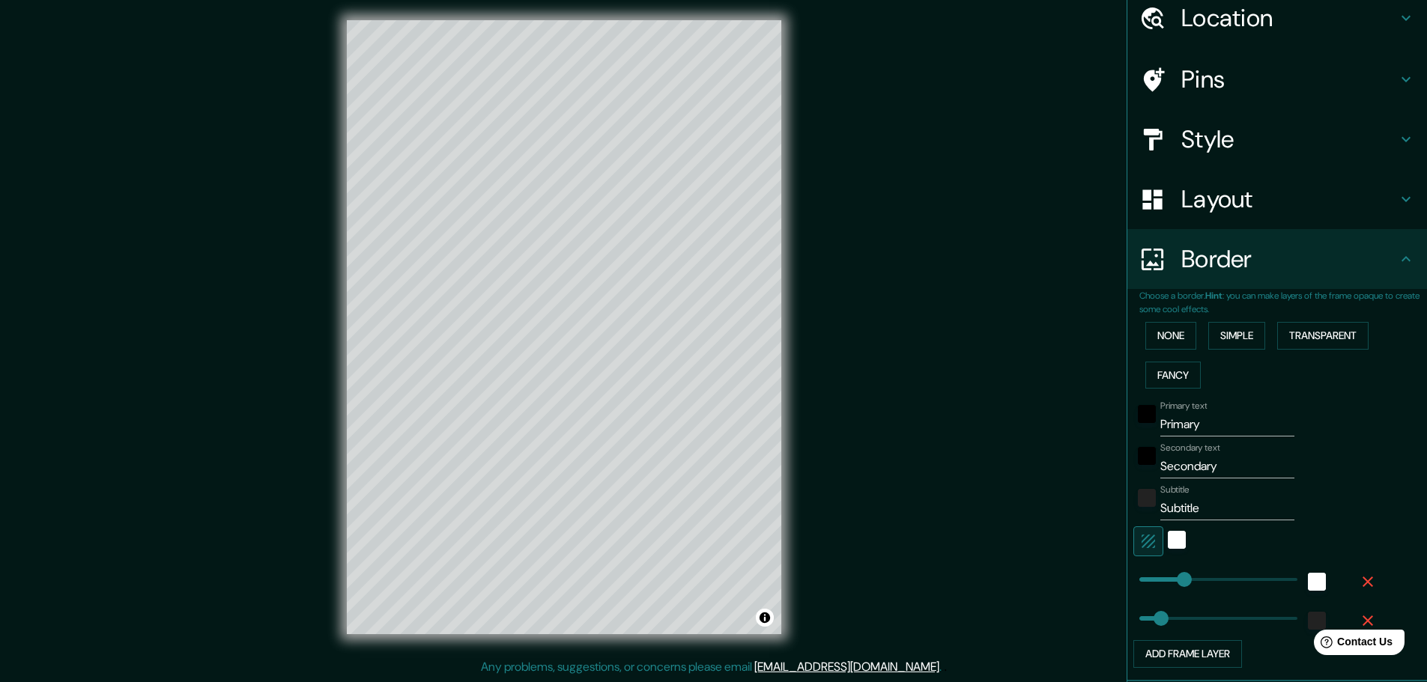
scroll to position [150, 0]
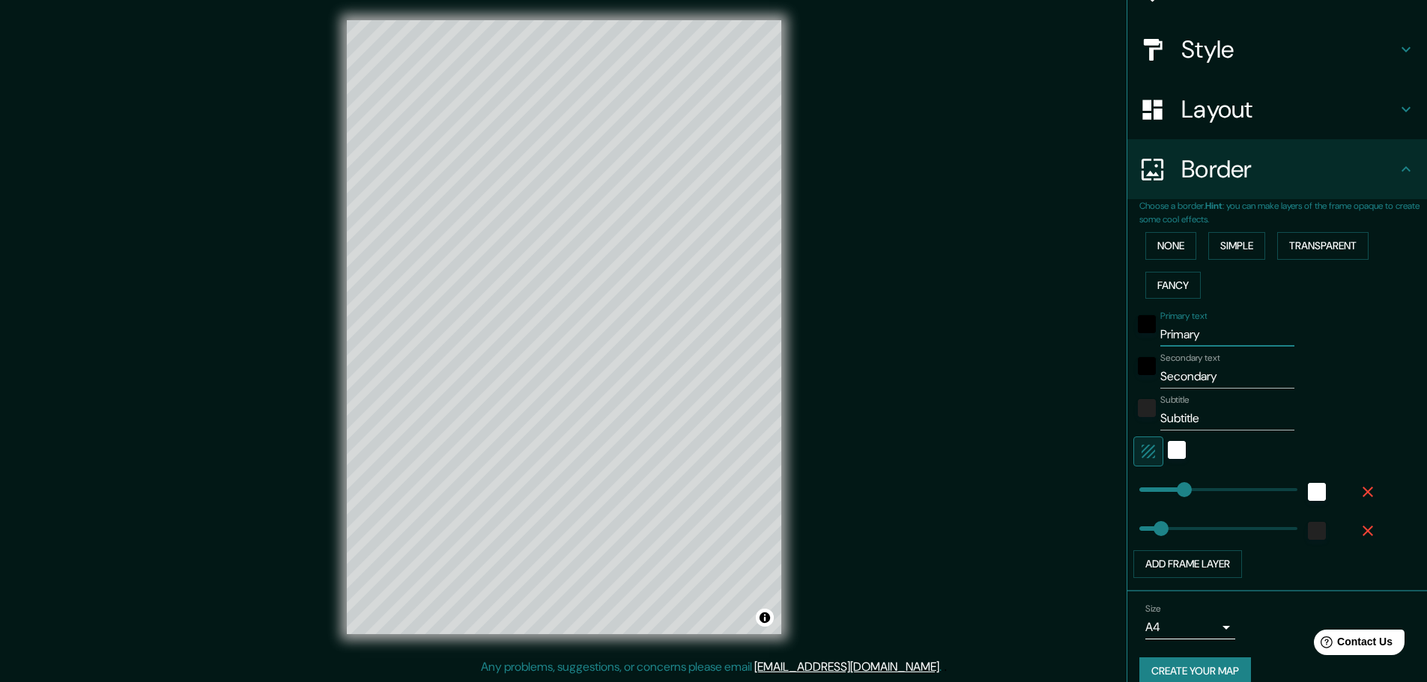
drag, startPoint x: 1213, startPoint y: 334, endPoint x: 1148, endPoint y: 334, distance: 64.4
click at [1148, 334] on div "Primary text Primary" at bounding box center [1256, 329] width 246 height 36
drag, startPoint x: 1217, startPoint y: 374, endPoint x: 1148, endPoint y: 368, distance: 69.2
click at [1148, 368] on div "Secondary text Secondary" at bounding box center [1256, 371] width 246 height 36
drag, startPoint x: 1153, startPoint y: 416, endPoint x: 1137, endPoint y: 416, distance: 16.5
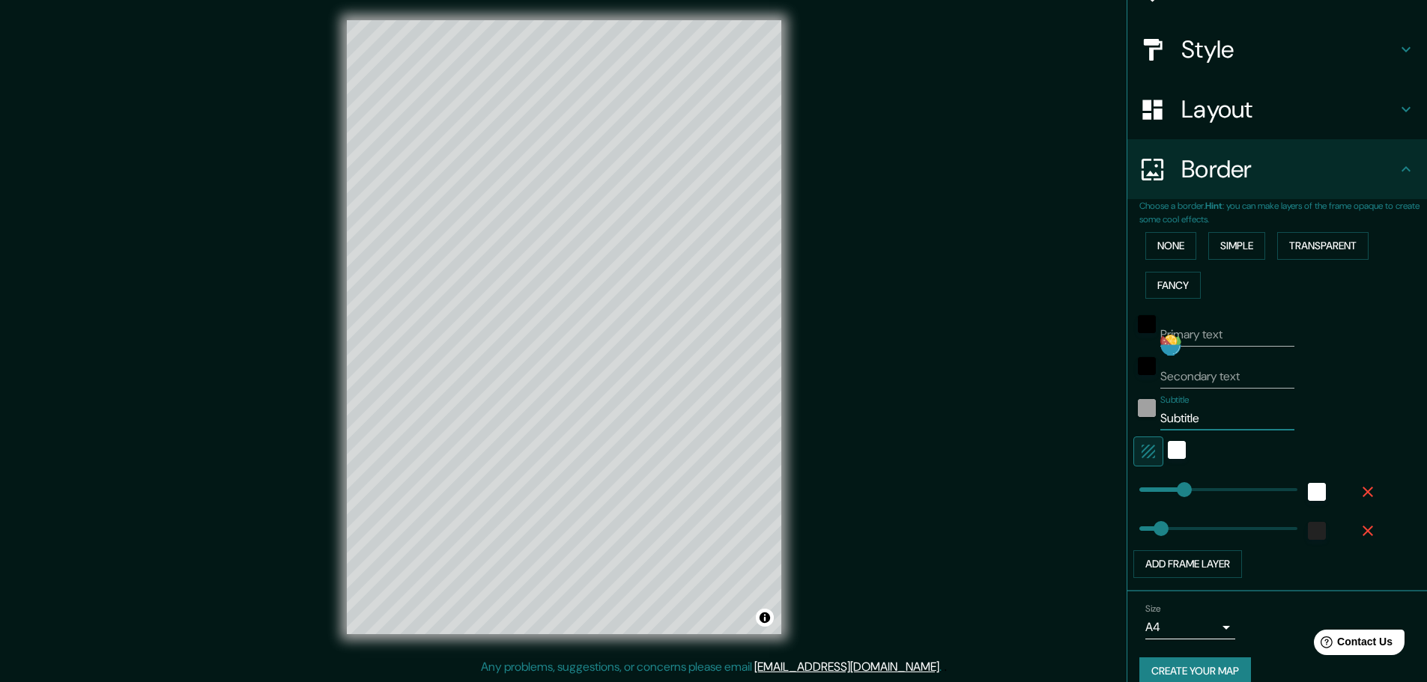
click at [1137, 416] on div "Subtitle Subtitle" at bounding box center [1256, 413] width 246 height 36
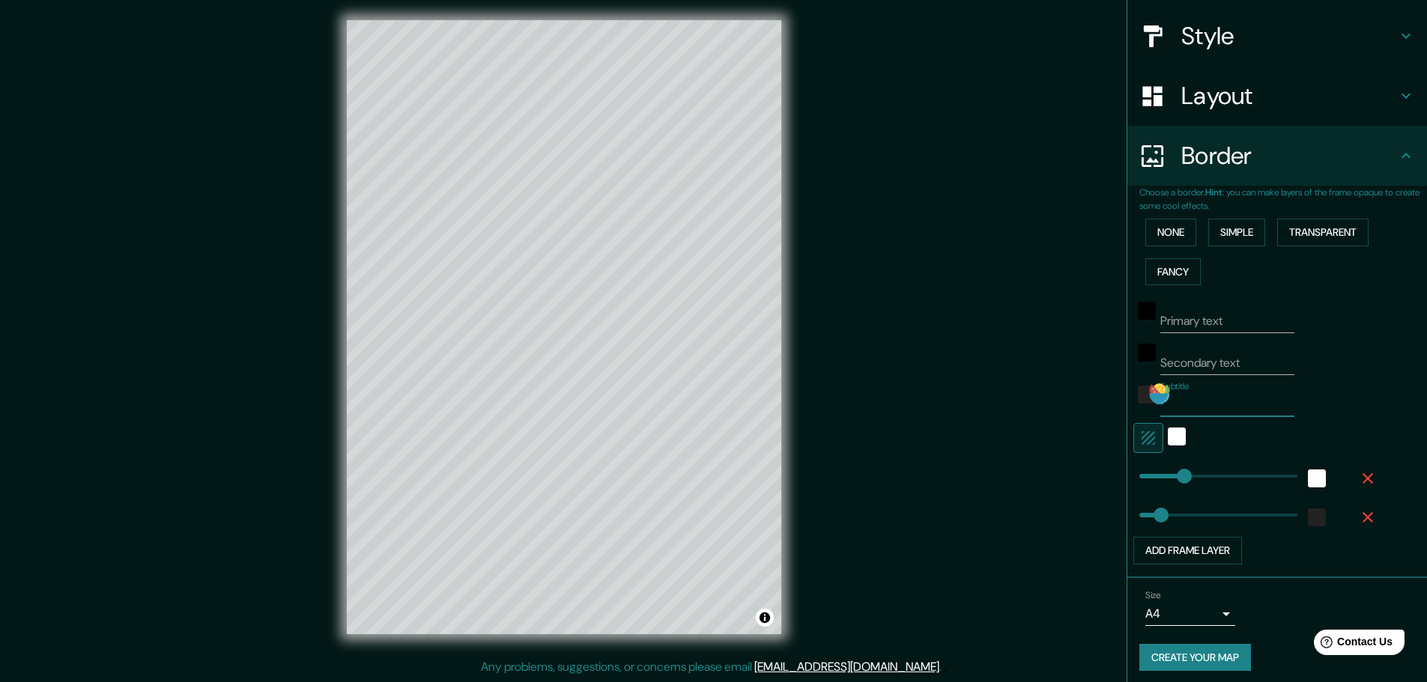
scroll to position [170, 0]
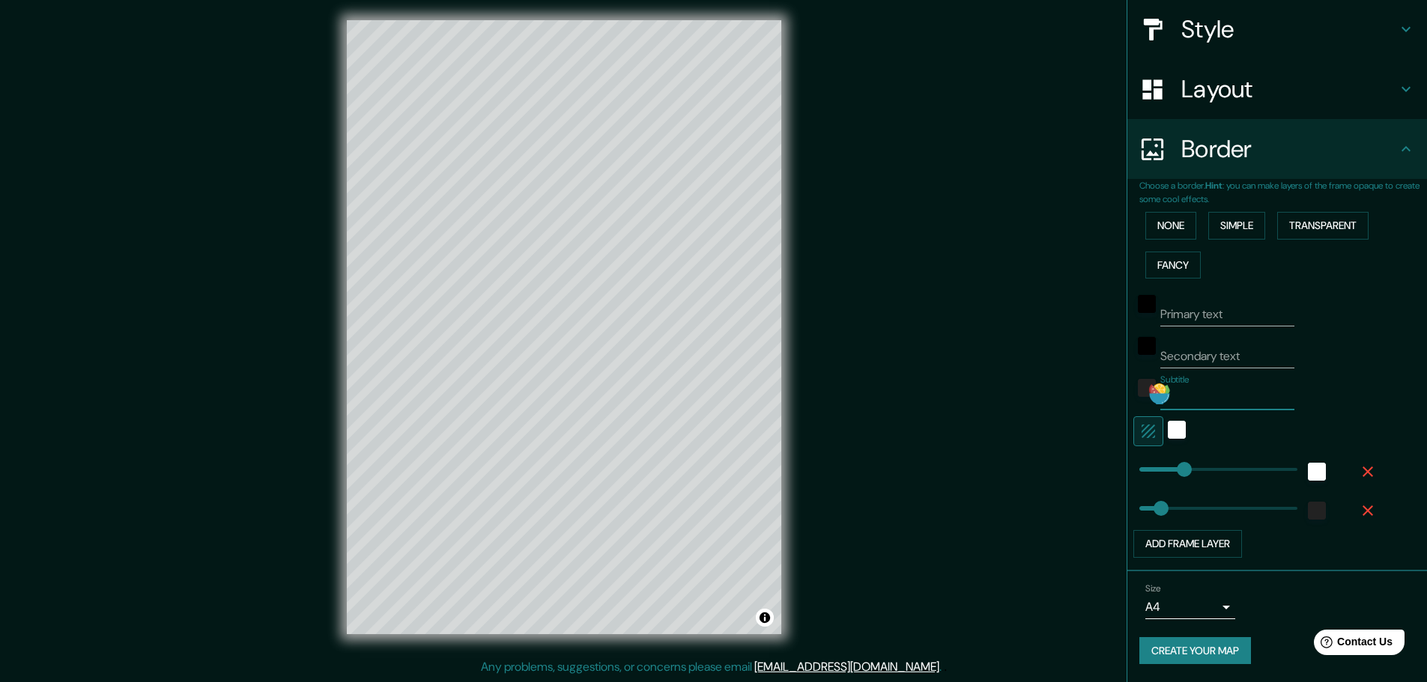
click at [1172, 610] on body "Mappin Location [US_STATE][GEOGRAPHIC_DATA], [US_STATE], [GEOGRAPHIC_DATA] Pins…" at bounding box center [713, 337] width 1427 height 682
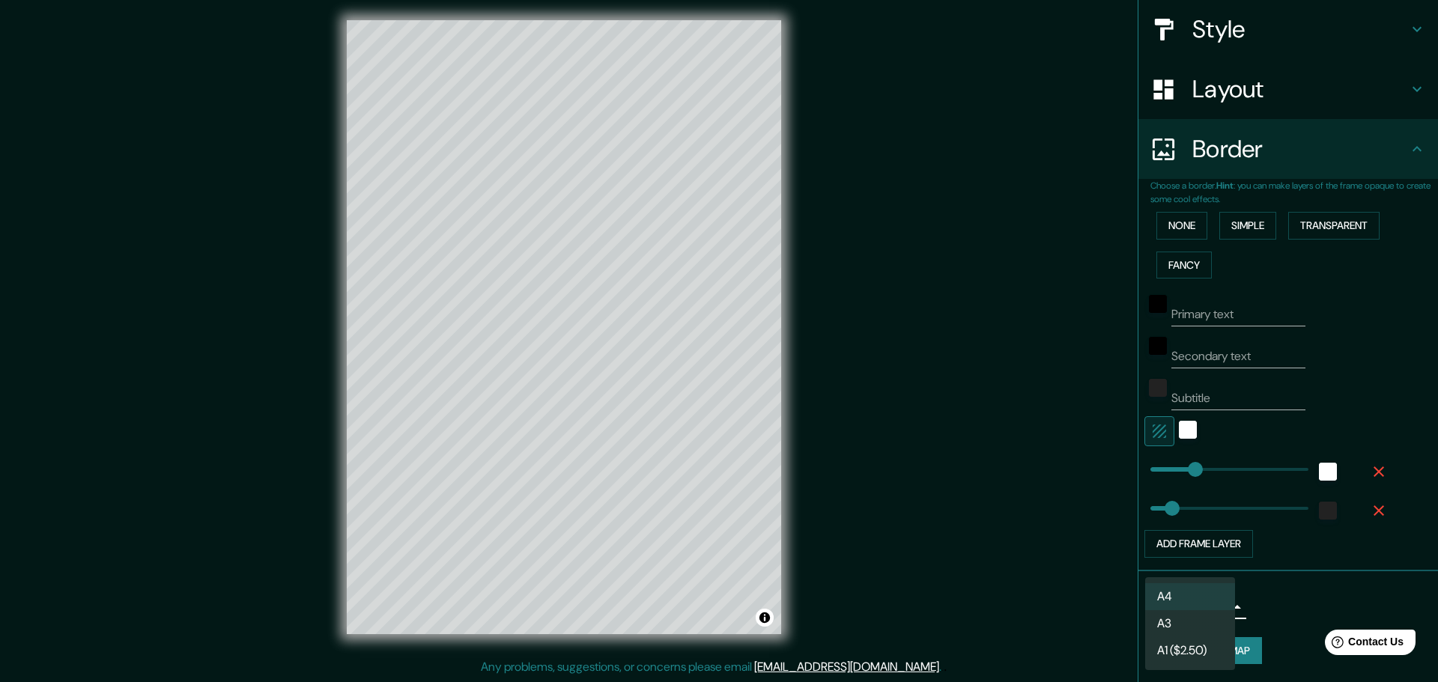
click at [1275, 597] on div at bounding box center [719, 341] width 1438 height 682
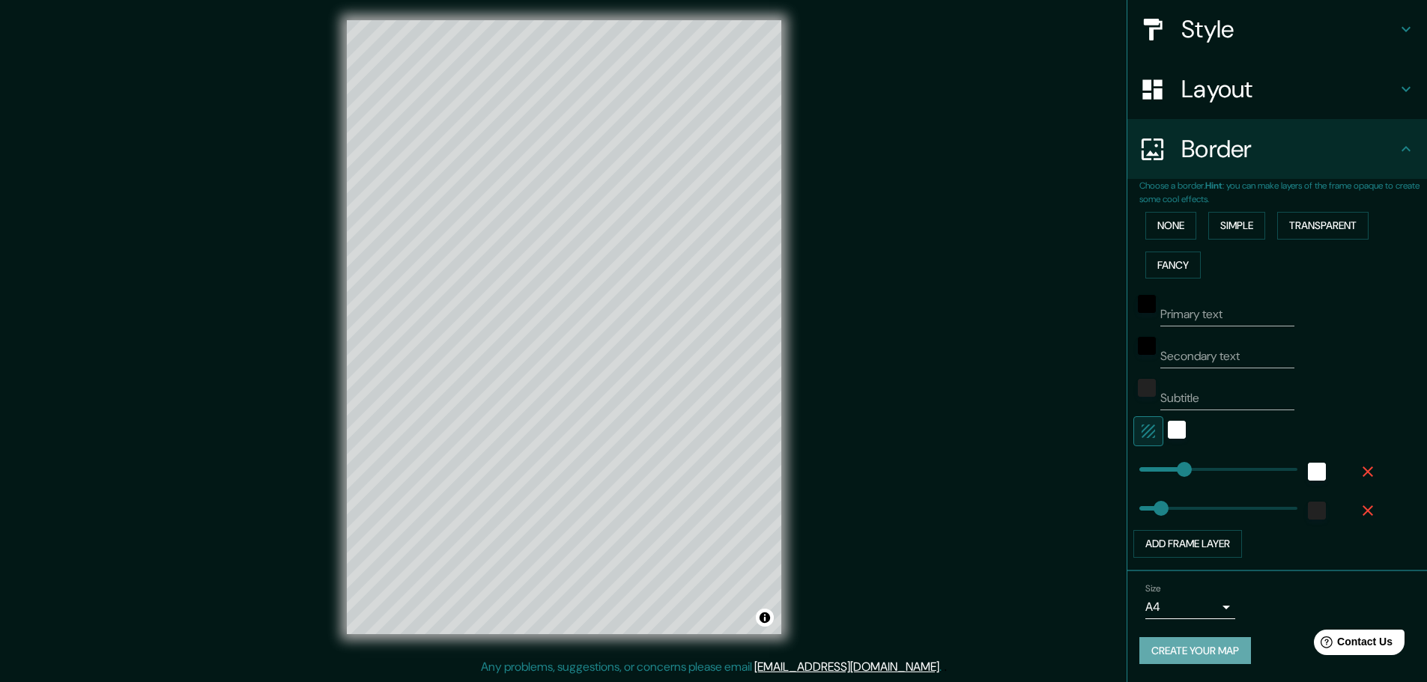
click at [1193, 645] on button "Create your map" at bounding box center [1195, 651] width 112 height 28
click at [1193, 645] on div "Create your map" at bounding box center [1277, 651] width 276 height 28
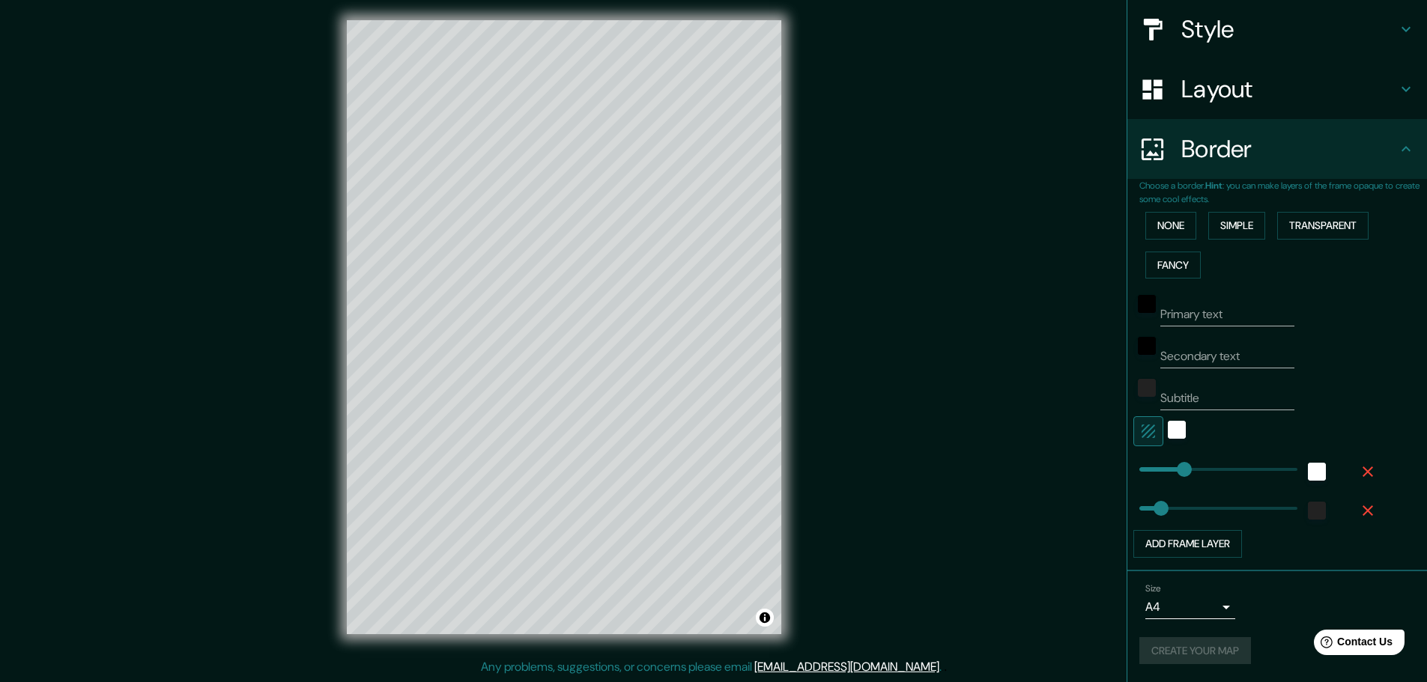
click at [1193, 645] on div "Create your map" at bounding box center [1277, 651] width 276 height 28
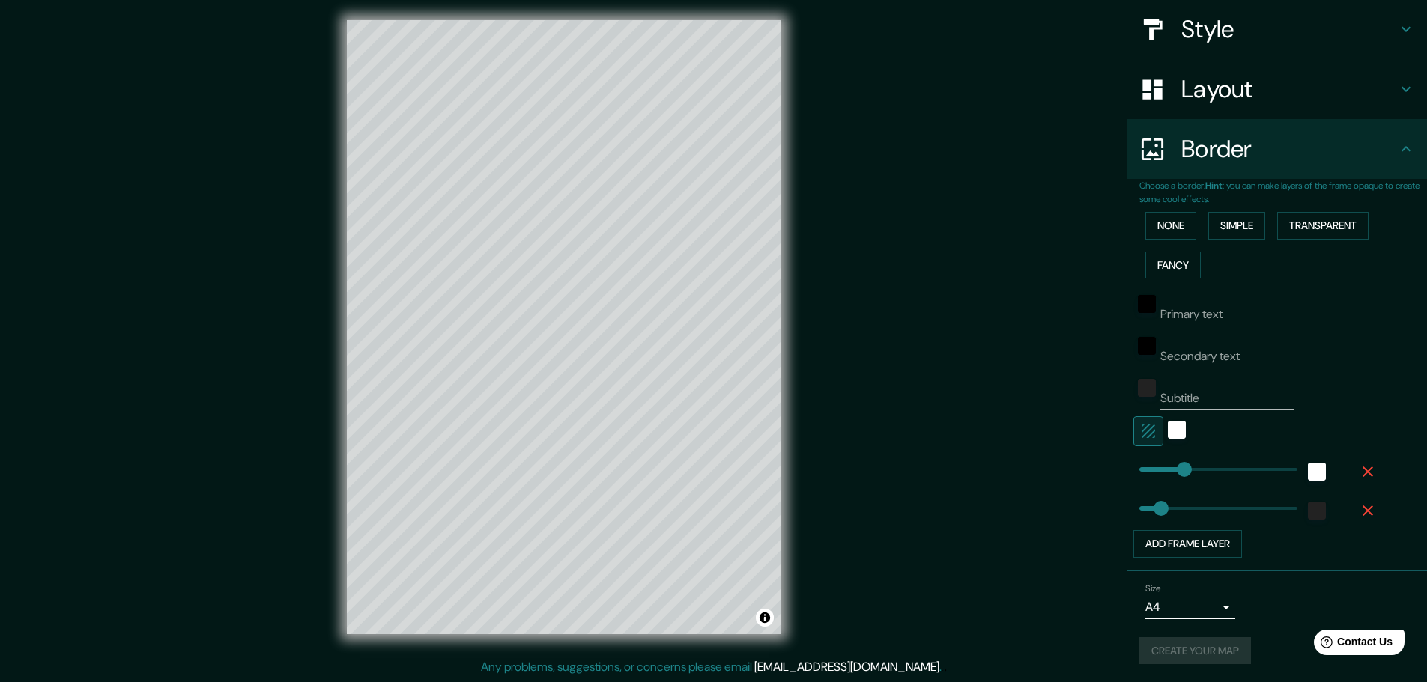
click at [1193, 645] on div "Create your map" at bounding box center [1277, 651] width 276 height 28
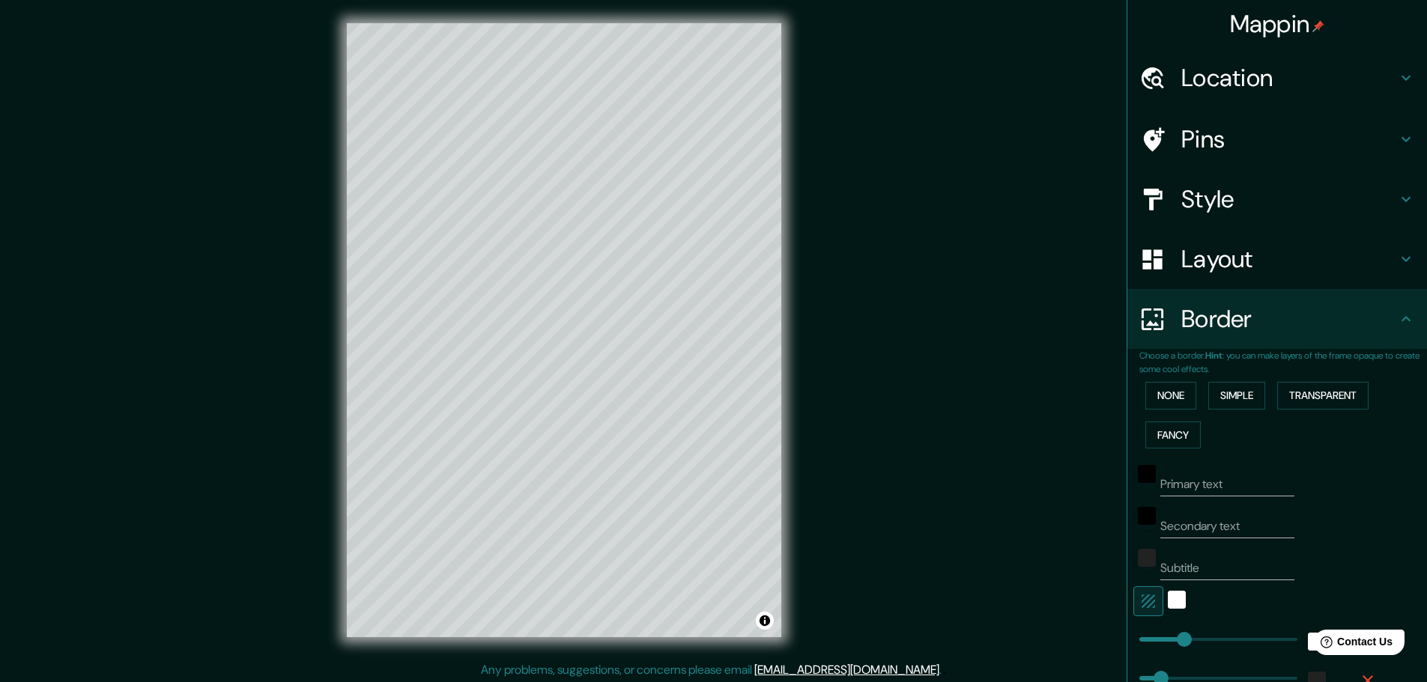
scroll to position [0, 0]
click at [1246, 33] on h4 "Mappin" at bounding box center [1277, 24] width 95 height 30
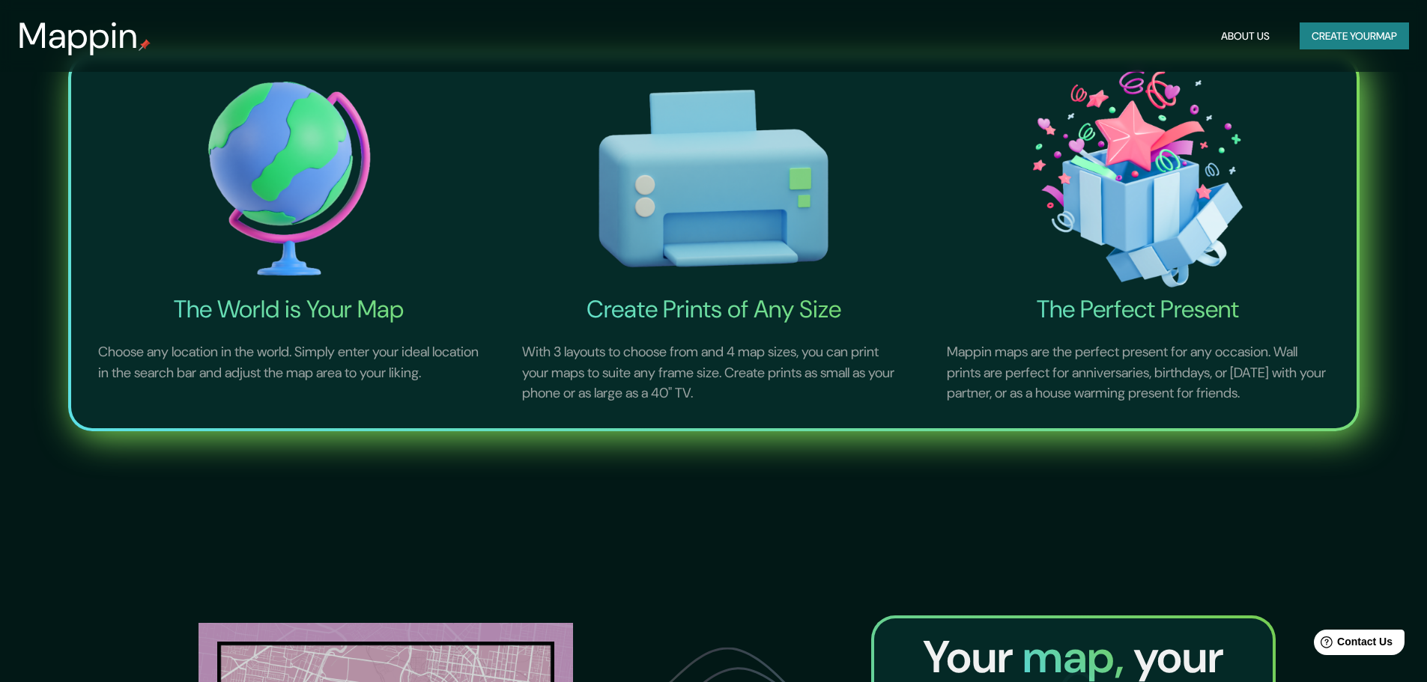
scroll to position [674, 0]
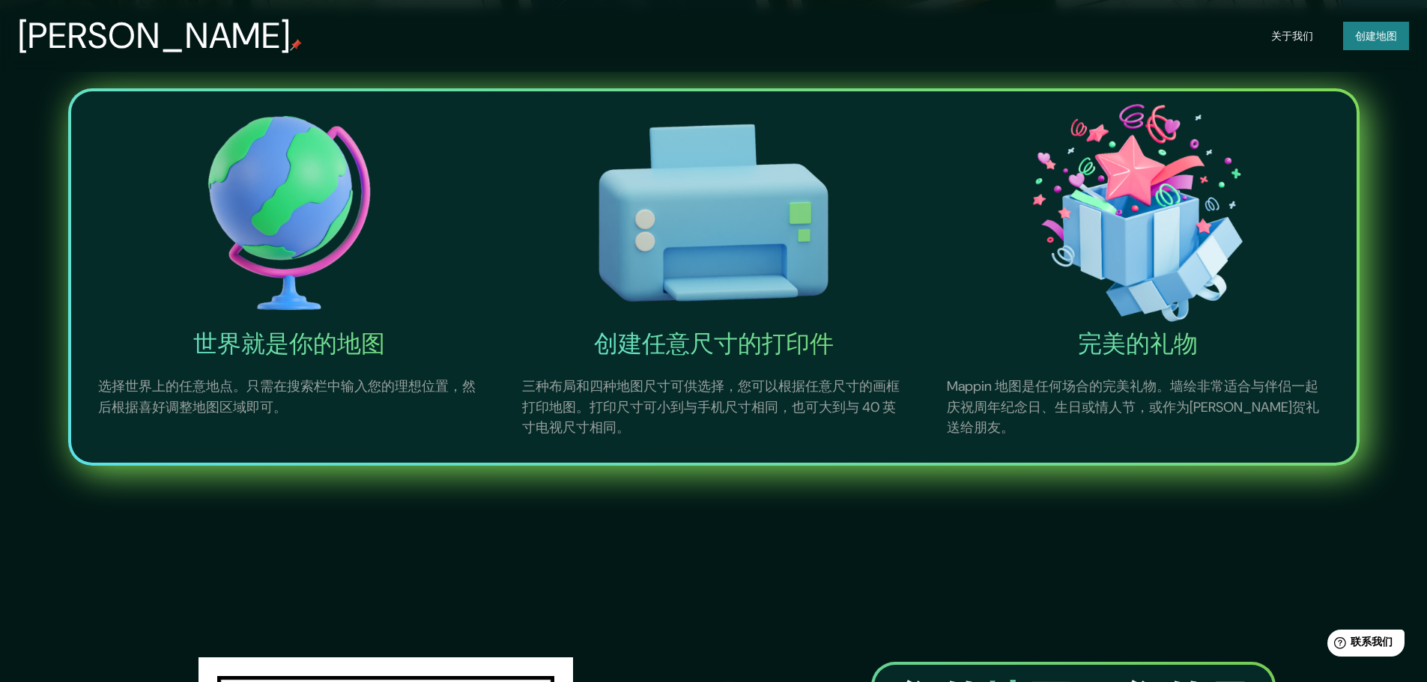
click at [866, 294] on img at bounding box center [713, 212] width 419 height 231
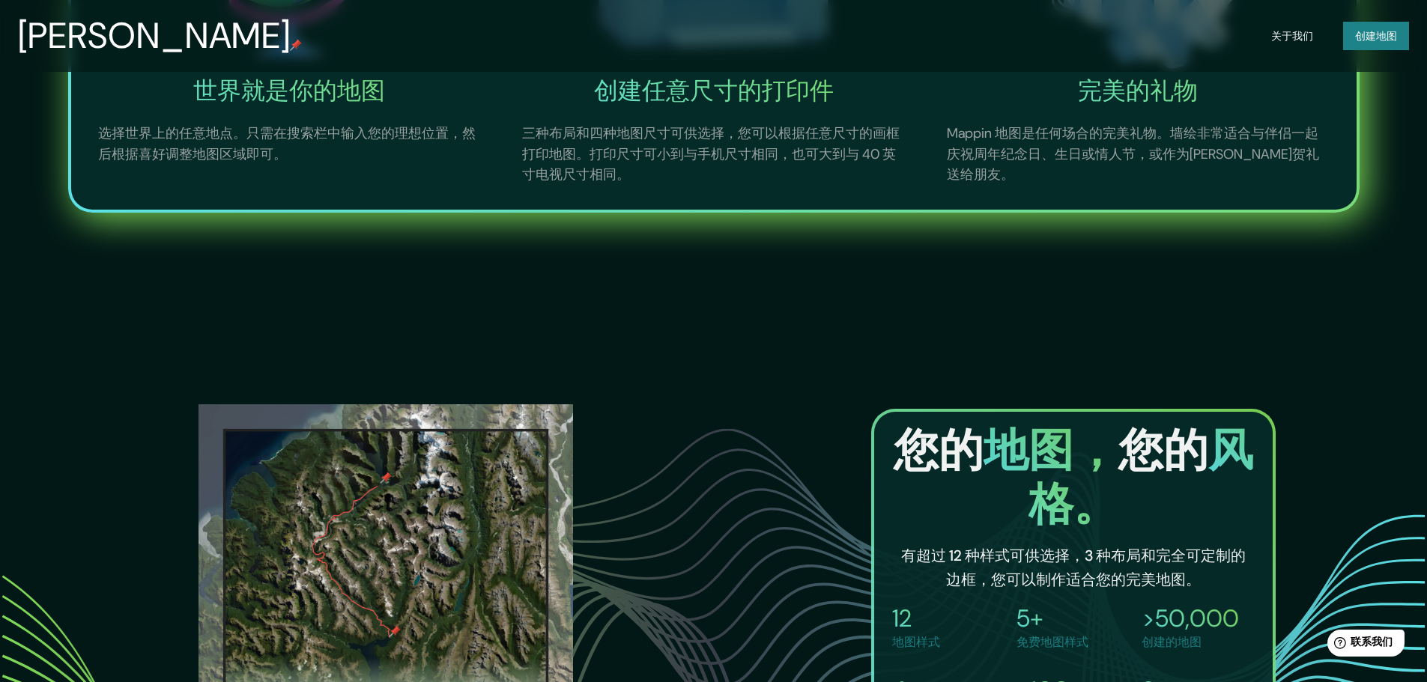
scroll to position [925, 0]
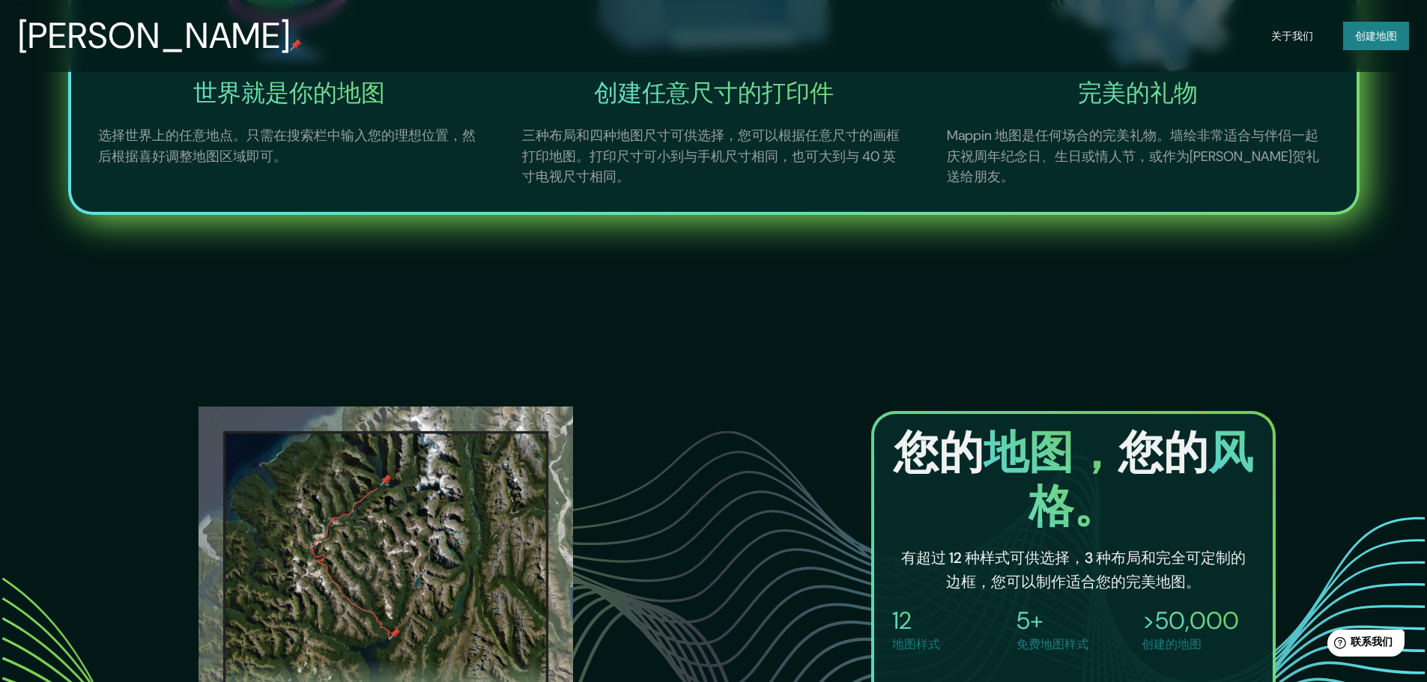
click at [1359, 36] on font "创建" at bounding box center [1365, 35] width 21 height 13
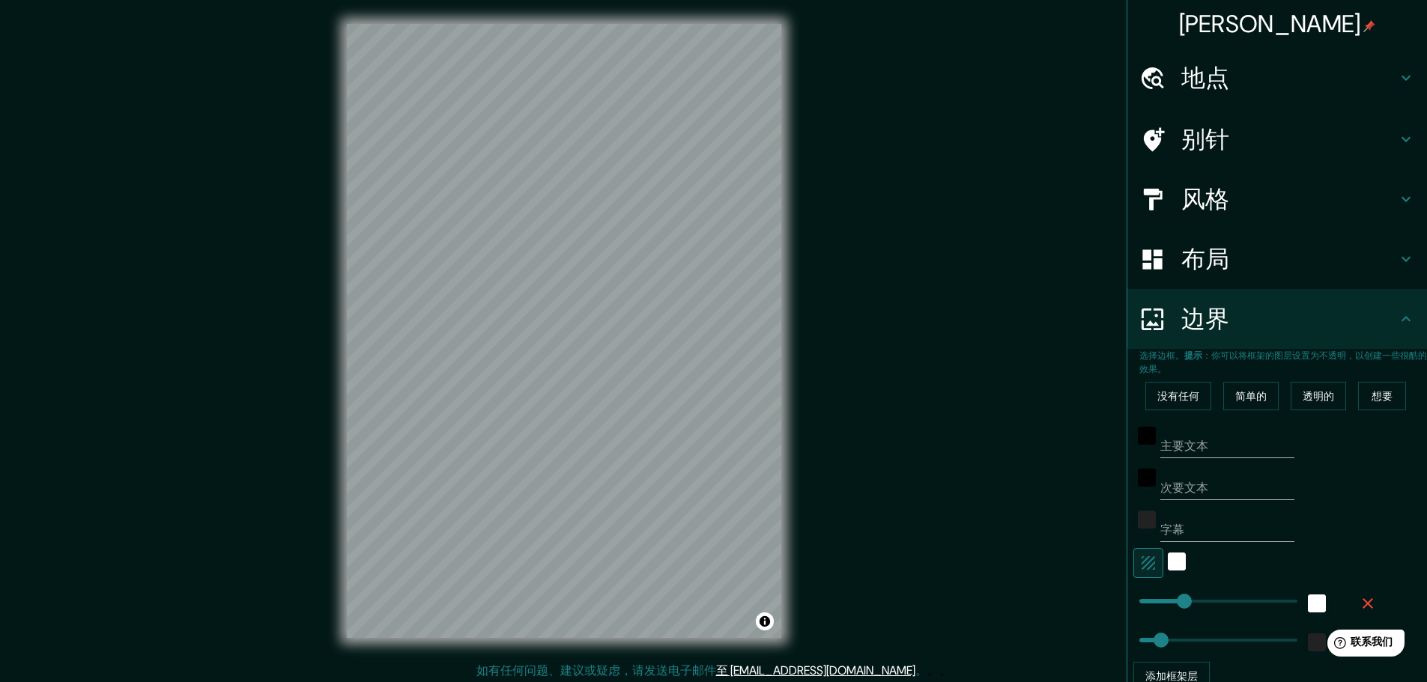
click at [1261, 79] on h4 "地点" at bounding box center [1289, 78] width 216 height 30
type input "183"
type input "89"
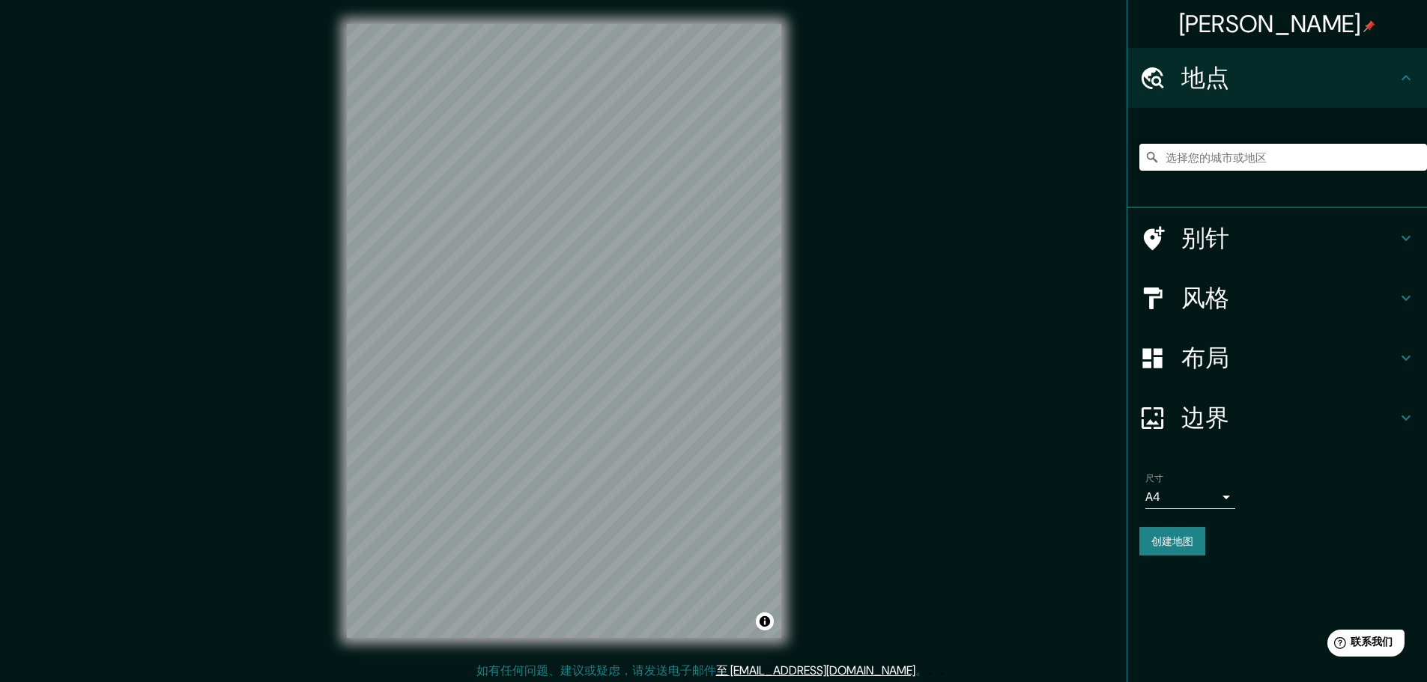
click at [1237, 157] on input "选择您的城市或地区" at bounding box center [1283, 157] width 288 height 27
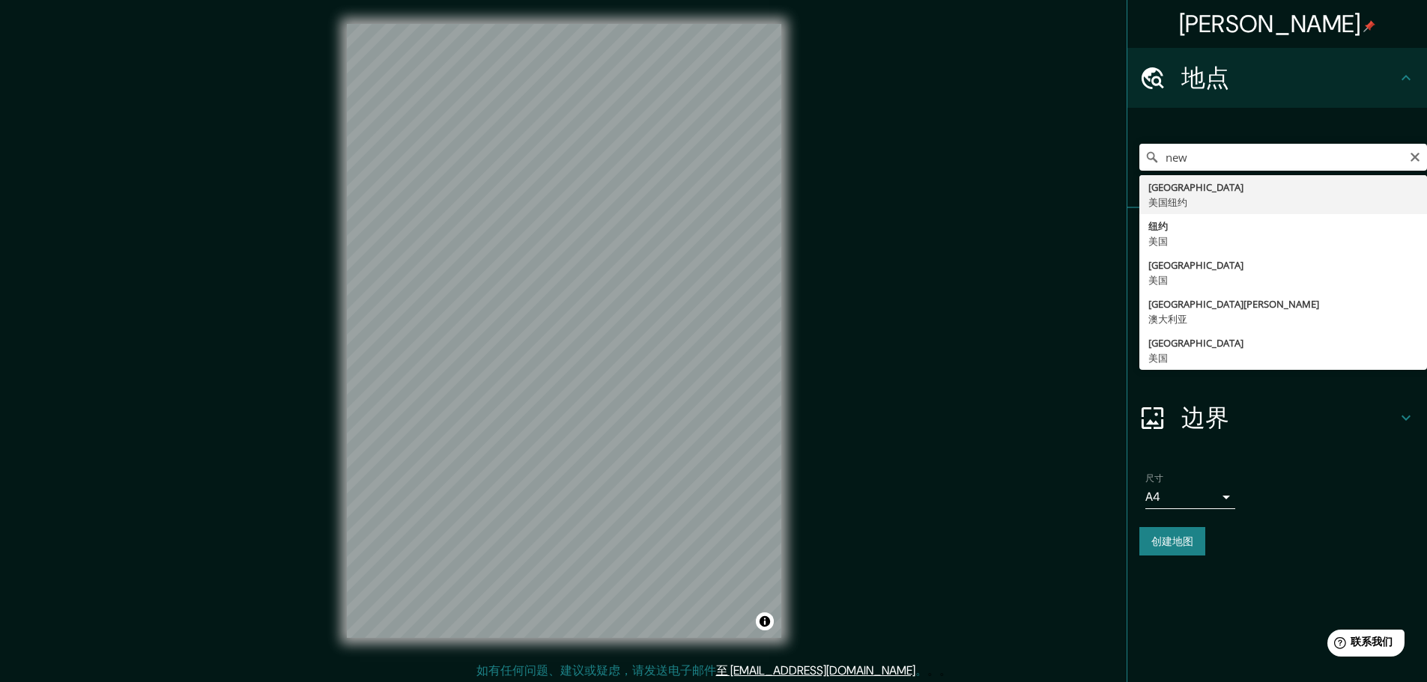
type input "[US_STATE][GEOGRAPHIC_DATA], [US_STATE], [GEOGRAPHIC_DATA]"
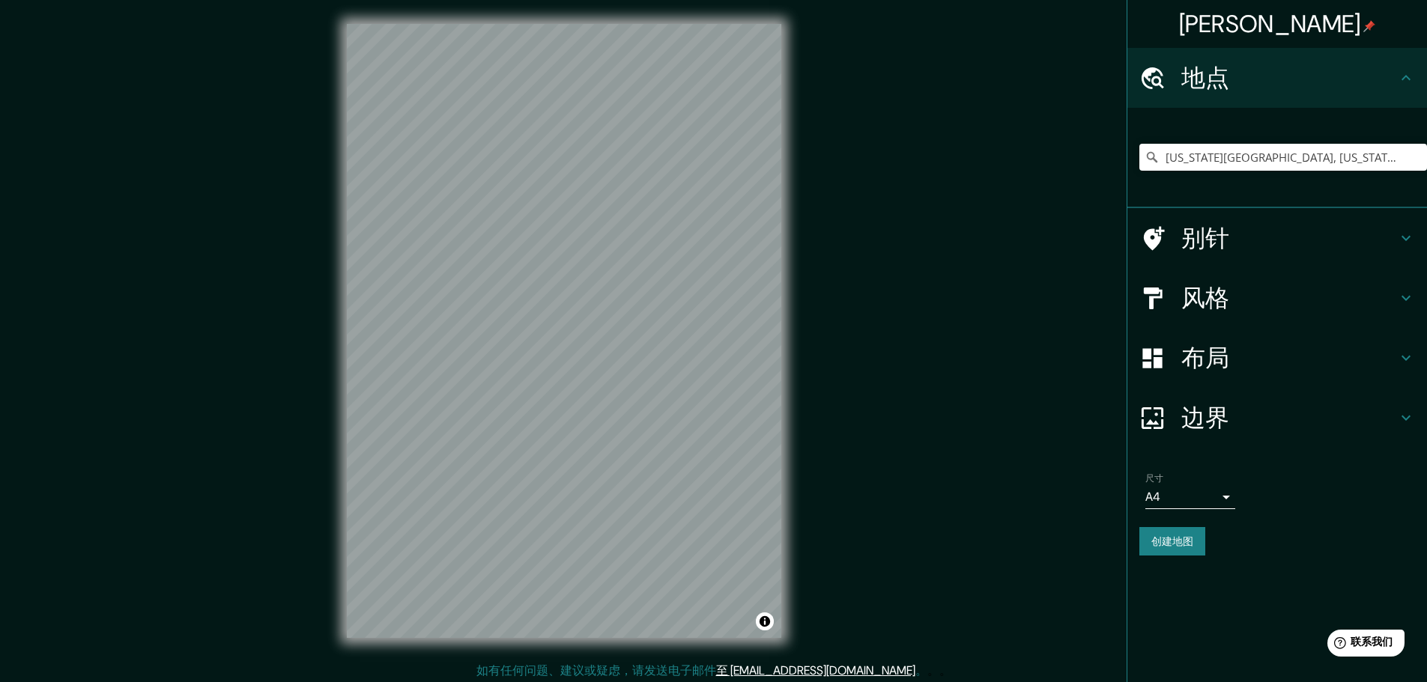
click at [1223, 236] on font "别针" at bounding box center [1205, 237] width 49 height 31
type input "183"
type input "89"
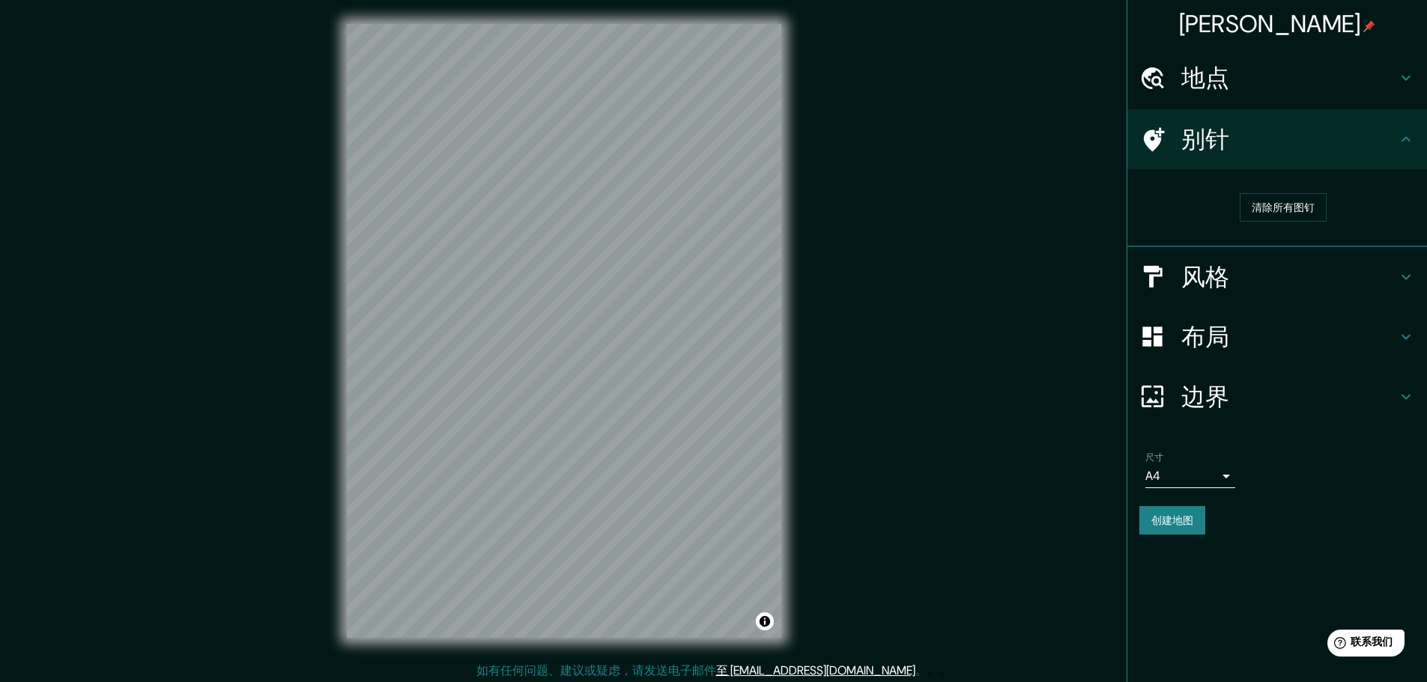
click at [1405, 142] on icon at bounding box center [1406, 139] width 18 height 18
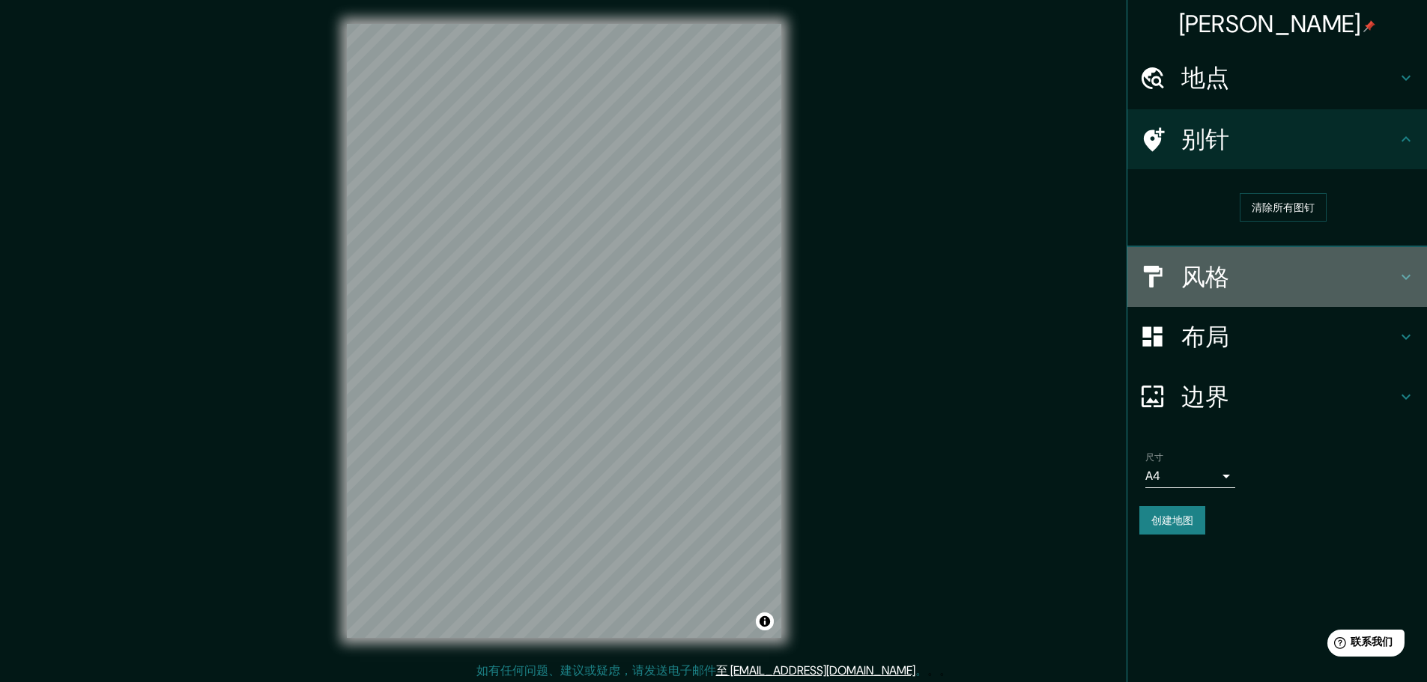
click at [1266, 270] on h4 "风格" at bounding box center [1289, 277] width 216 height 30
type input "183"
type input "89"
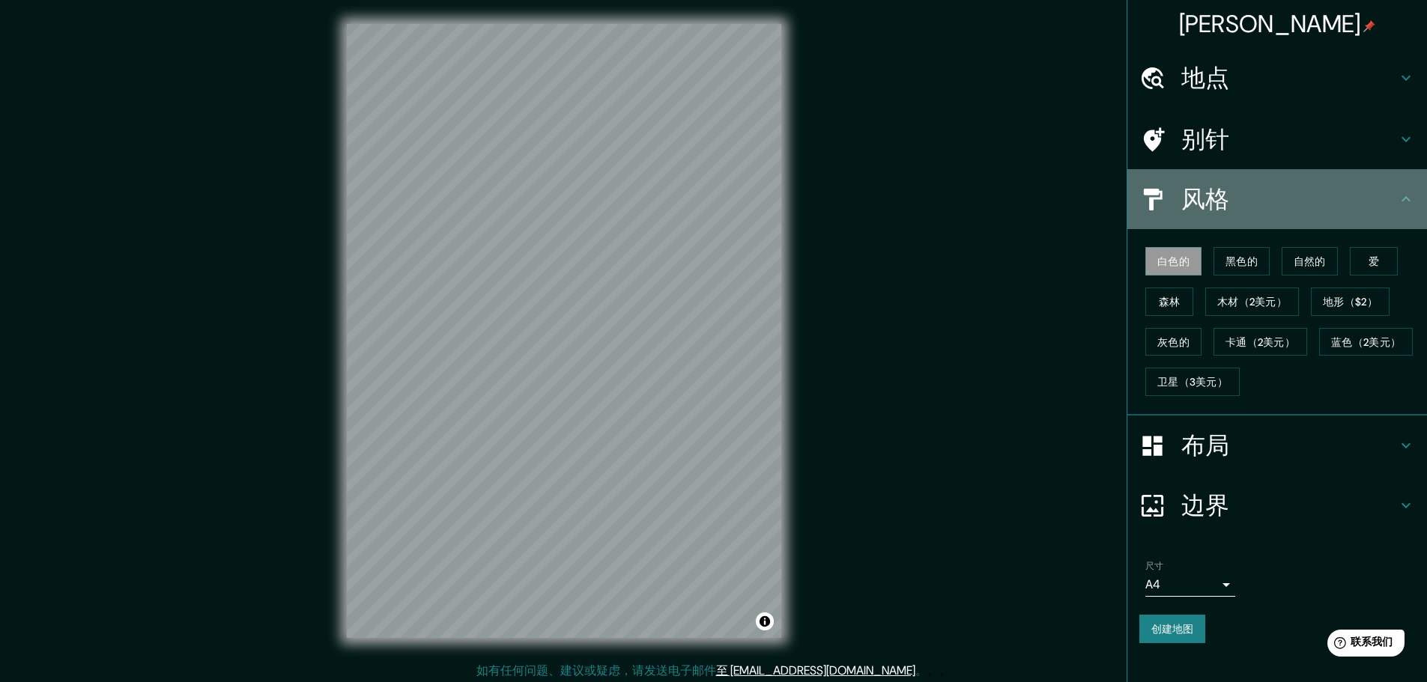
click at [1343, 208] on h4 "风格" at bounding box center [1289, 199] width 216 height 30
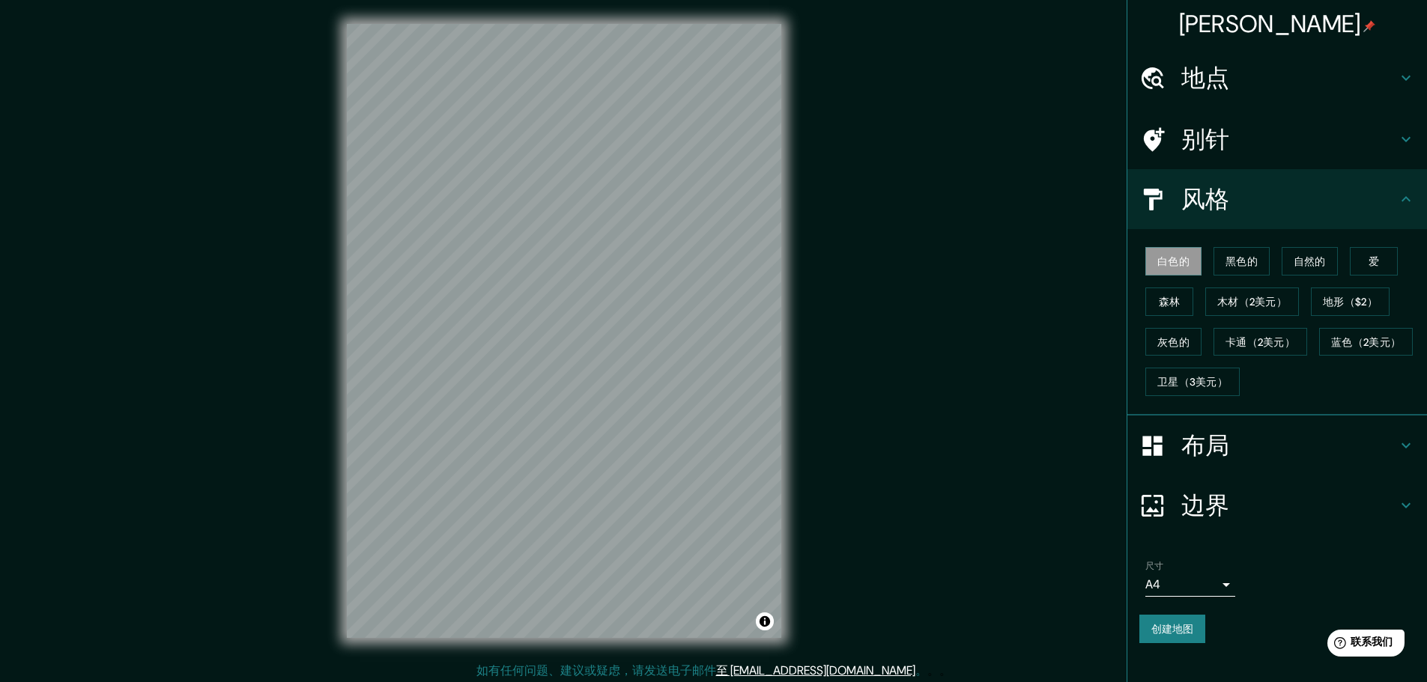
scroll to position [4, 0]
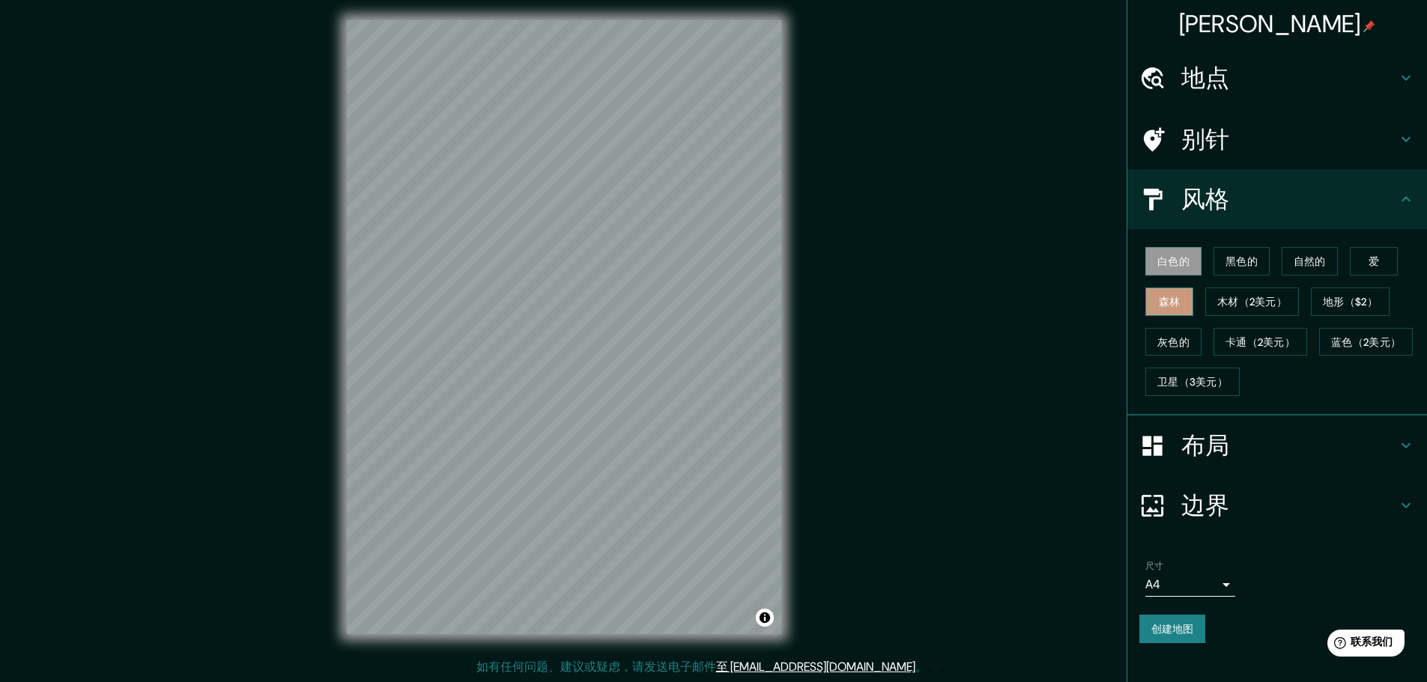
click at [1175, 297] on font "森林" at bounding box center [1170, 301] width 22 height 13
click at [1248, 304] on font "木材（2美元）" at bounding box center [1252, 301] width 70 height 13
click at [1171, 255] on font "白色的" at bounding box center [1173, 261] width 32 height 13
click at [1257, 450] on h4 "布局" at bounding box center [1289, 446] width 216 height 30
type input "183"
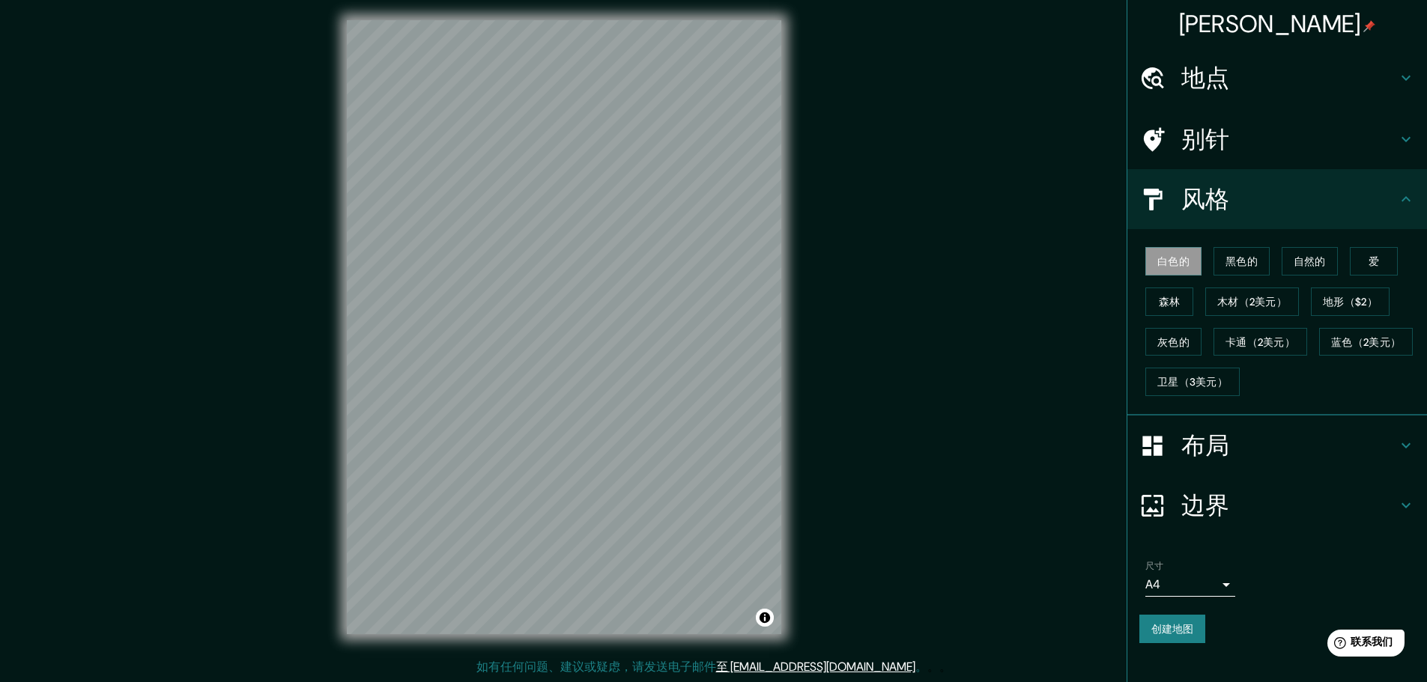
type input "89"
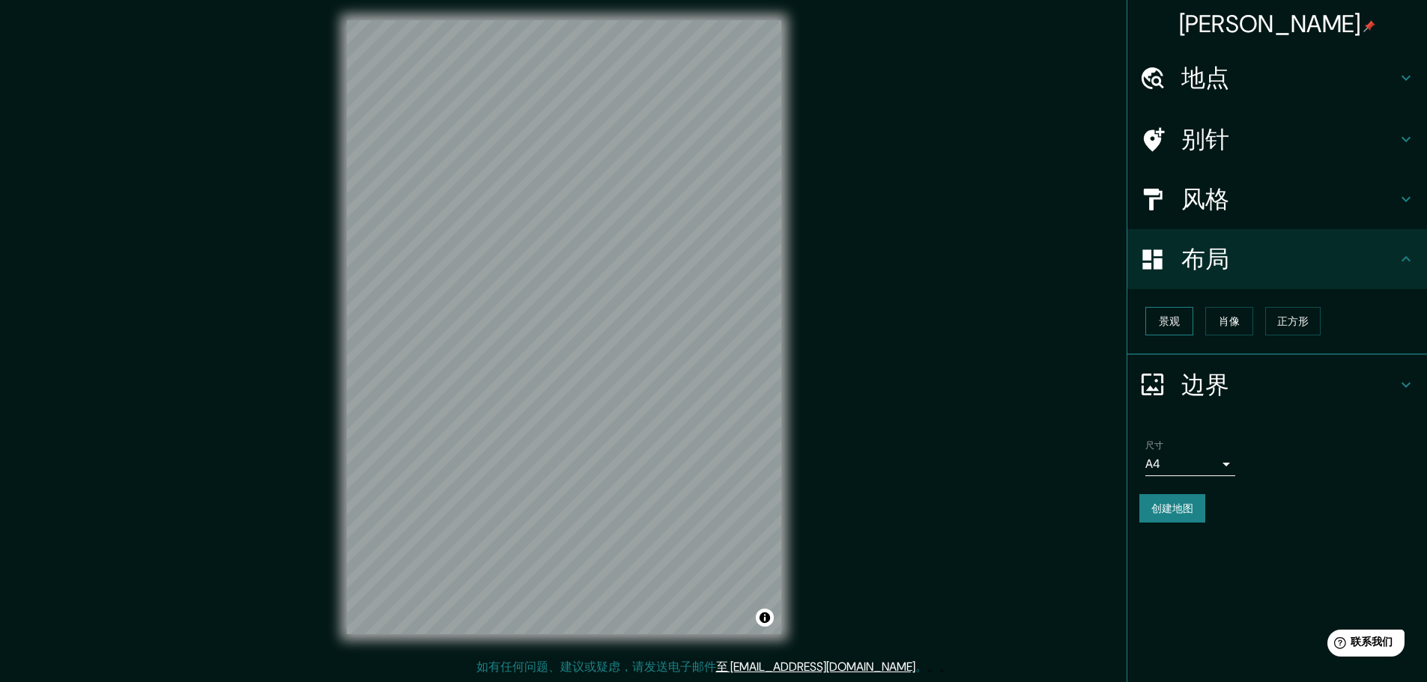
click at [1168, 321] on font "景观" at bounding box center [1169, 321] width 21 height 13
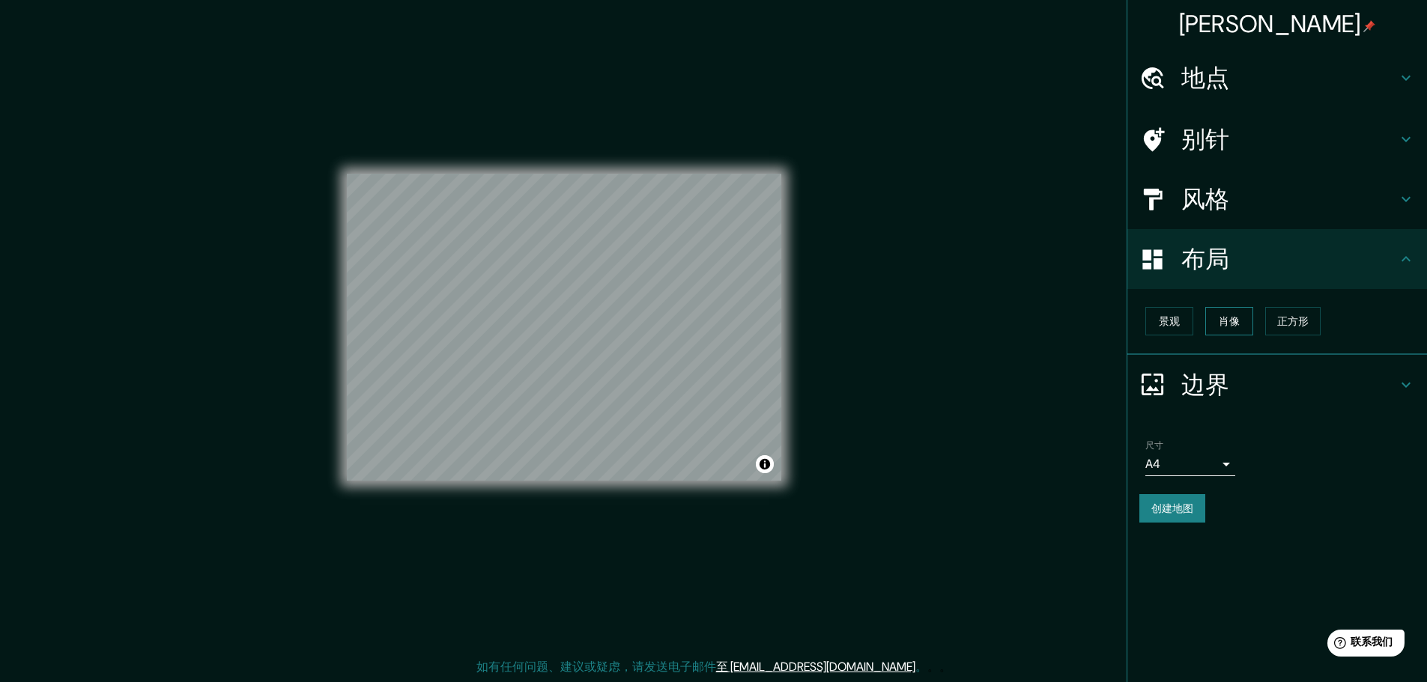
click at [1208, 318] on button "肖像" at bounding box center [1229, 321] width 48 height 28
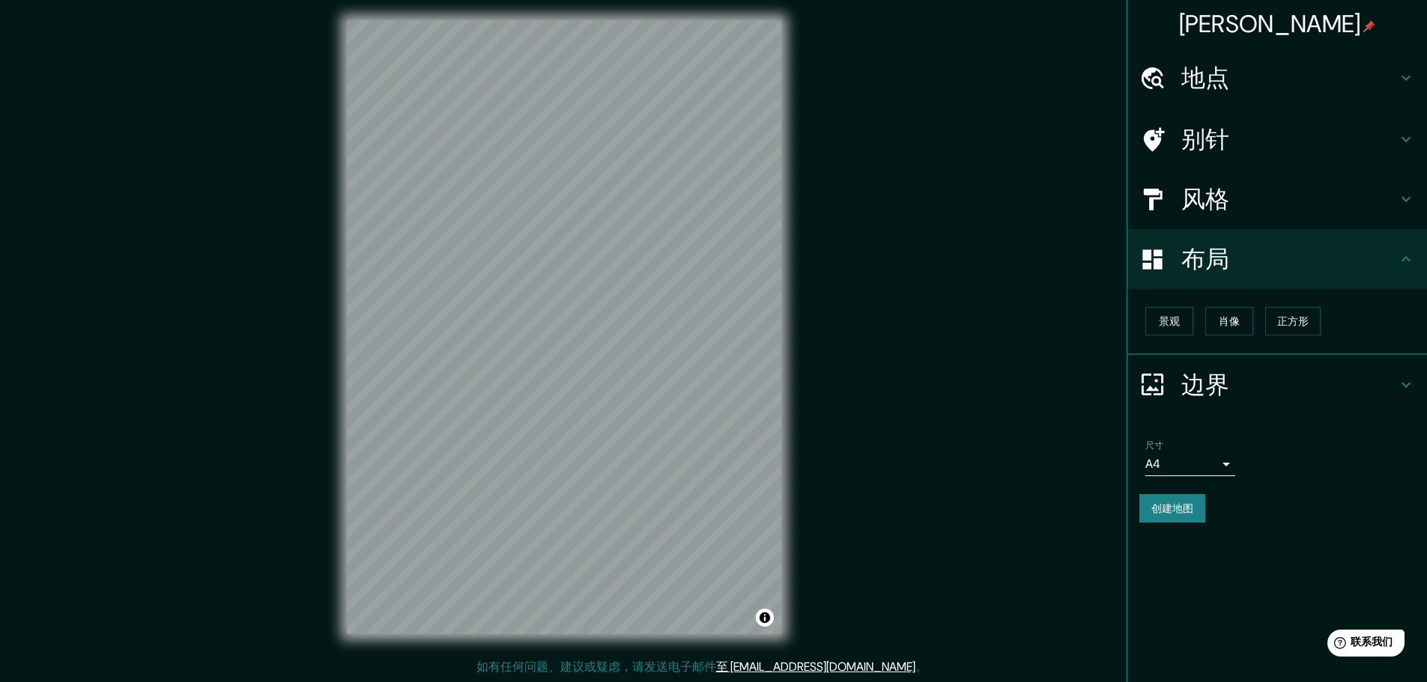
click at [1237, 399] on h4 "边界" at bounding box center [1289, 385] width 216 height 30
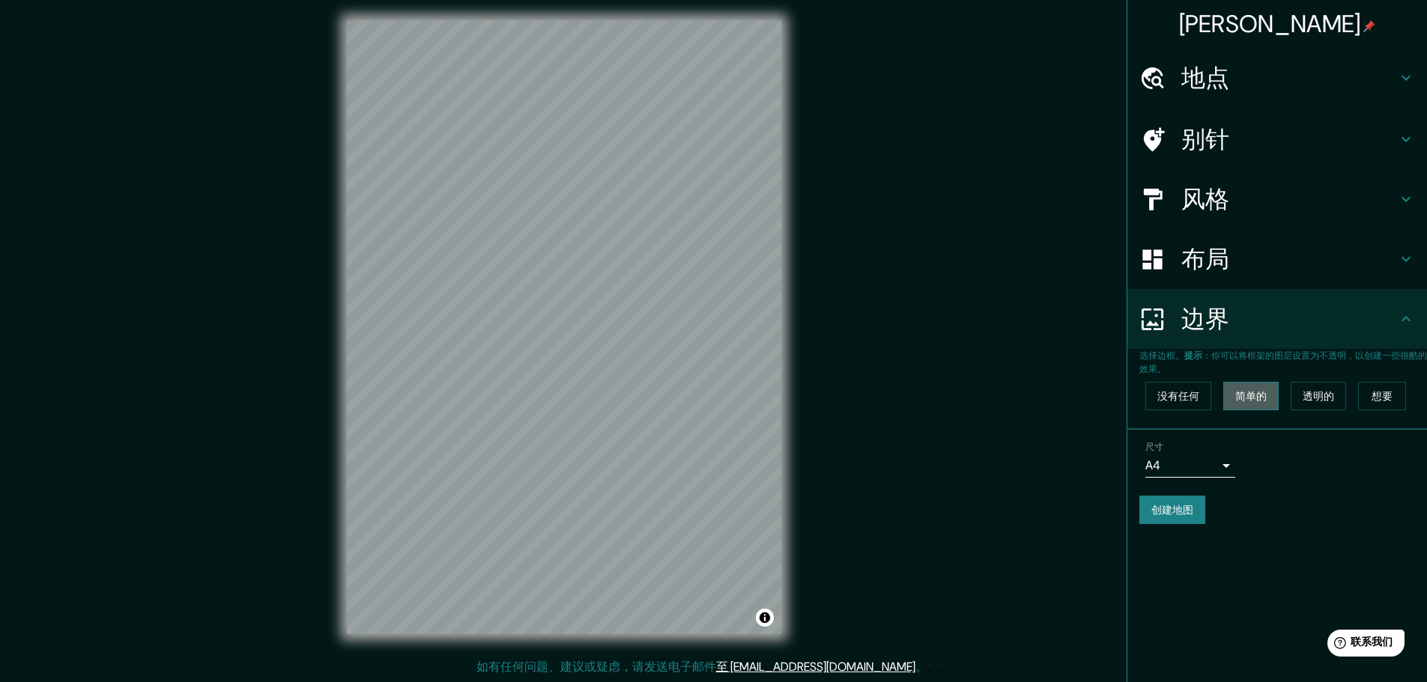
click at [1262, 397] on font "简单的" at bounding box center [1250, 395] width 31 height 13
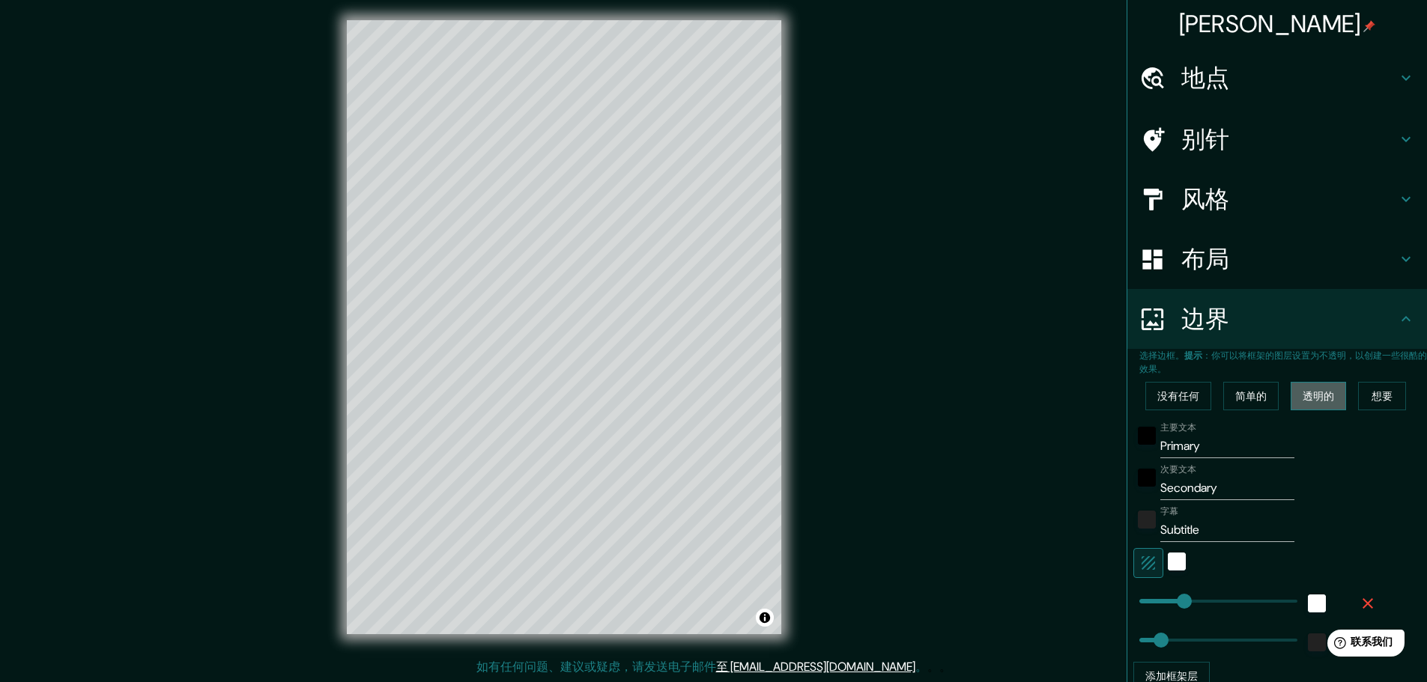
click at [1302, 397] on font "透明的" at bounding box center [1317, 395] width 31 height 13
click at [1249, 395] on font "简单的" at bounding box center [1250, 395] width 31 height 13
click at [1371, 394] on font "想要" at bounding box center [1381, 395] width 21 height 13
click at [1235, 395] on font "简单的" at bounding box center [1250, 395] width 31 height 13
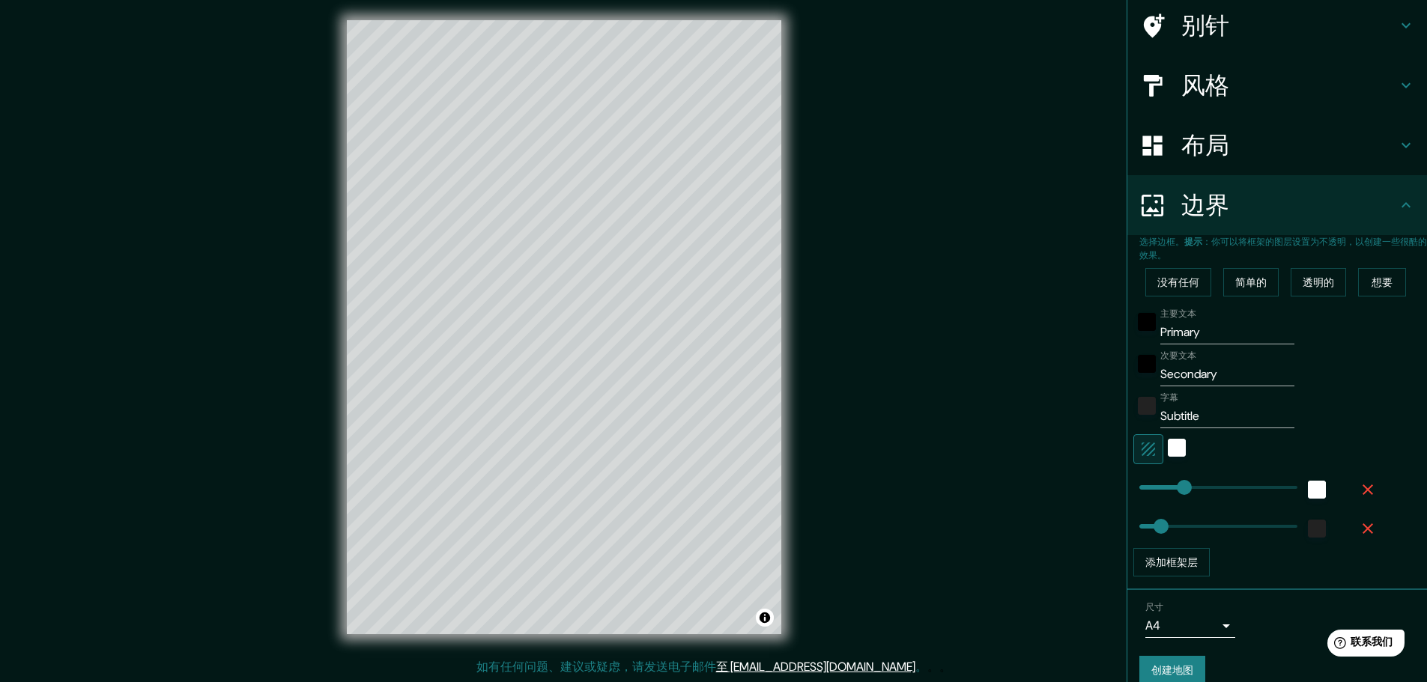
scroll to position [133, 0]
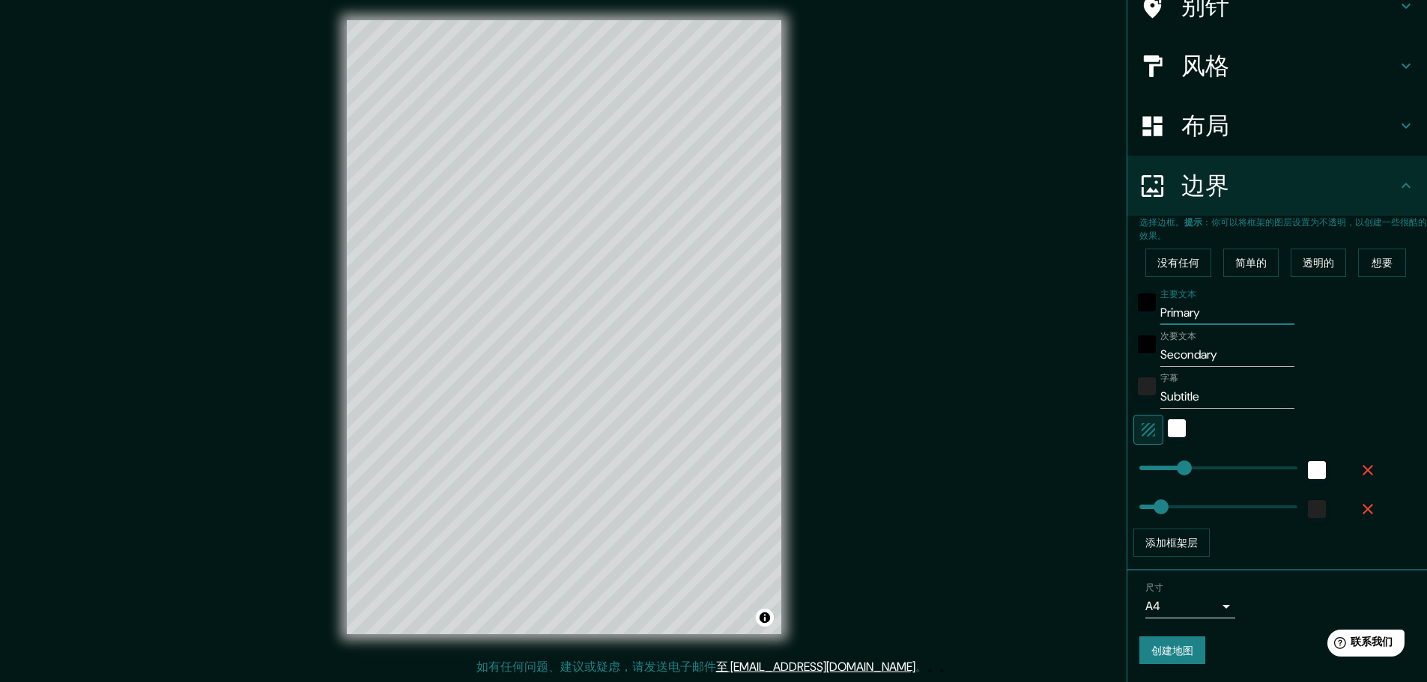
drag, startPoint x: 1206, startPoint y: 316, endPoint x: 1152, endPoint y: 314, distance: 54.0
click at [1160, 314] on input "Primary" at bounding box center [1227, 313] width 134 height 24
click at [1202, 314] on input "主要文本" at bounding box center [1227, 313] width 134 height 24
drag, startPoint x: 1211, startPoint y: 365, endPoint x: 1123, endPoint y: 364, distance: 87.6
click at [1133, 364] on div "次要文本 Secondary" at bounding box center [1256, 349] width 246 height 36
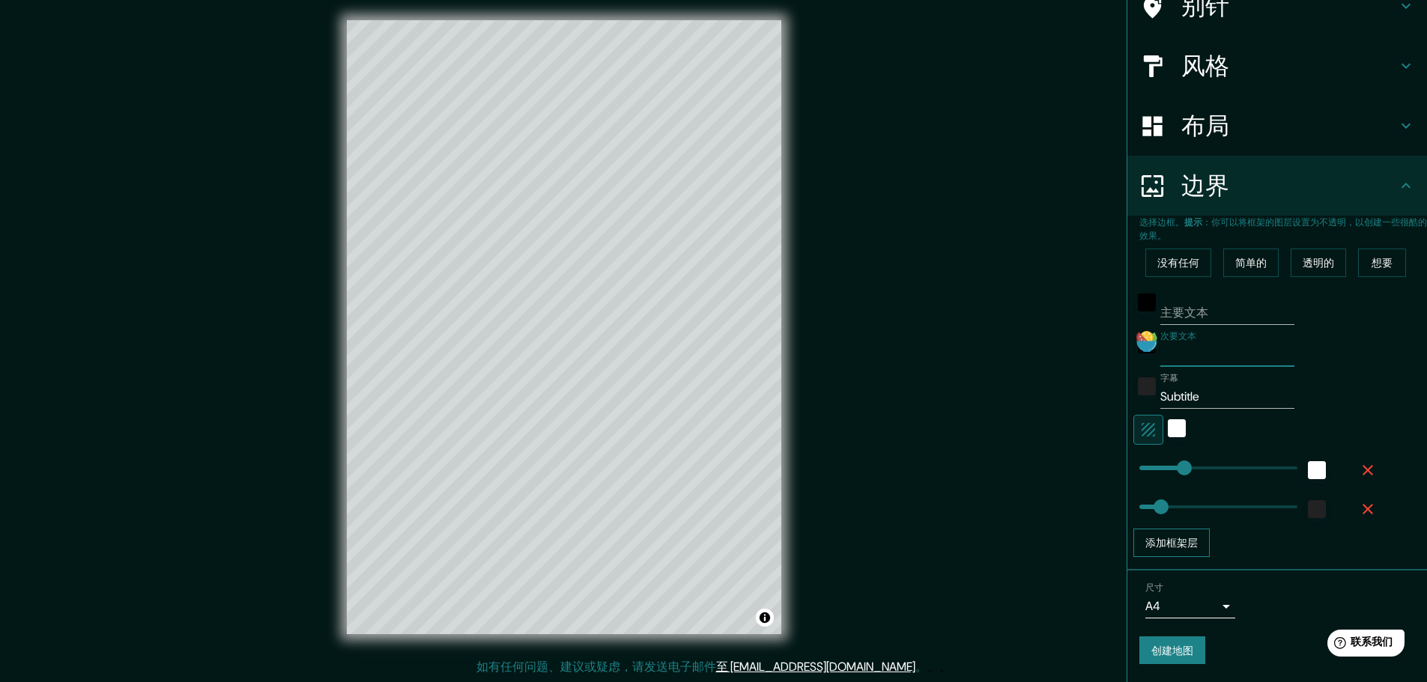
click at [1171, 543] on font "添加框架层" at bounding box center [1171, 542] width 52 height 13
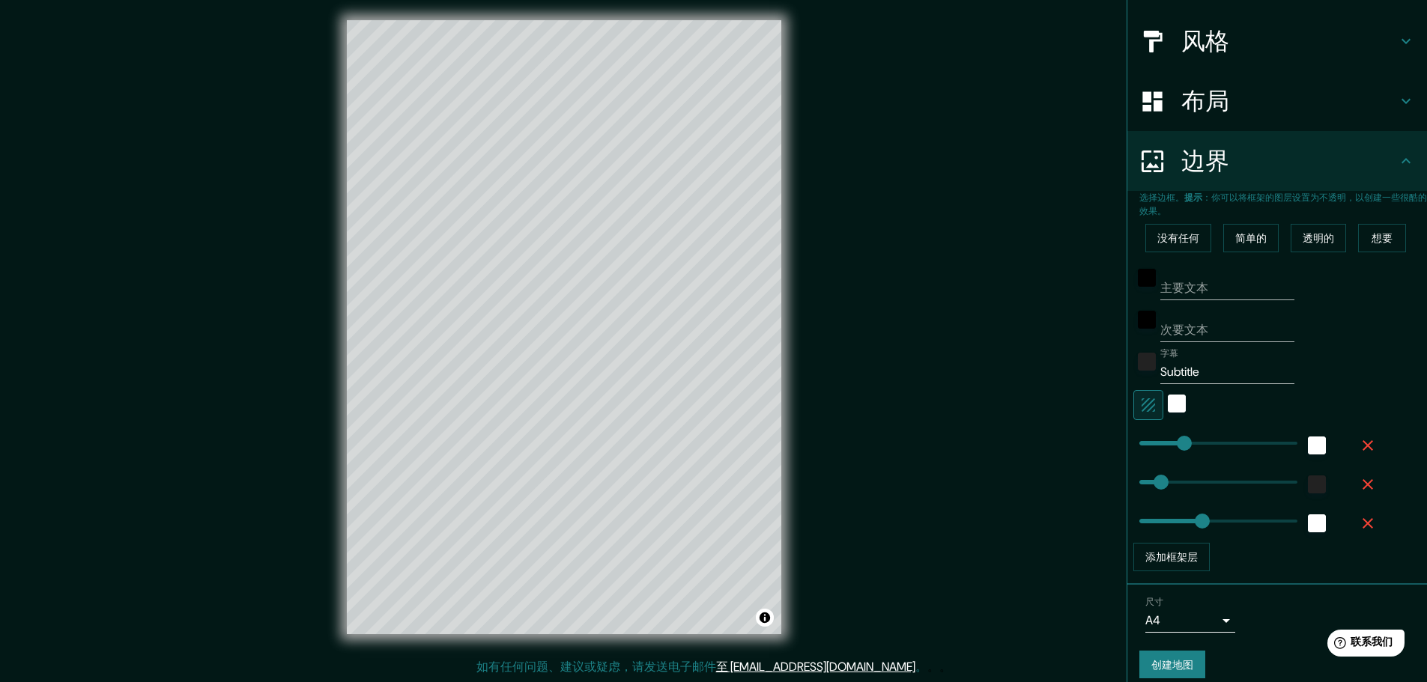
scroll to position [172, 0]
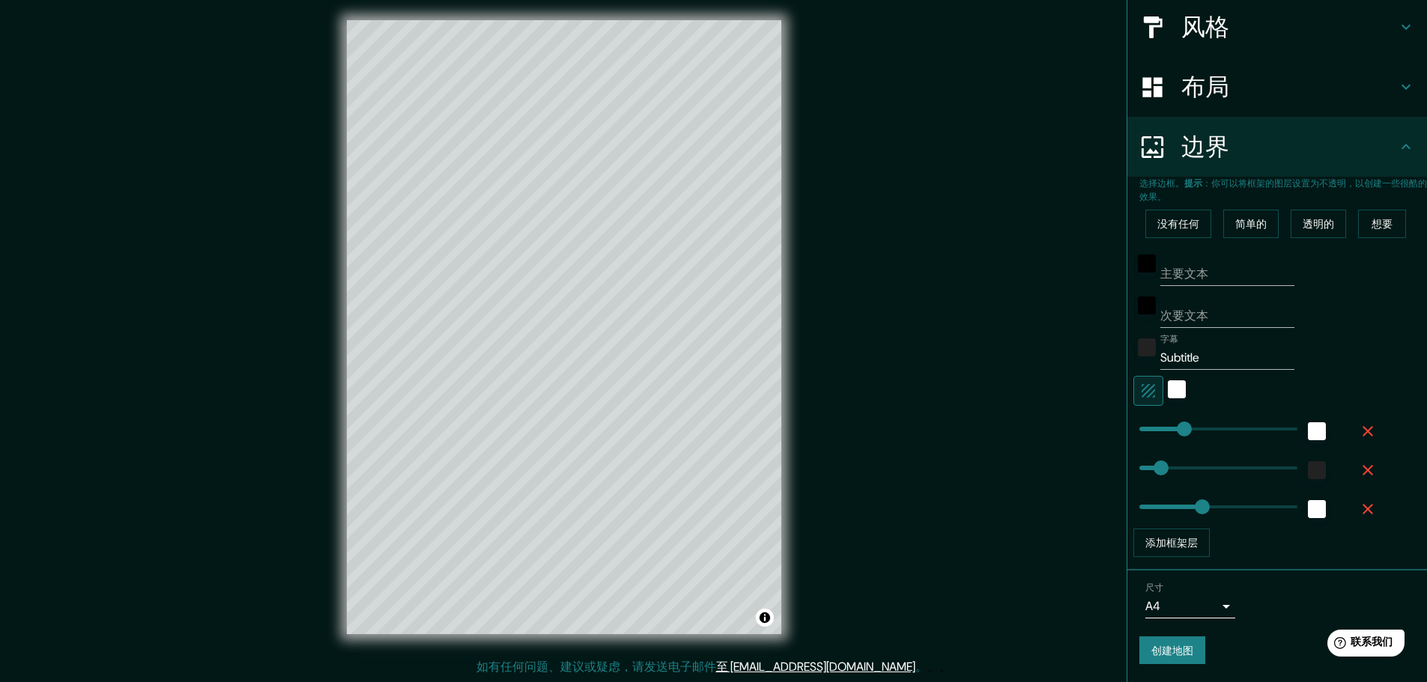
click at [1359, 512] on icon "button" at bounding box center [1368, 509] width 18 height 18
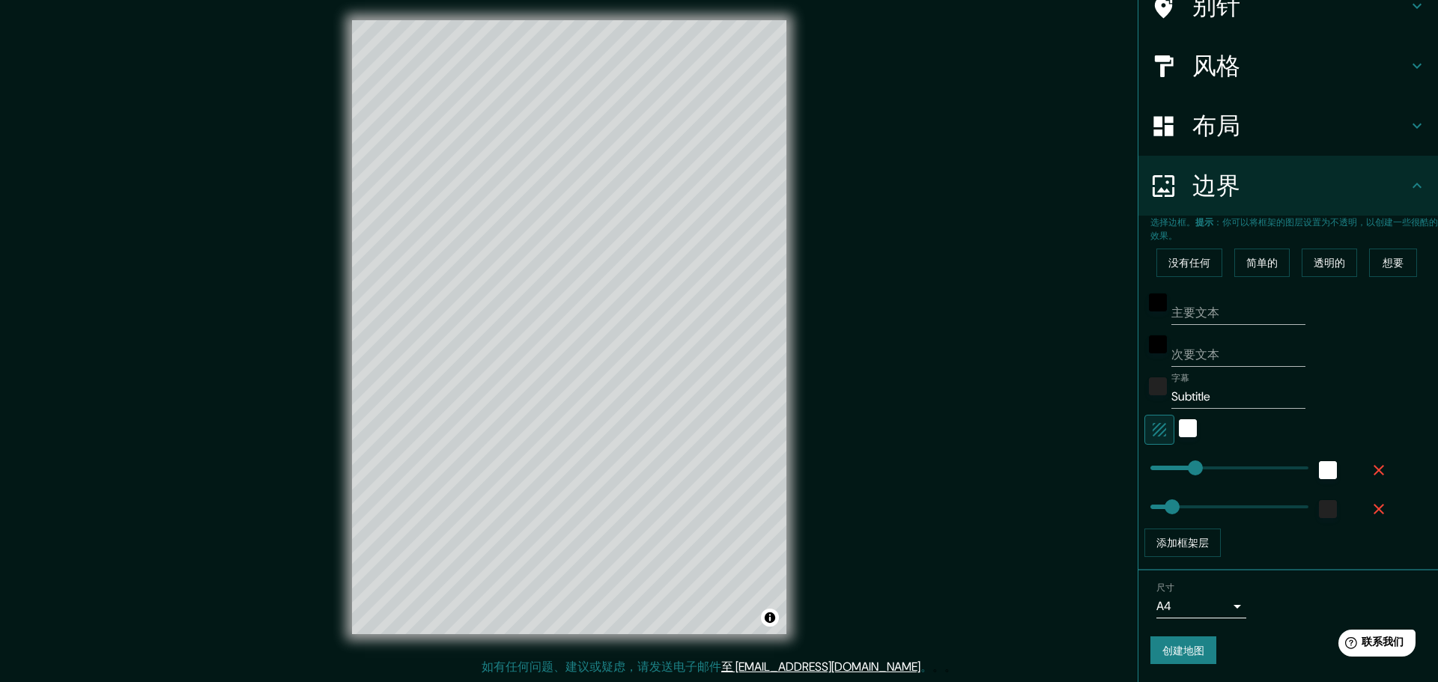
click at [1182, 614] on body "[PERSON_NAME] 地点 [US_STATE][GEOGRAPHIC_DATA], [US_STATE], [GEOGRAPHIC_DATA] 别针 …" at bounding box center [719, 337] width 1438 height 682
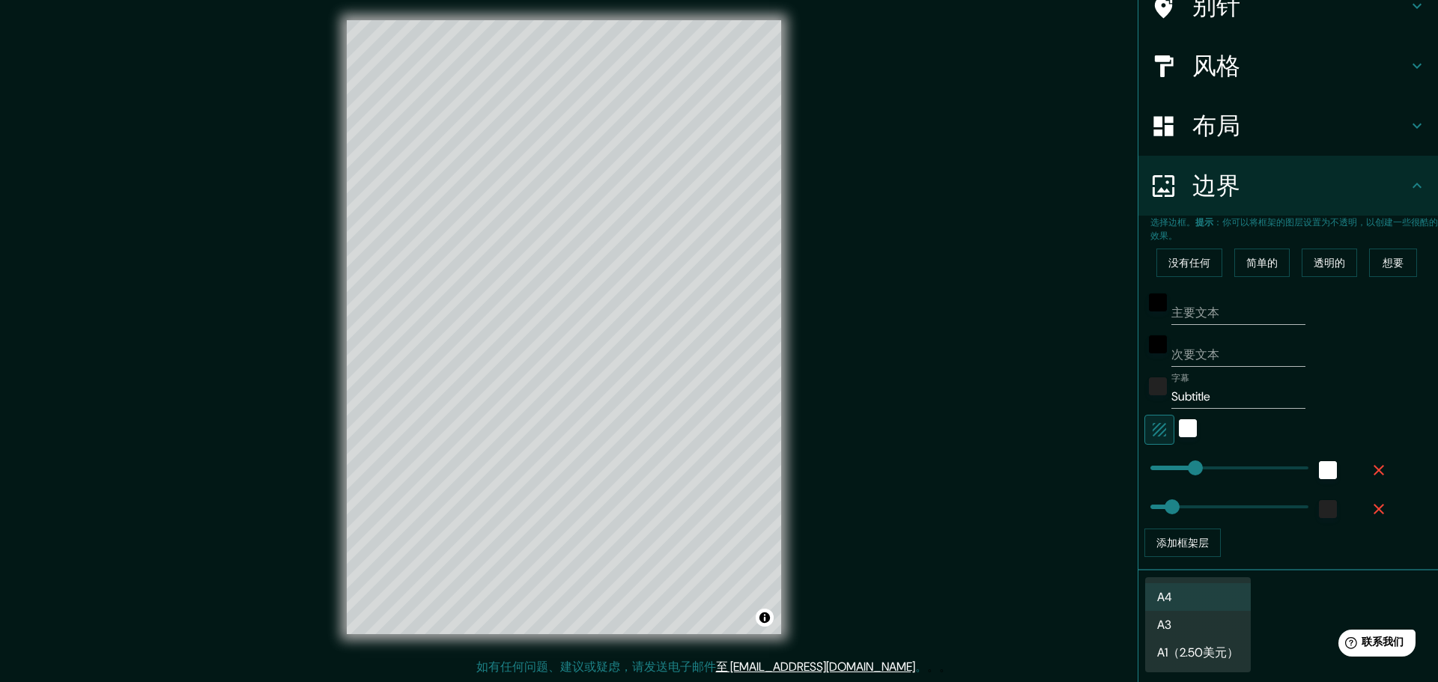
click at [1185, 619] on li "A3" at bounding box center [1198, 625] width 106 height 28
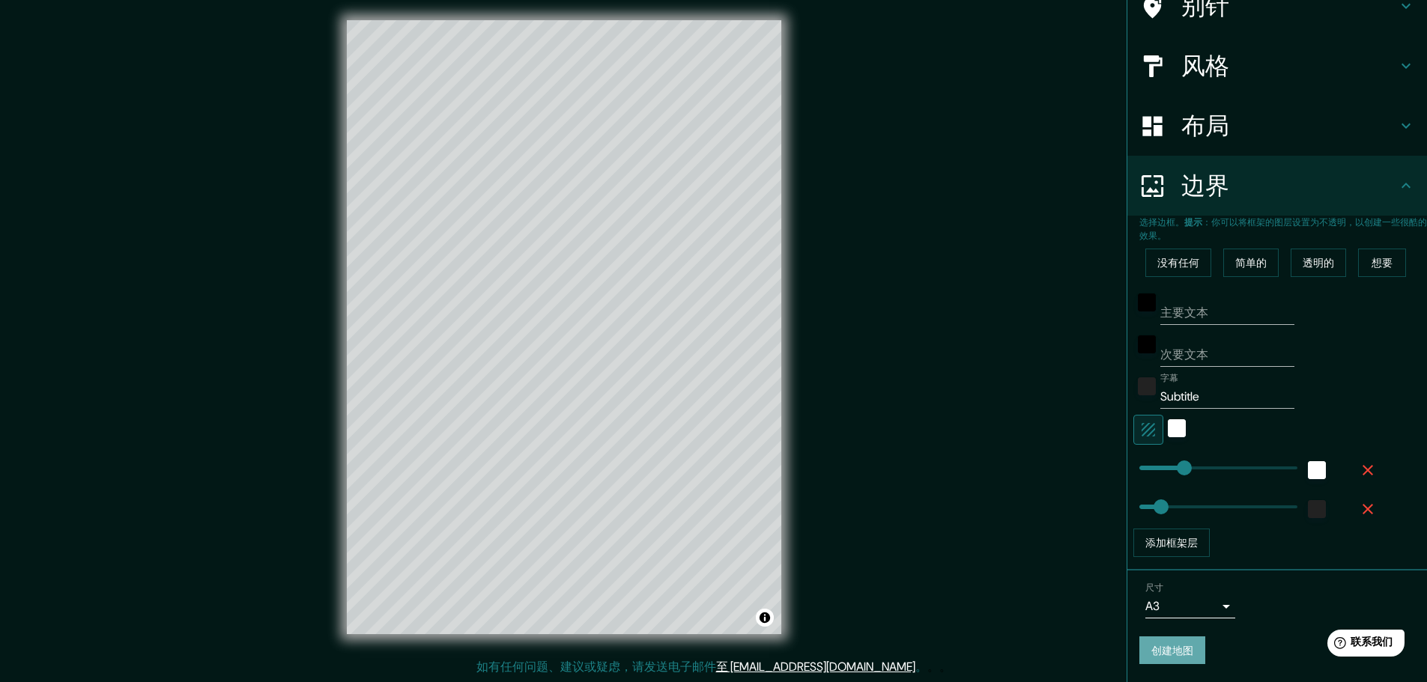
click at [1176, 646] on font "创建地图" at bounding box center [1172, 650] width 42 height 13
click at [1162, 649] on div "创建地图" at bounding box center [1277, 651] width 276 height 28
click at [1179, 647] on font "创建地图" at bounding box center [1172, 650] width 42 height 13
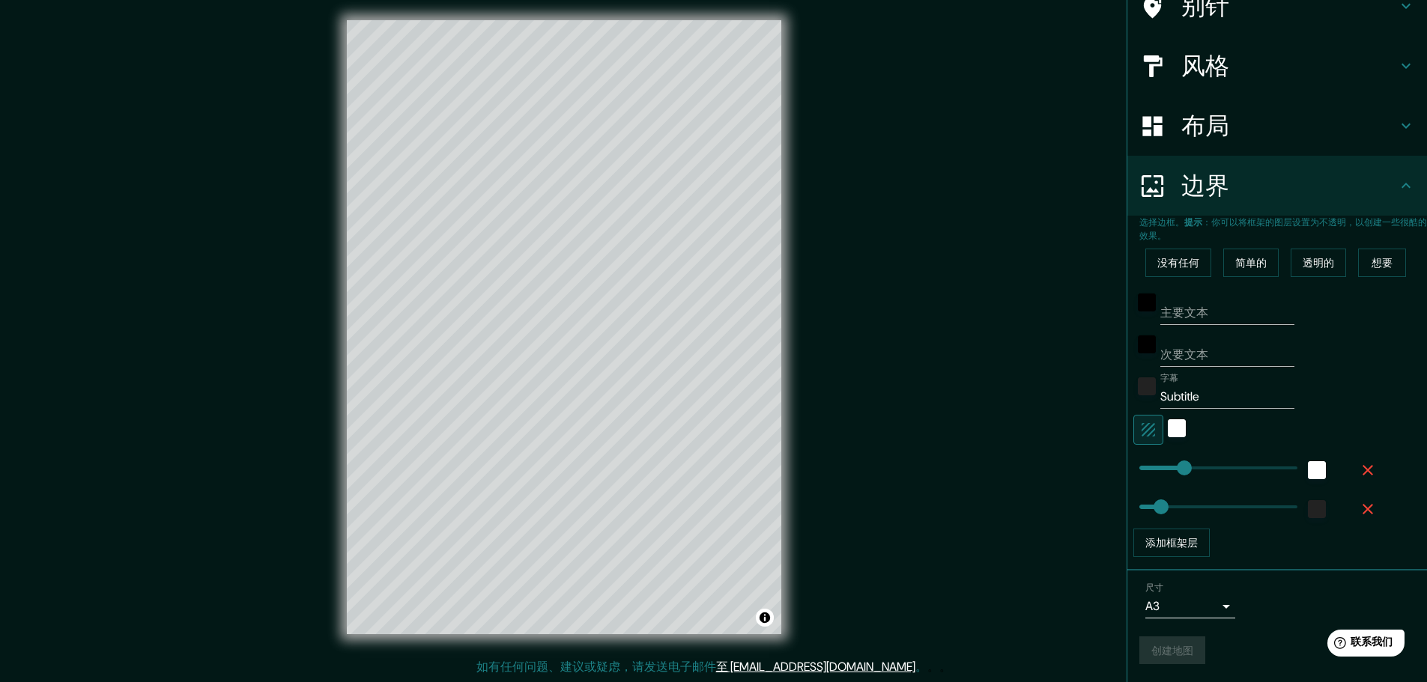
click at [1179, 647] on div "创建地图" at bounding box center [1277, 651] width 276 height 28
click at [1173, 650] on div "创建地图" at bounding box center [1277, 651] width 276 height 28
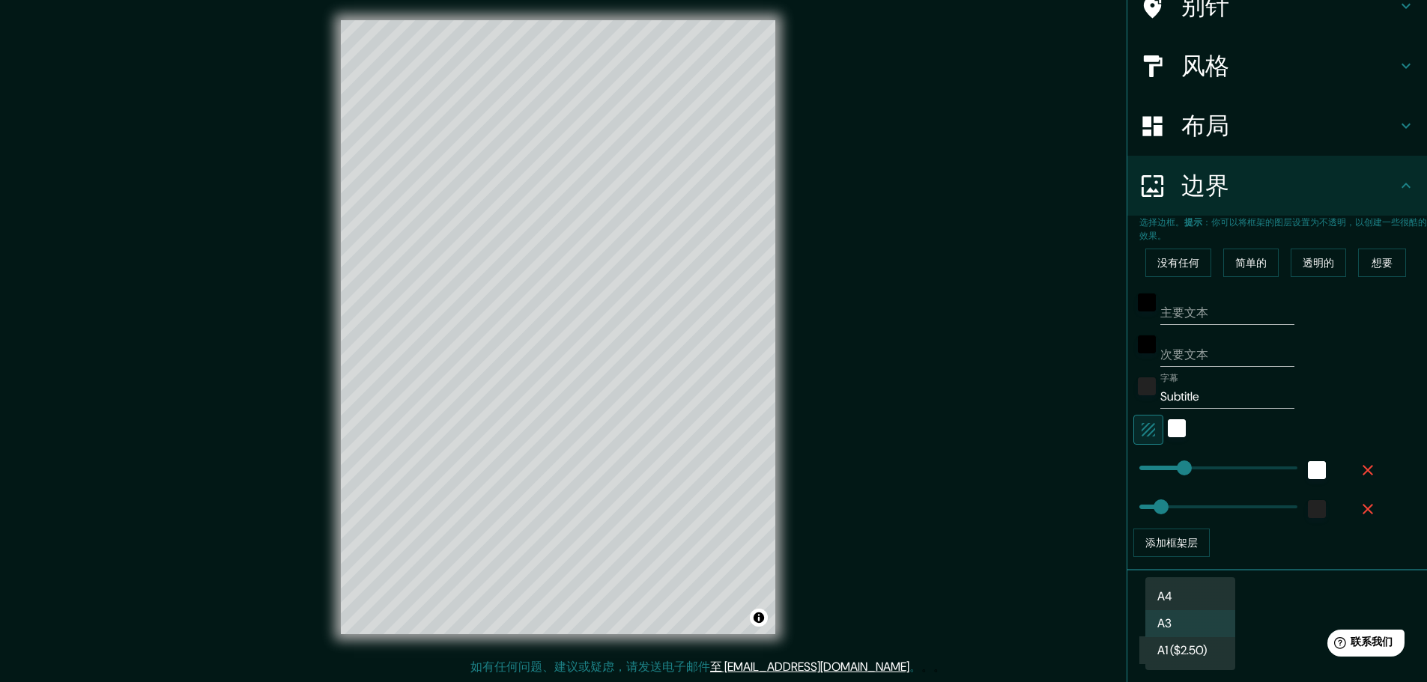
click at [1198, 600] on body "[PERSON_NAME] 地点 [US_STATE][GEOGRAPHIC_DATA], [US_STATE], [GEOGRAPHIC_DATA] 别针 …" at bounding box center [713, 337] width 1427 height 682
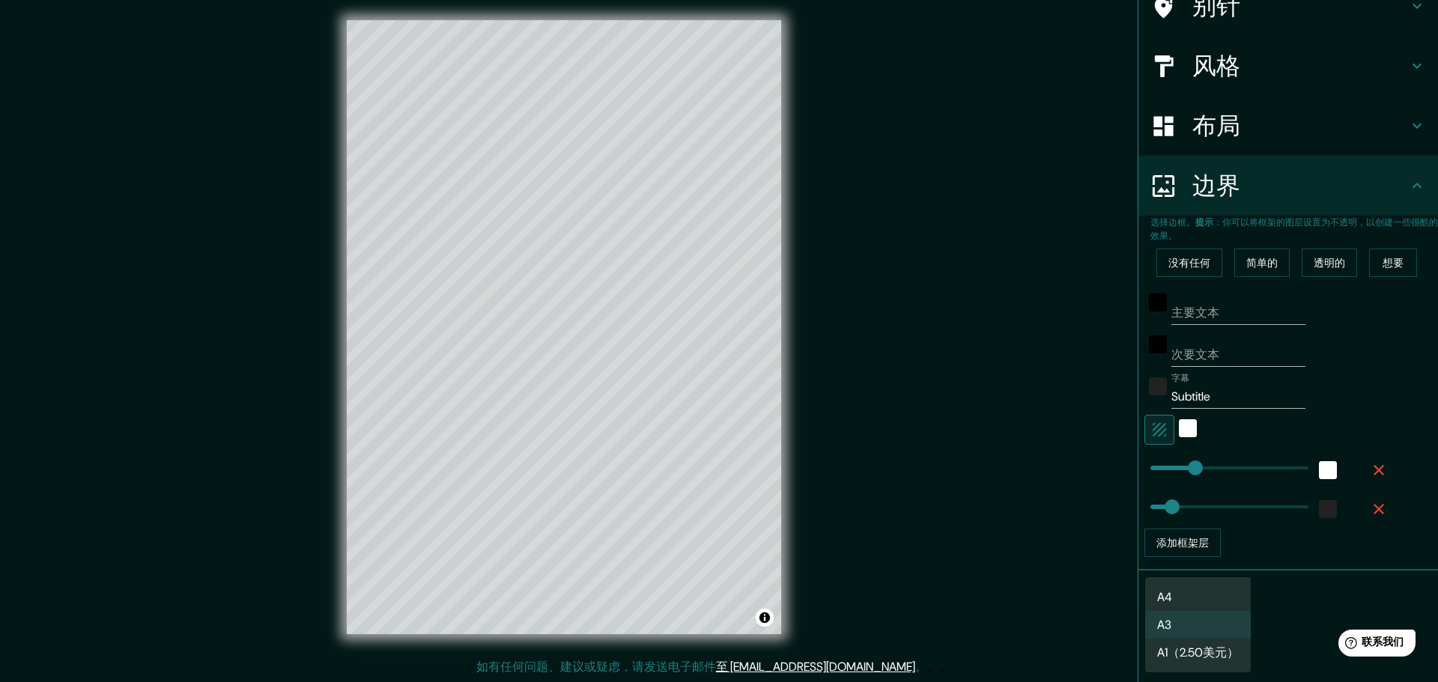
click at [1191, 608] on li "A4" at bounding box center [1198, 597] width 106 height 28
type input "single"
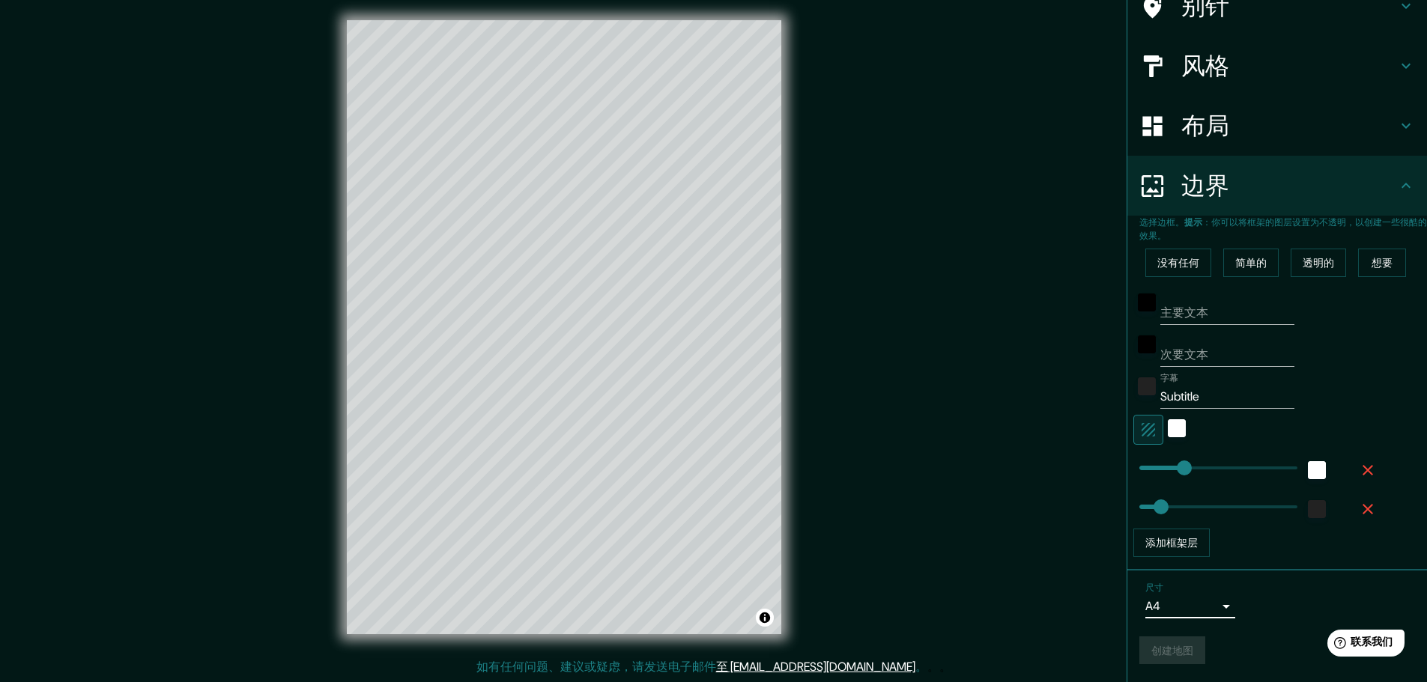
click at [1285, 604] on div "尺寸 A4 single" at bounding box center [1277, 601] width 276 height 48
click at [1184, 654] on button "创建地图" at bounding box center [1172, 651] width 66 height 28
click at [1160, 648] on div "创建地图" at bounding box center [1277, 651] width 276 height 28
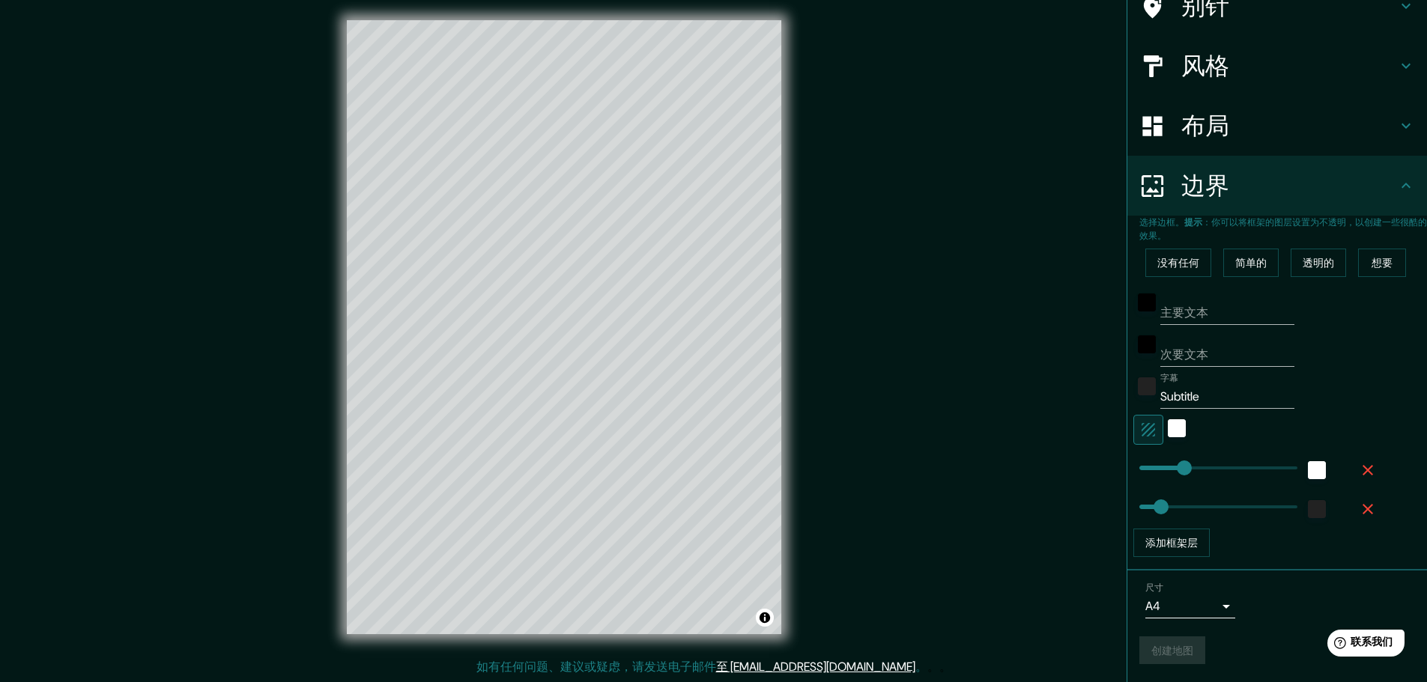
click at [1160, 648] on div "创建地图" at bounding box center [1277, 651] width 276 height 28
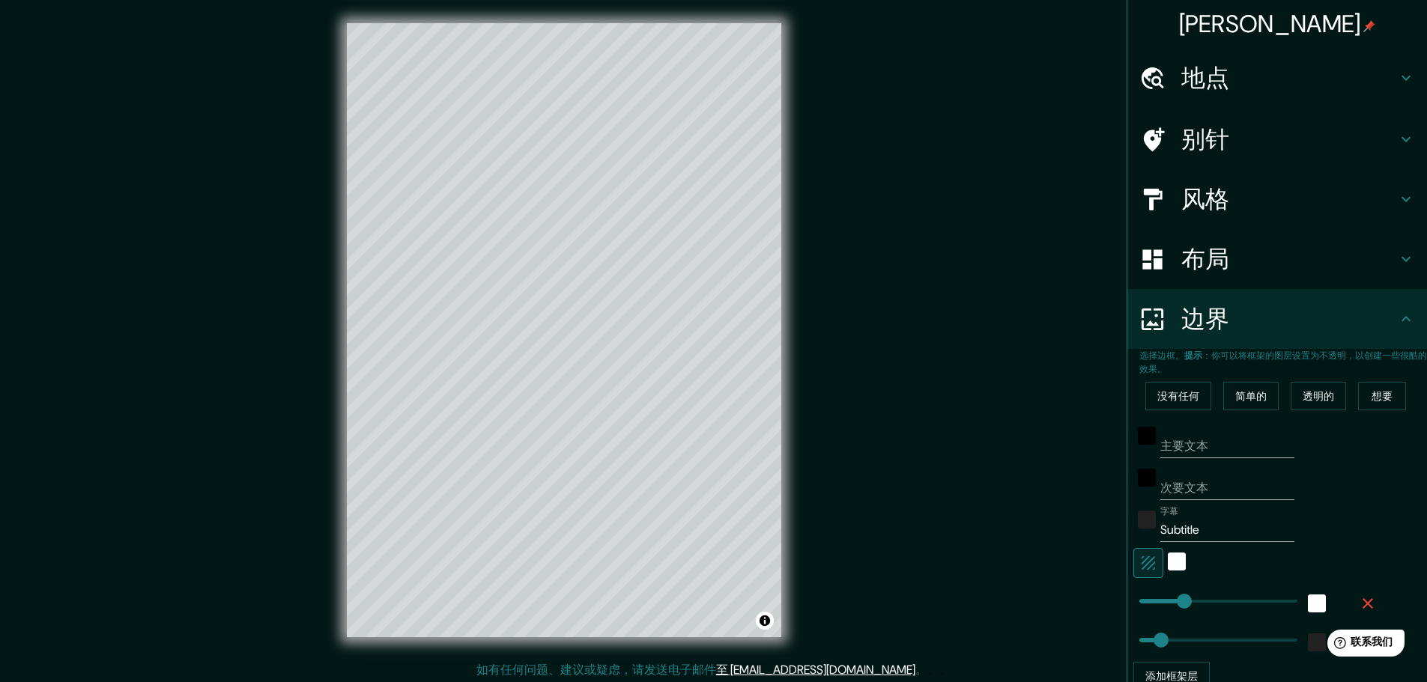
scroll to position [0, 0]
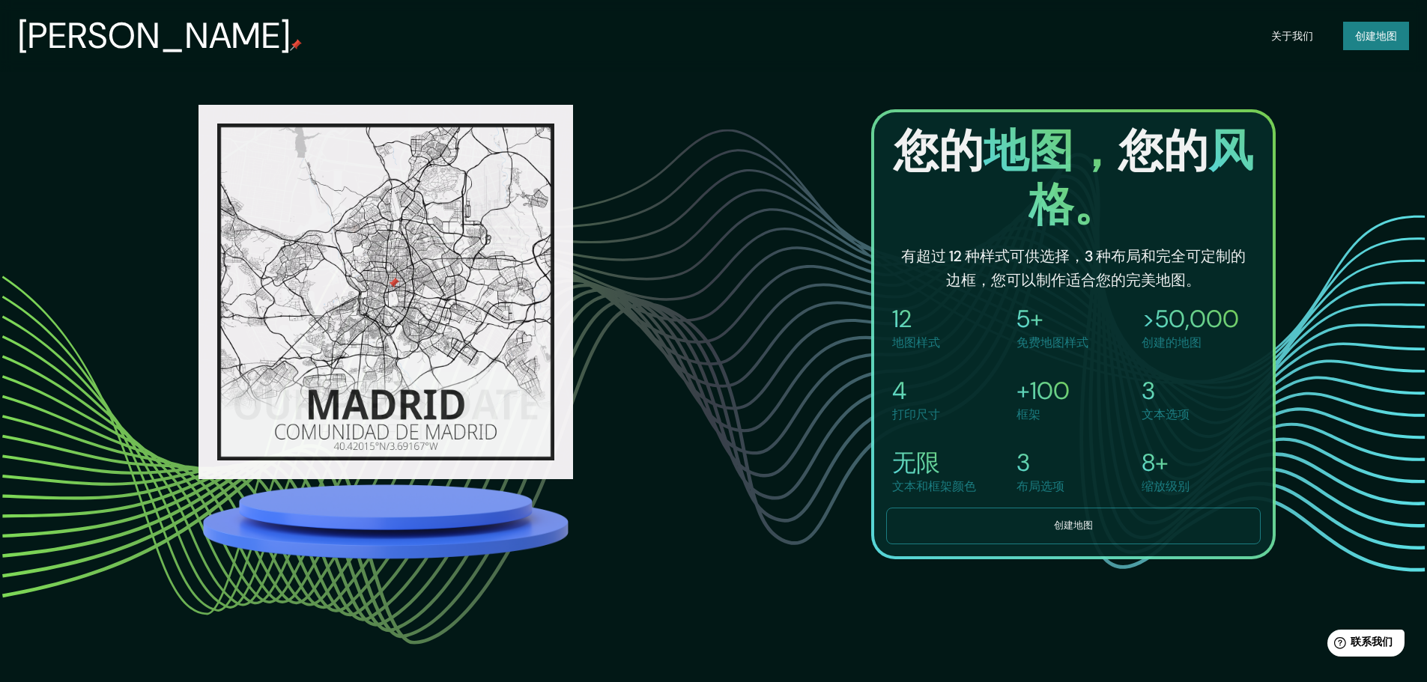
scroll to position [1498, 0]
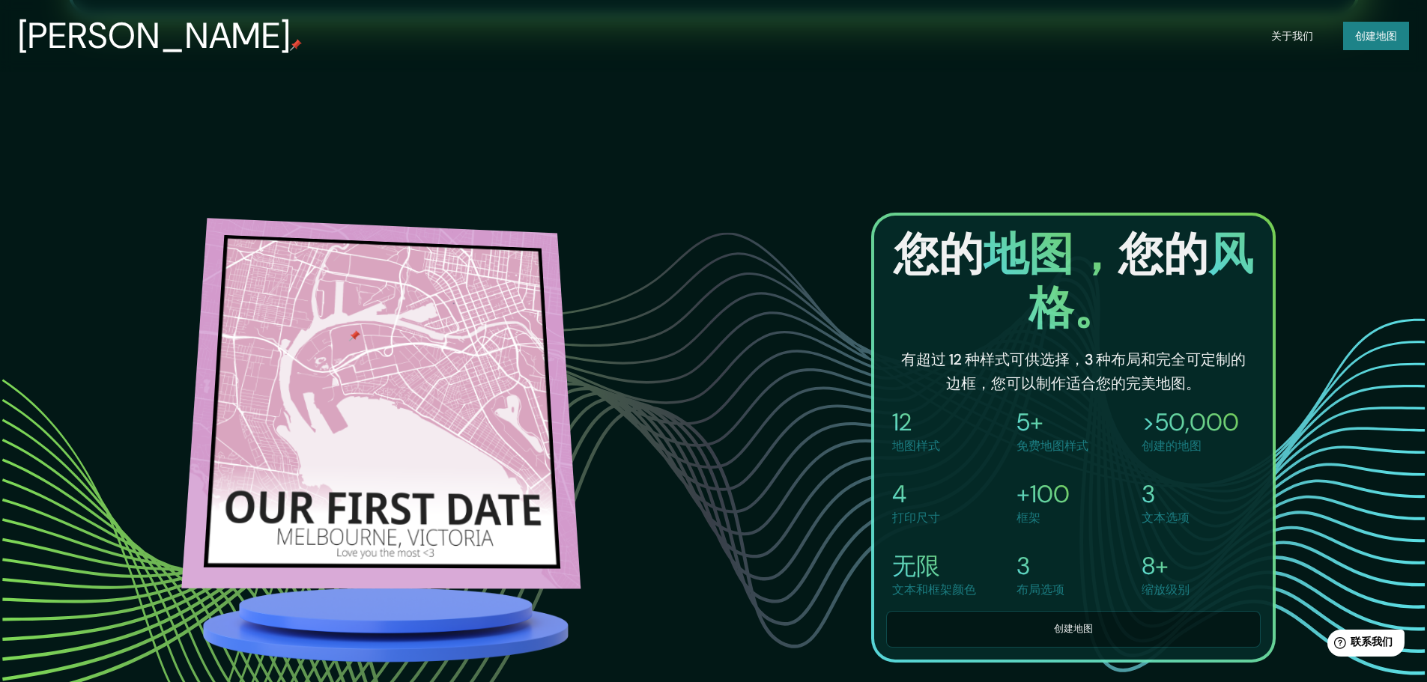
click at [434, 254] on img at bounding box center [380, 404] width 399 height 371
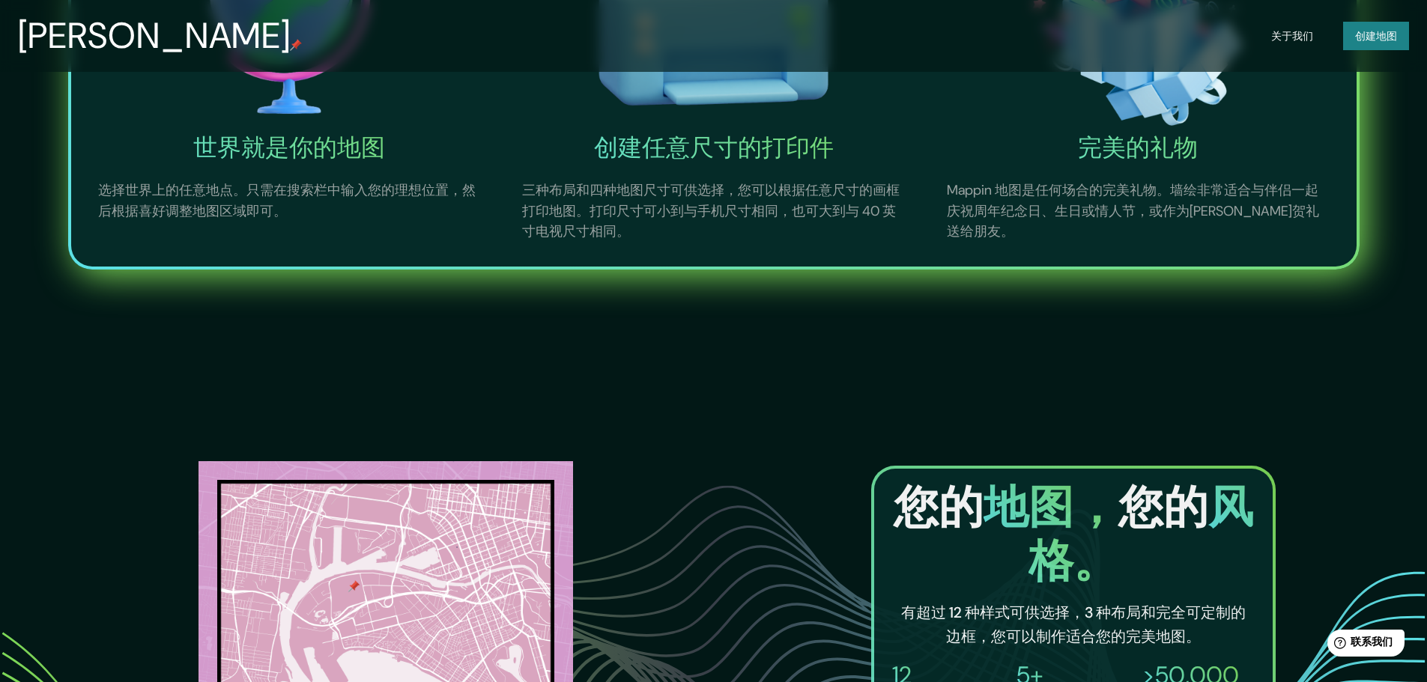
scroll to position [674, 0]
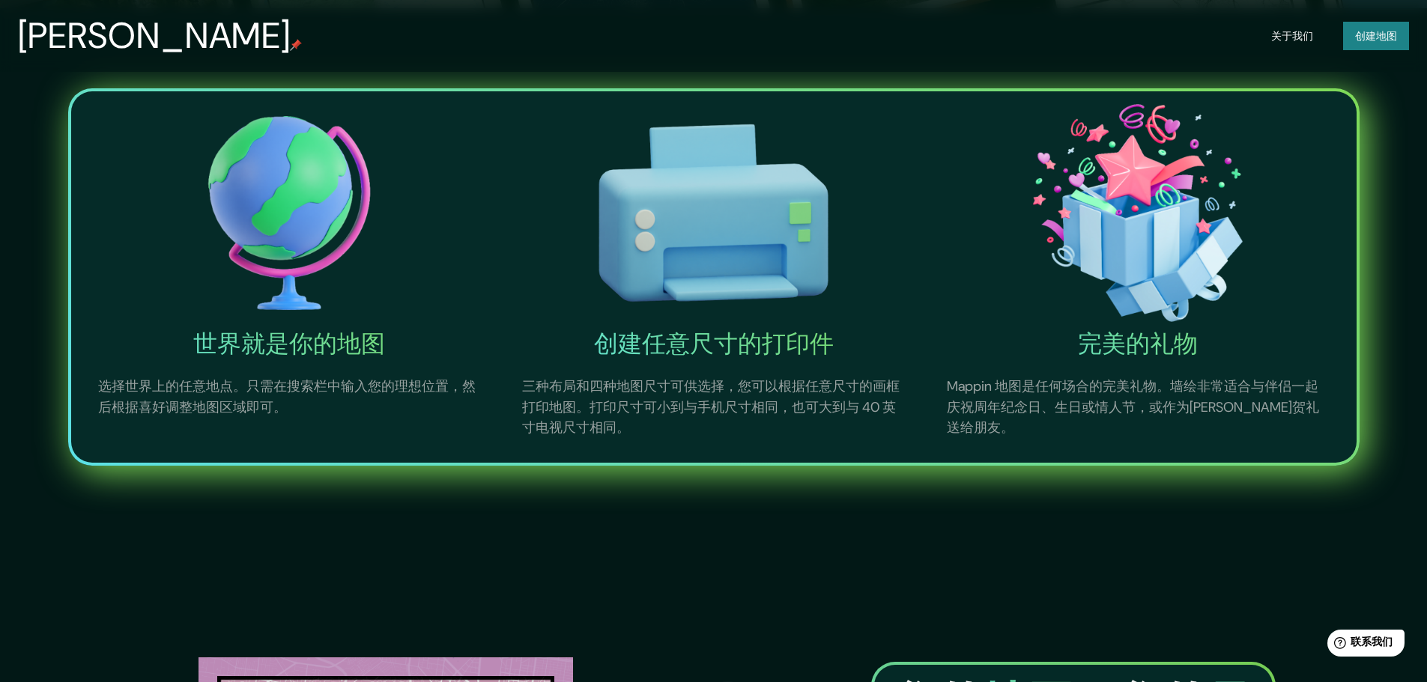
click at [1307, 33] on font "关于我们" at bounding box center [1292, 35] width 42 height 13
click at [1292, 30] on font "关于我们" at bounding box center [1292, 35] width 42 height 13
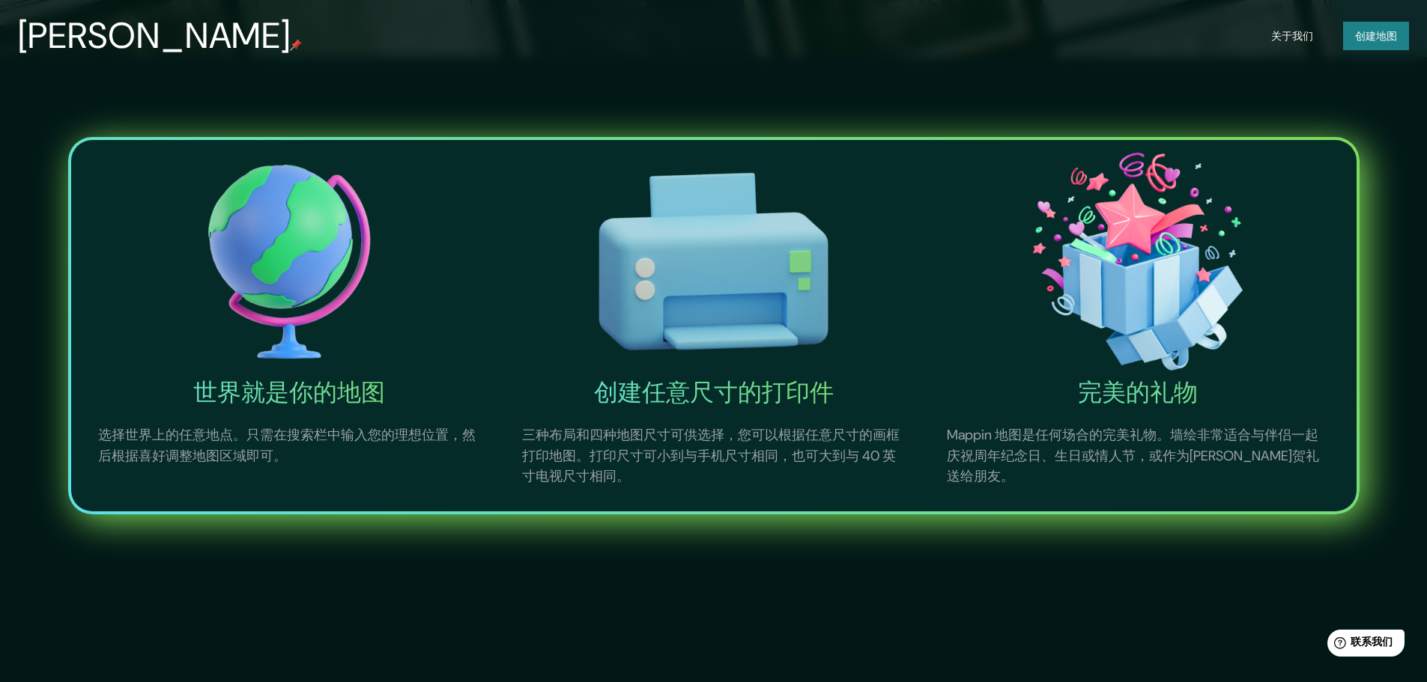
scroll to position [0, 0]
